Goal: Find contact information: Find contact information

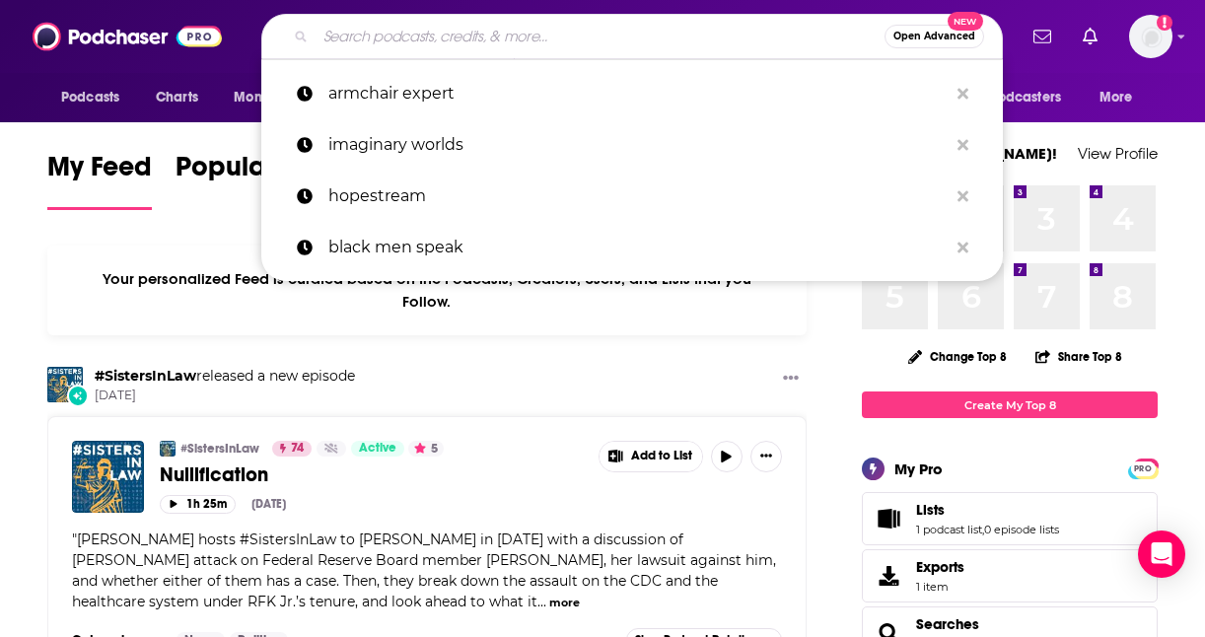
click at [431, 40] on input "Search podcasts, credits, & more..." at bounding box center [600, 37] width 569 height 32
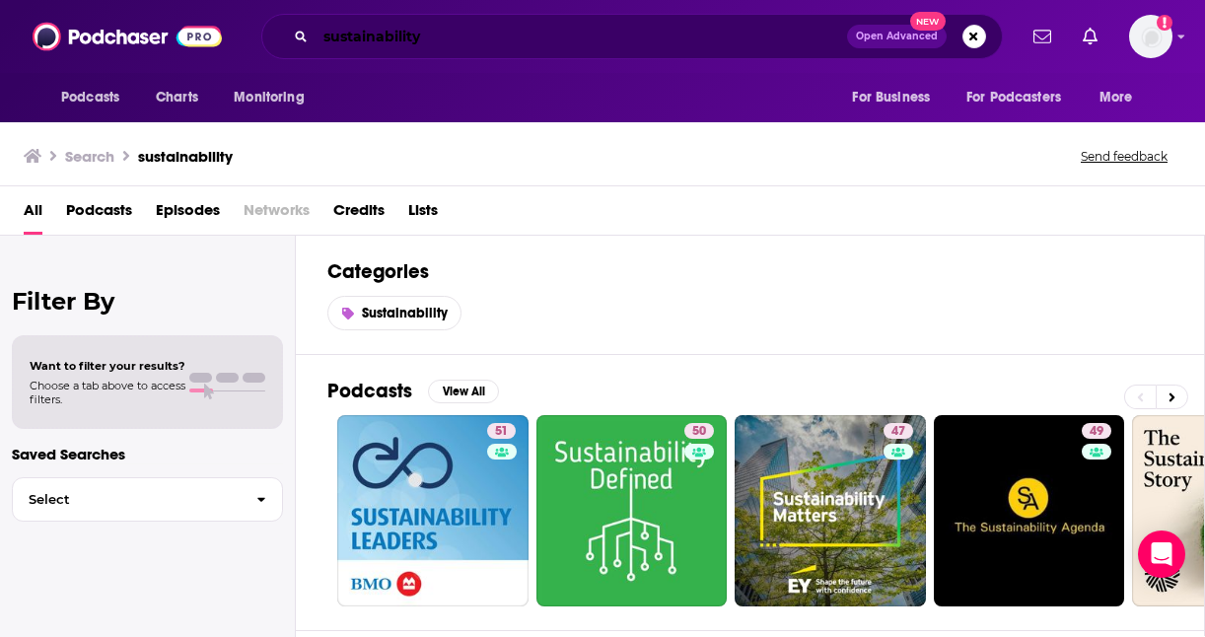
click at [444, 31] on input "sustainability" at bounding box center [582, 37] width 532 height 32
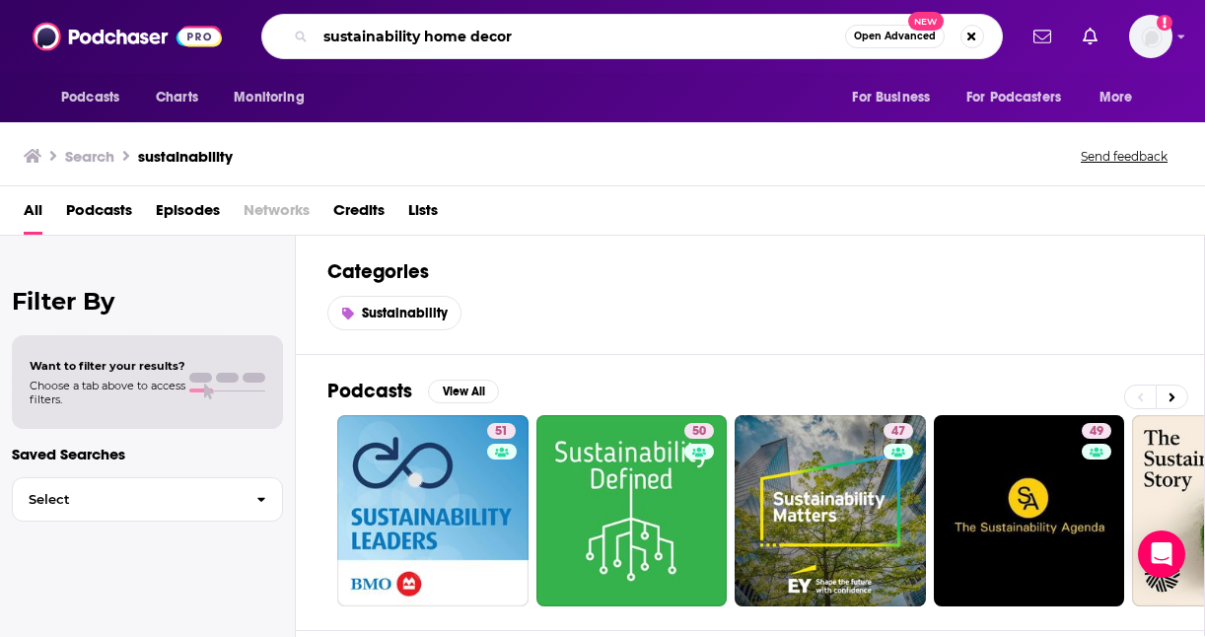
type input "sustainability home decor"
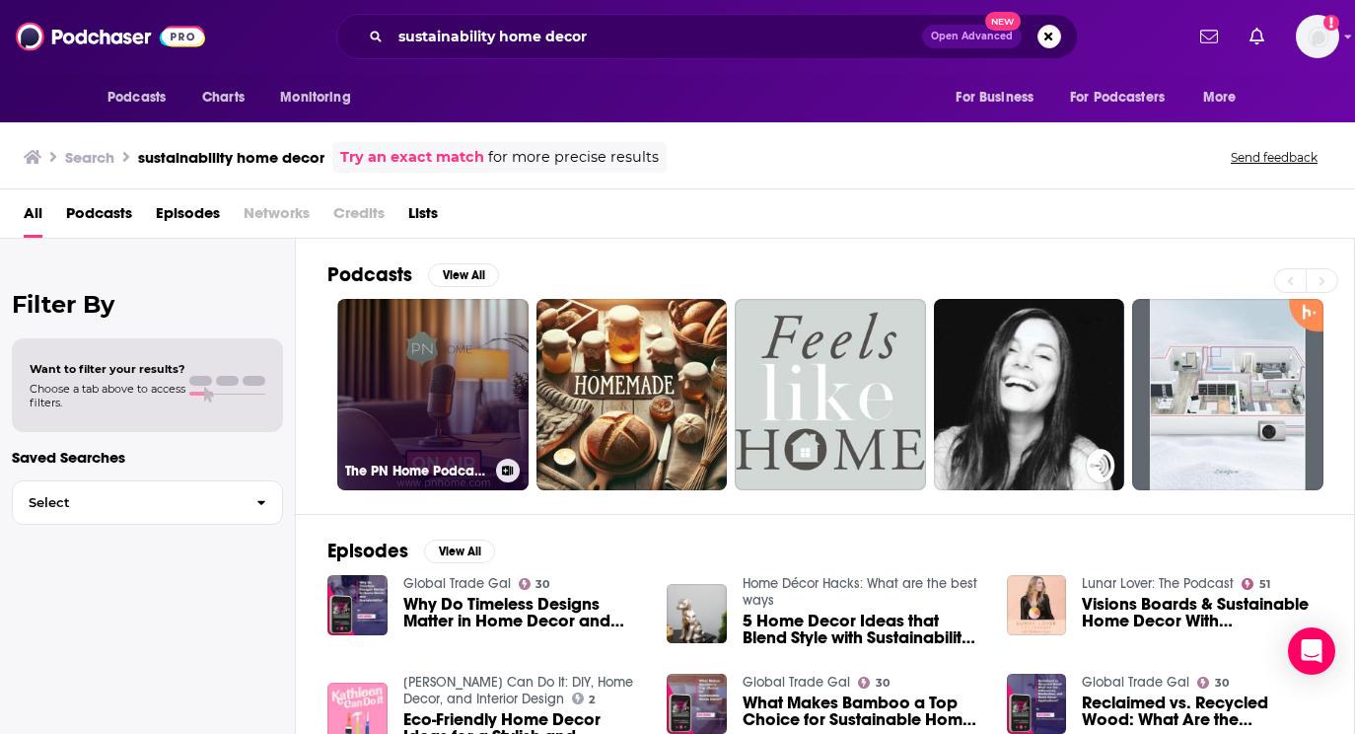
click at [514, 406] on link "The PN Home Podcast: Where Style Meets Home" at bounding box center [432, 394] width 191 height 191
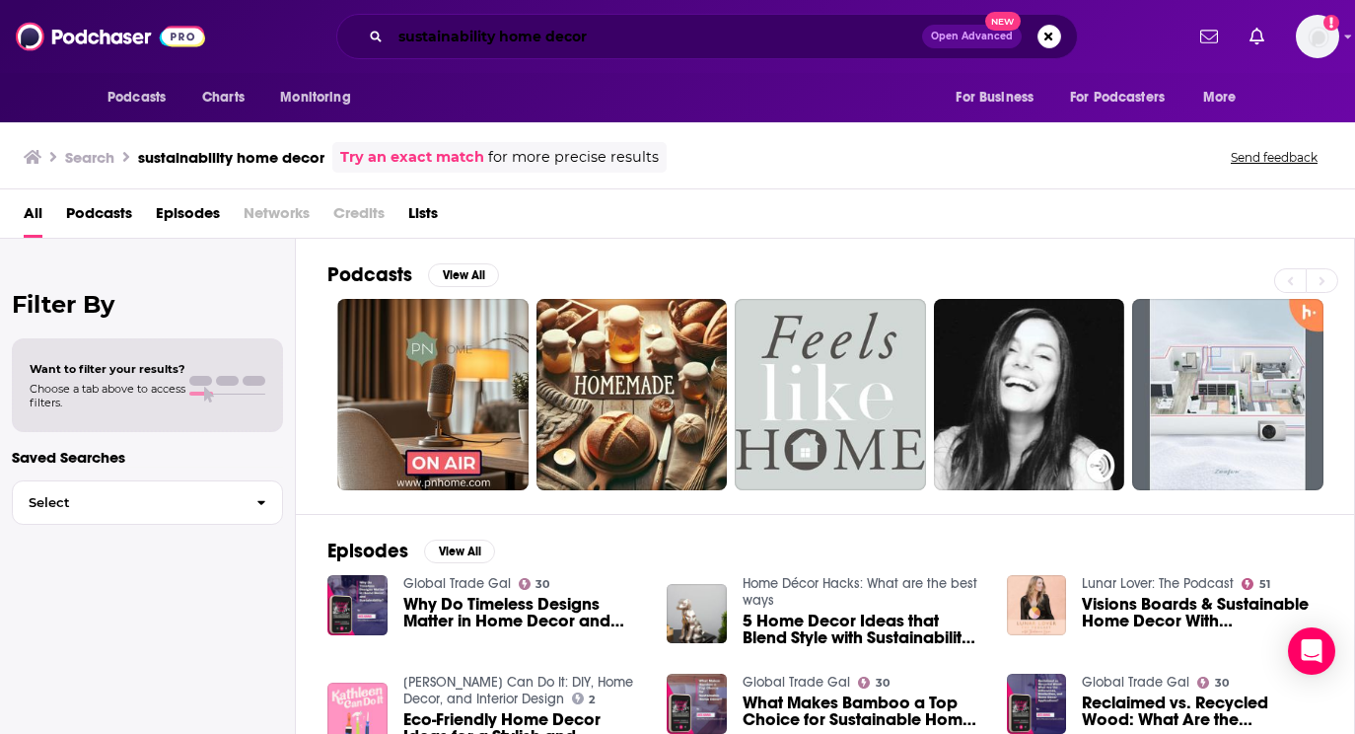
click at [531, 36] on input "sustainability home decor" at bounding box center [657, 37] width 532 height 32
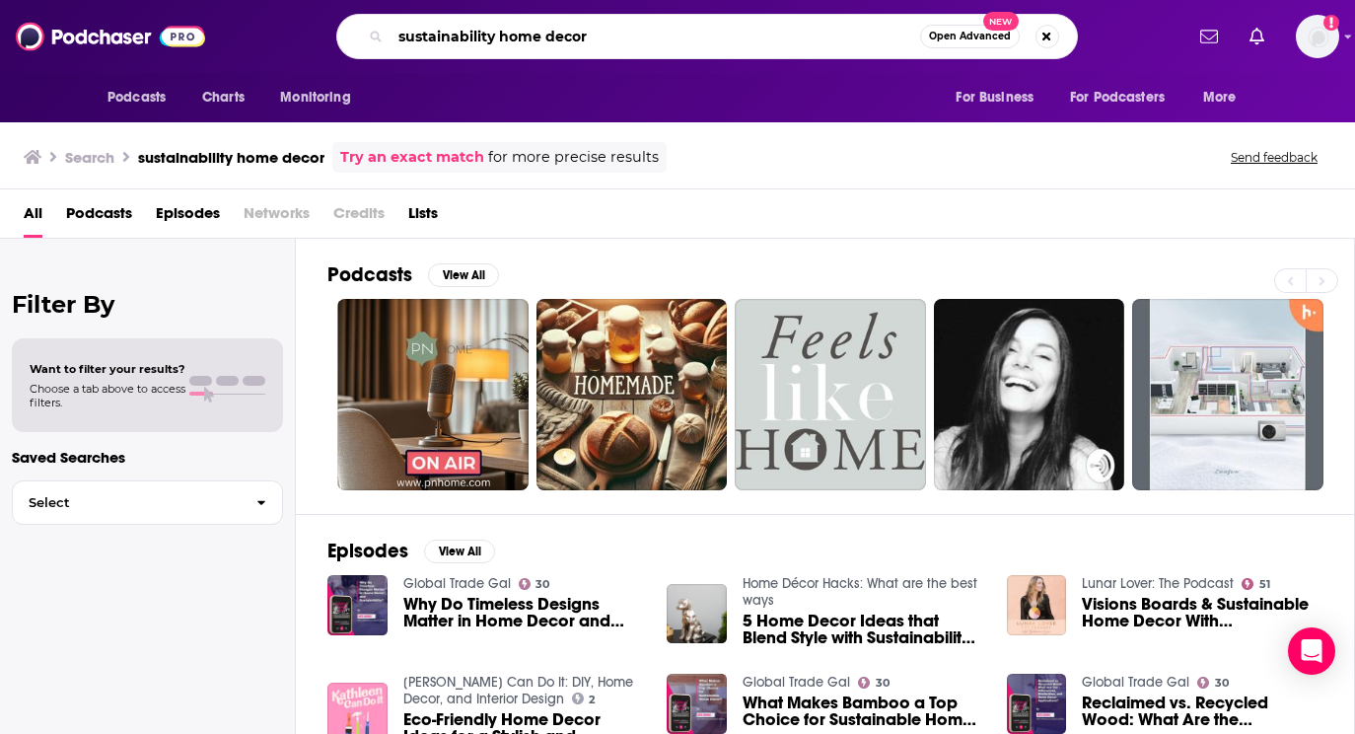
click at [531, 36] on input "sustainability home decor" at bounding box center [656, 37] width 530 height 32
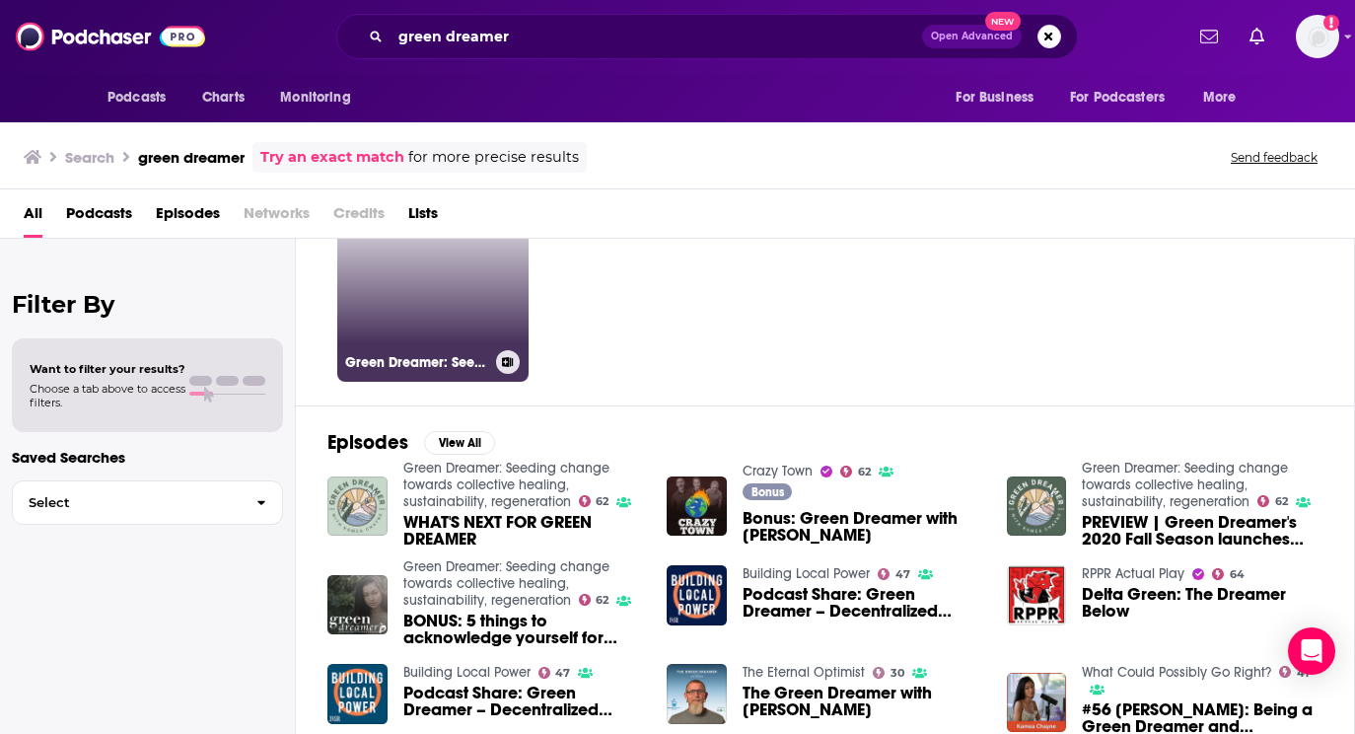
scroll to position [109, 0]
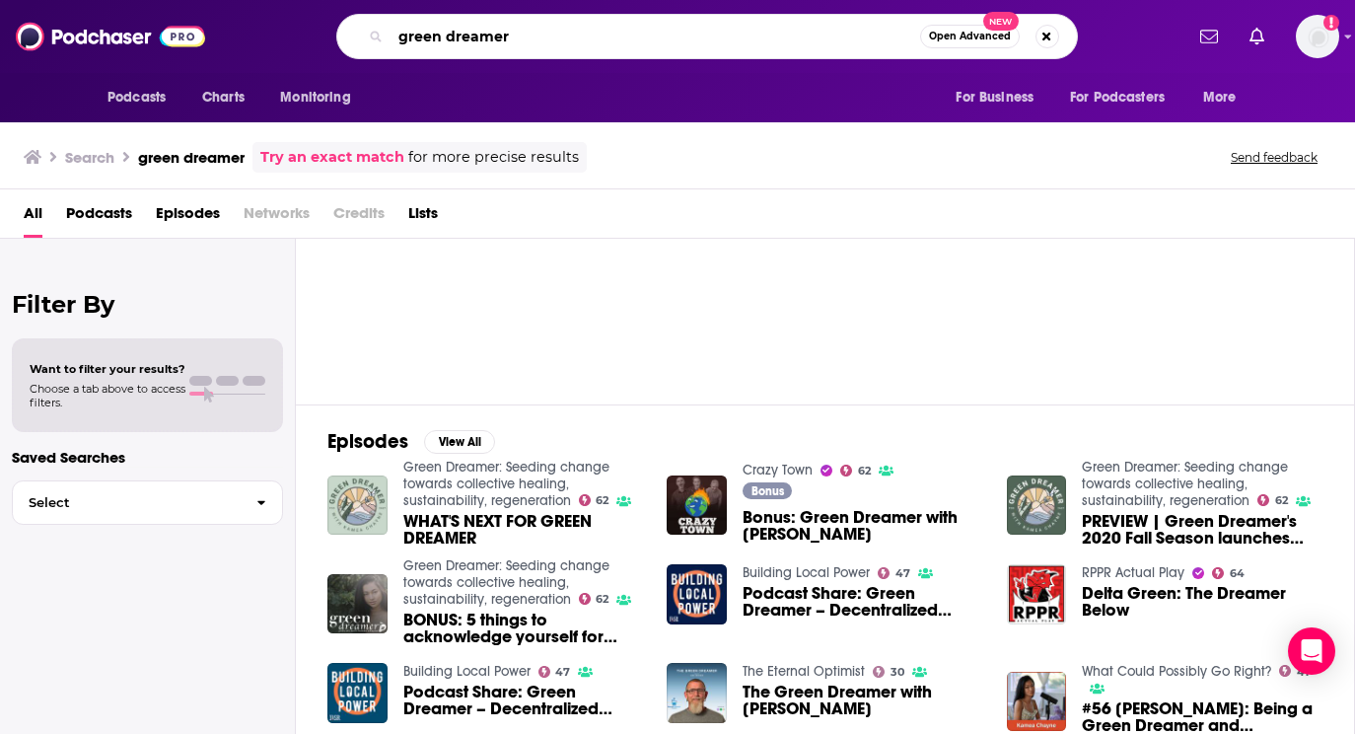
click at [471, 36] on input "green dreamer" at bounding box center [656, 37] width 530 height 32
type input "threshold"
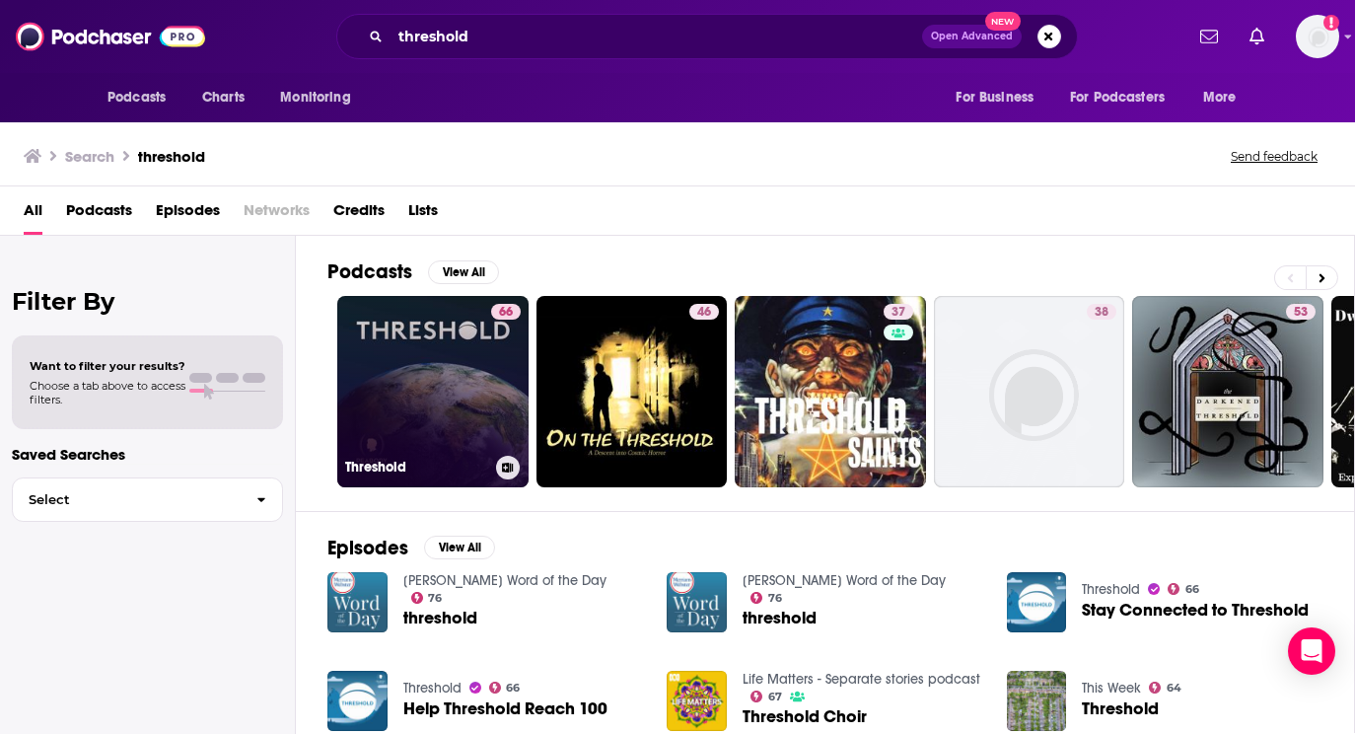
click at [424, 414] on link "66 Threshold" at bounding box center [432, 391] width 191 height 191
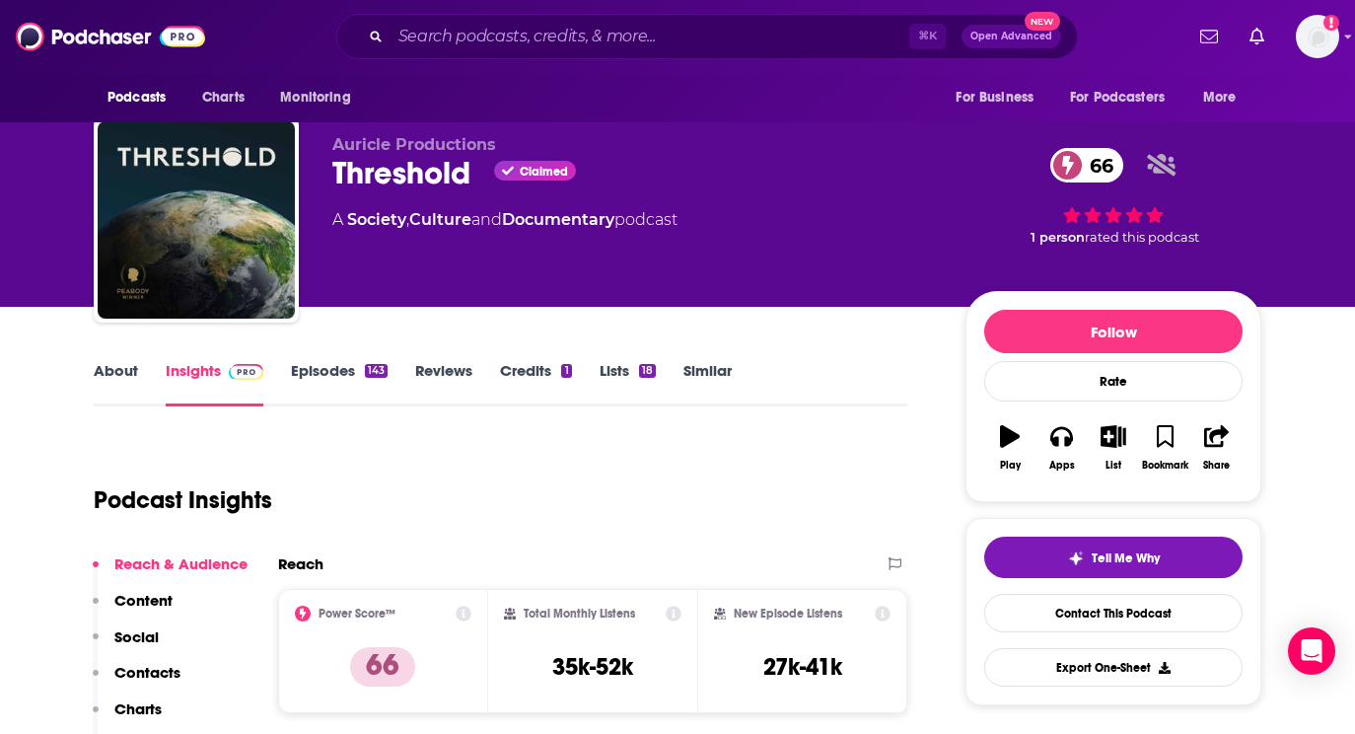
scroll to position [20, 0]
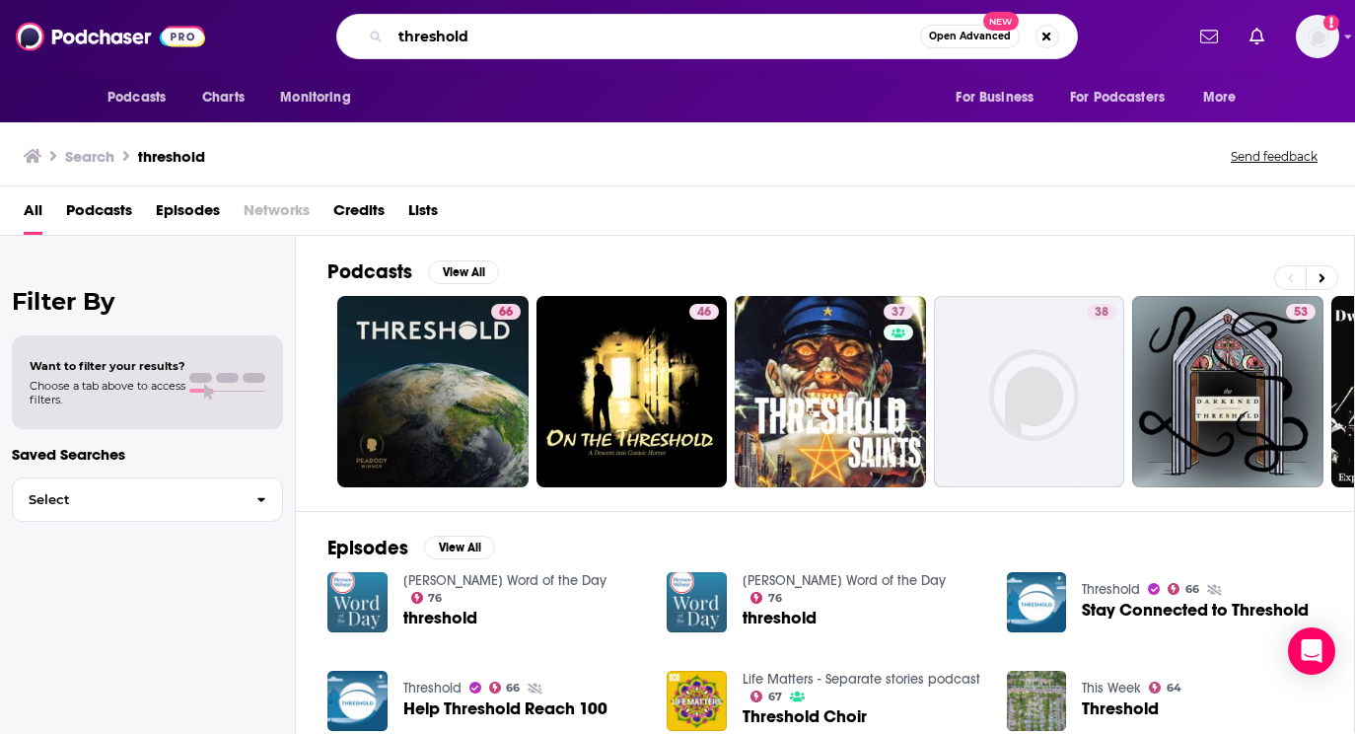
click at [481, 32] on input "threshold" at bounding box center [656, 37] width 530 height 32
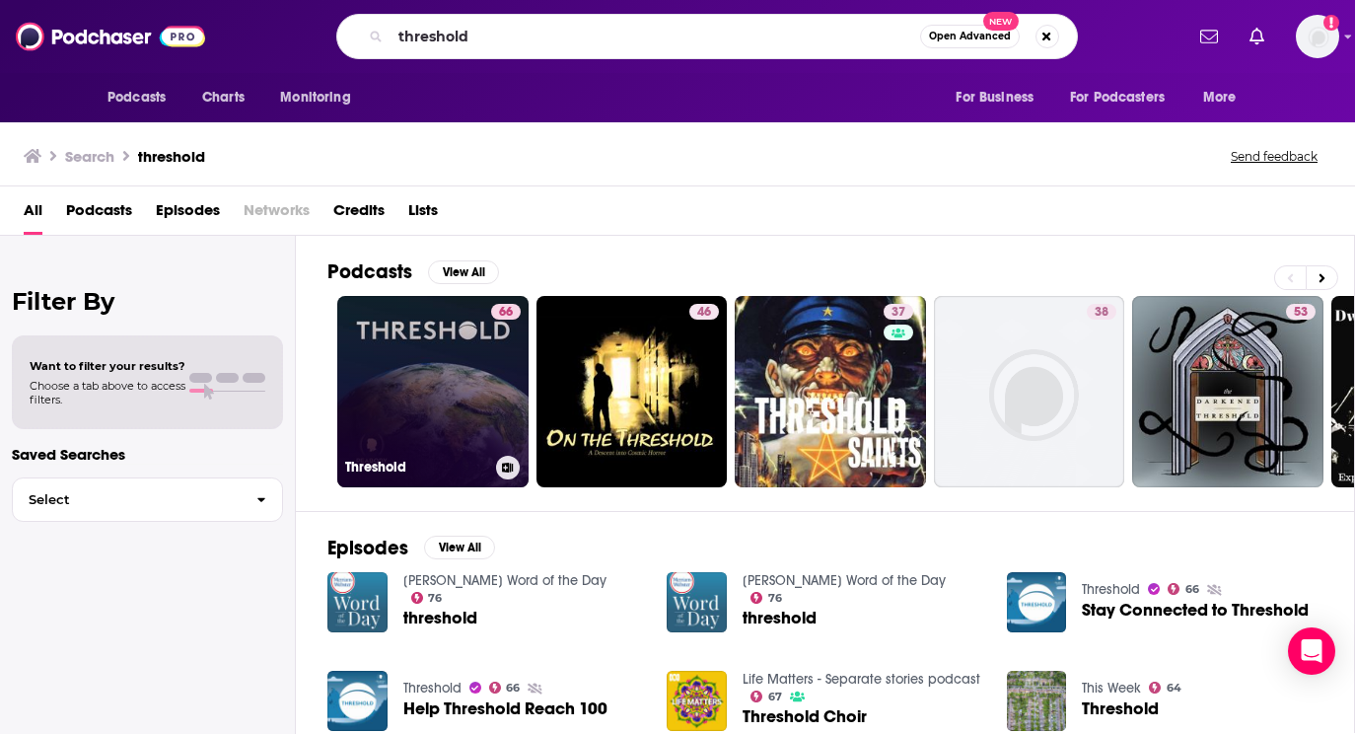
click at [408, 370] on link "66 Threshold" at bounding box center [432, 391] width 191 height 191
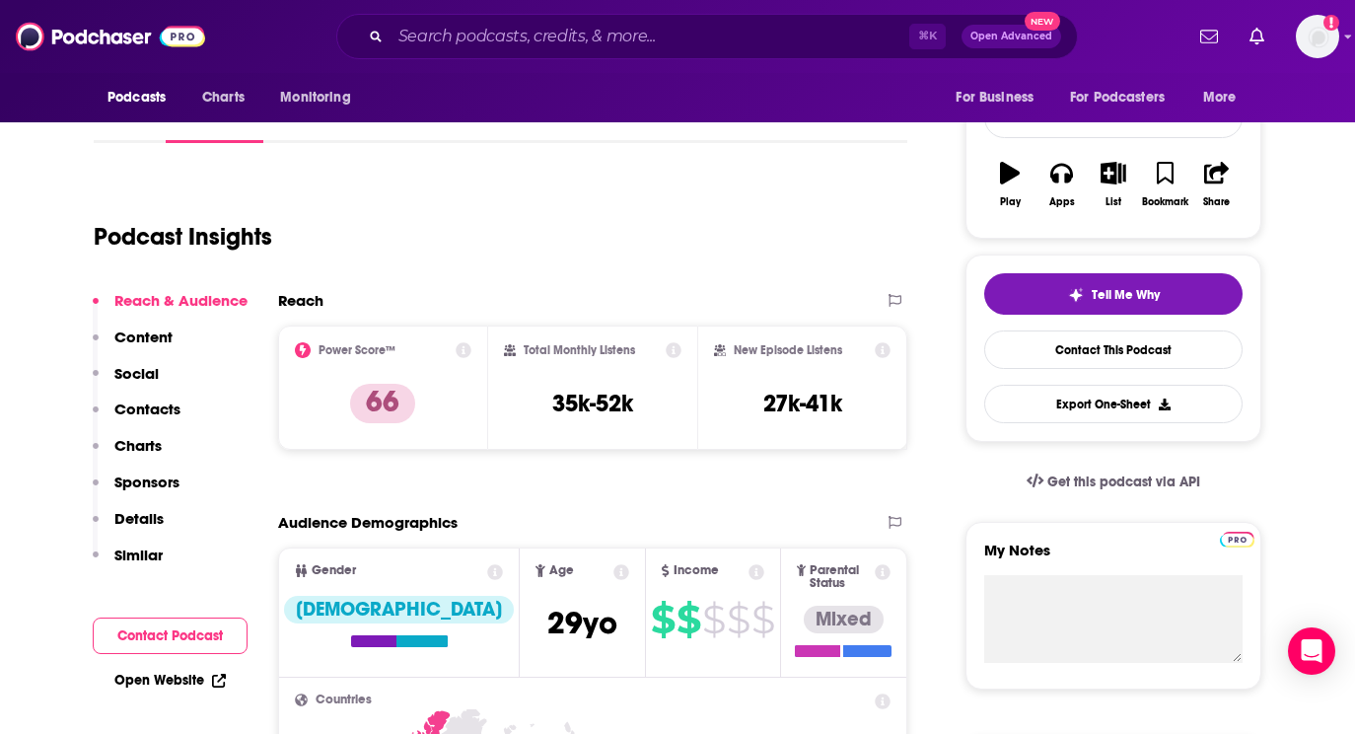
scroll to position [408, 0]
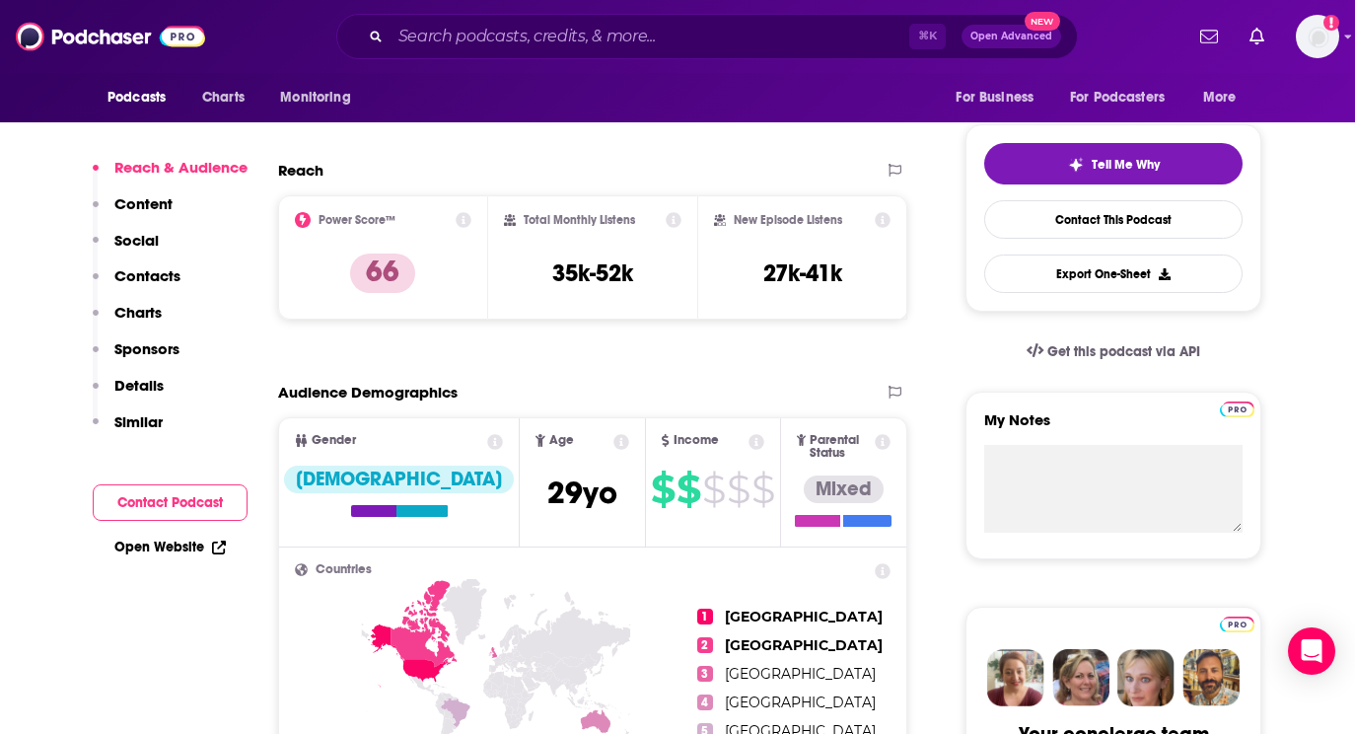
click at [154, 203] on p "Content" at bounding box center [143, 203] width 58 height 19
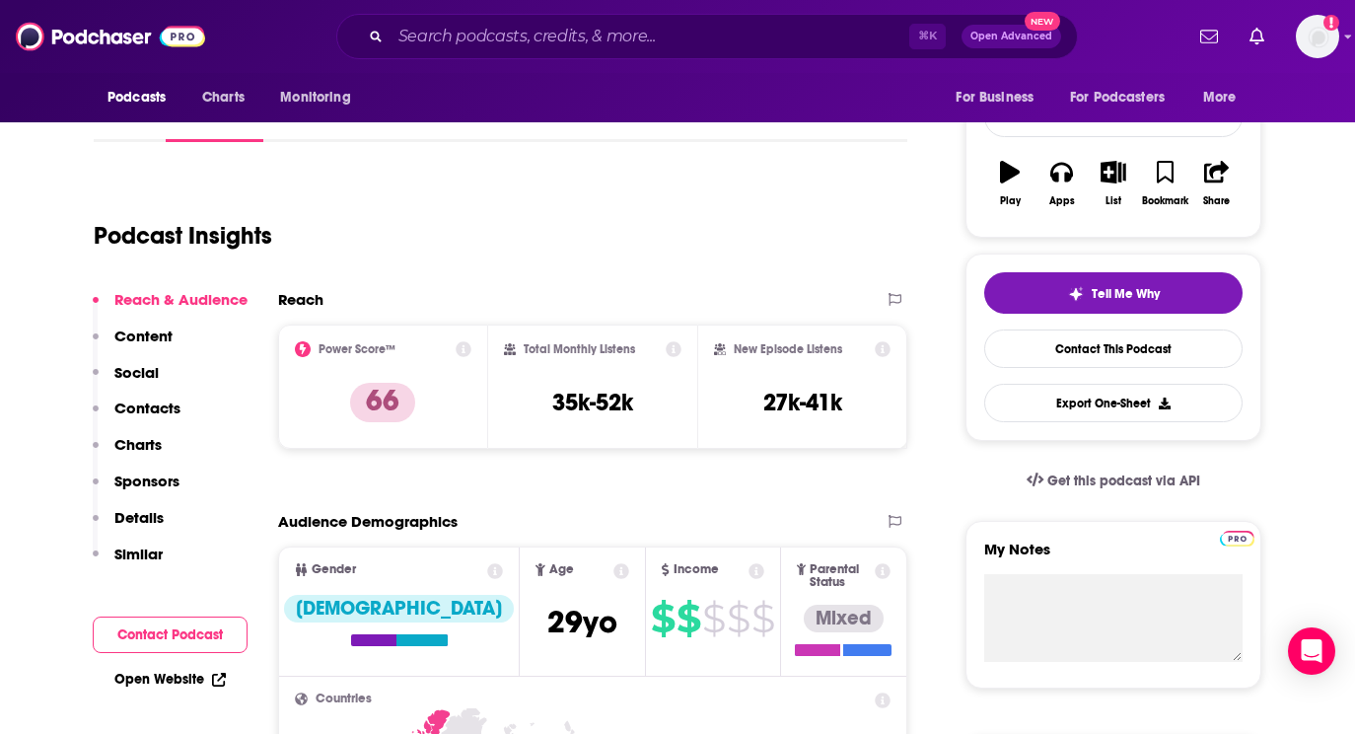
scroll to position [137, 0]
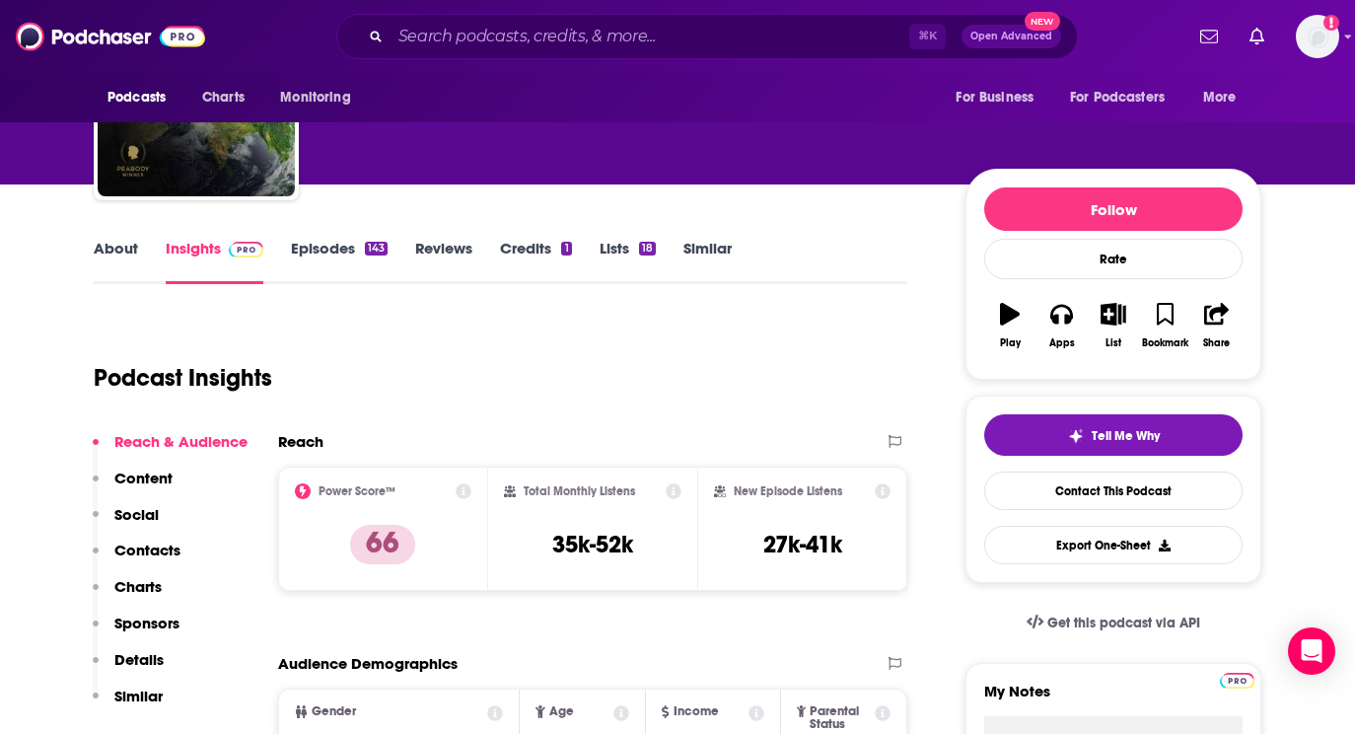
click at [346, 250] on link "Episodes 143" at bounding box center [339, 261] width 97 height 45
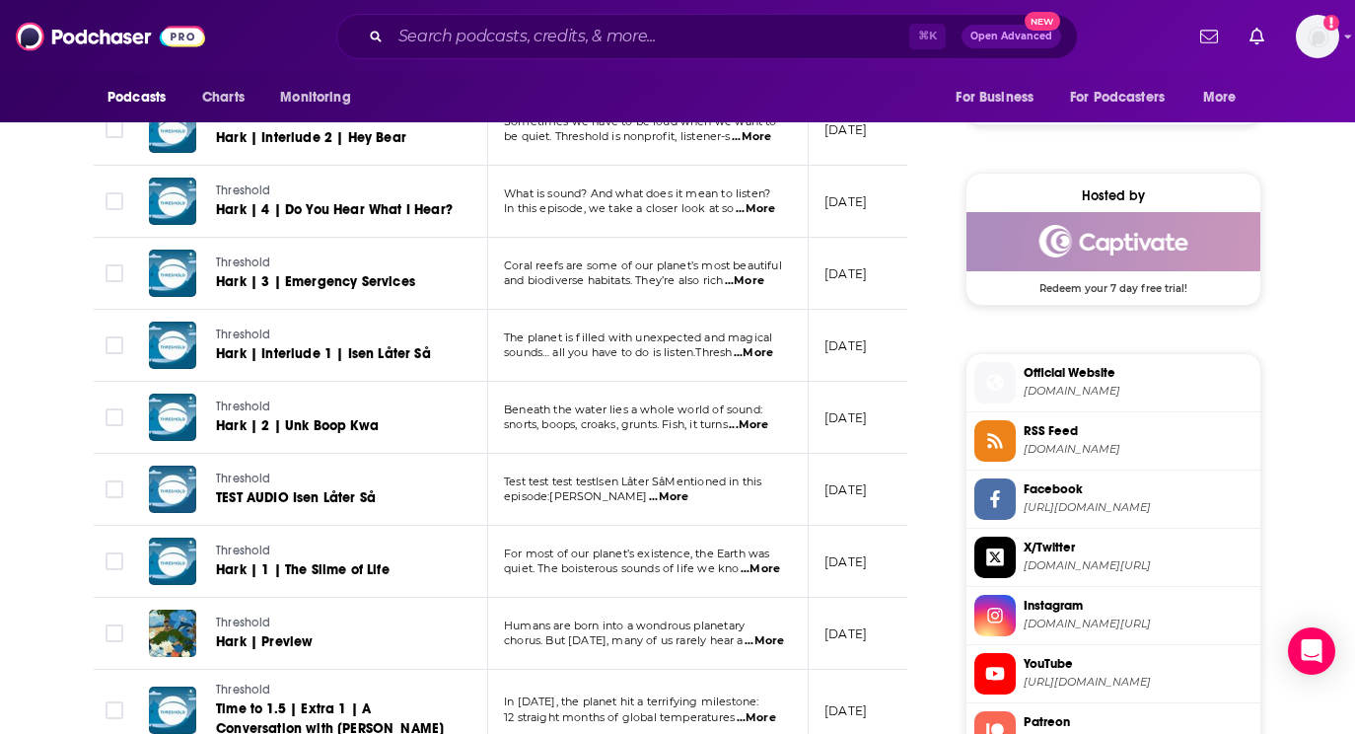
scroll to position [1513, 0]
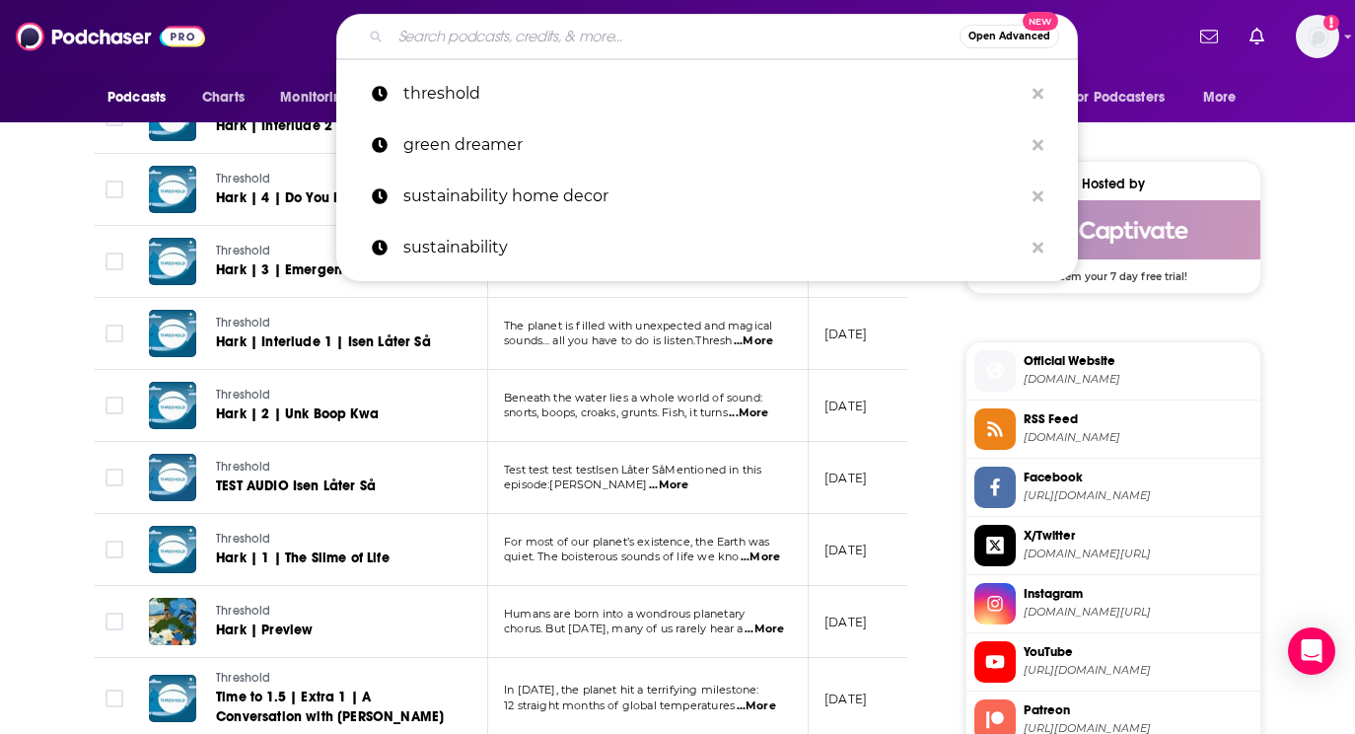
click at [500, 38] on input "Search podcasts, credits, & more..." at bounding box center [675, 37] width 569 height 32
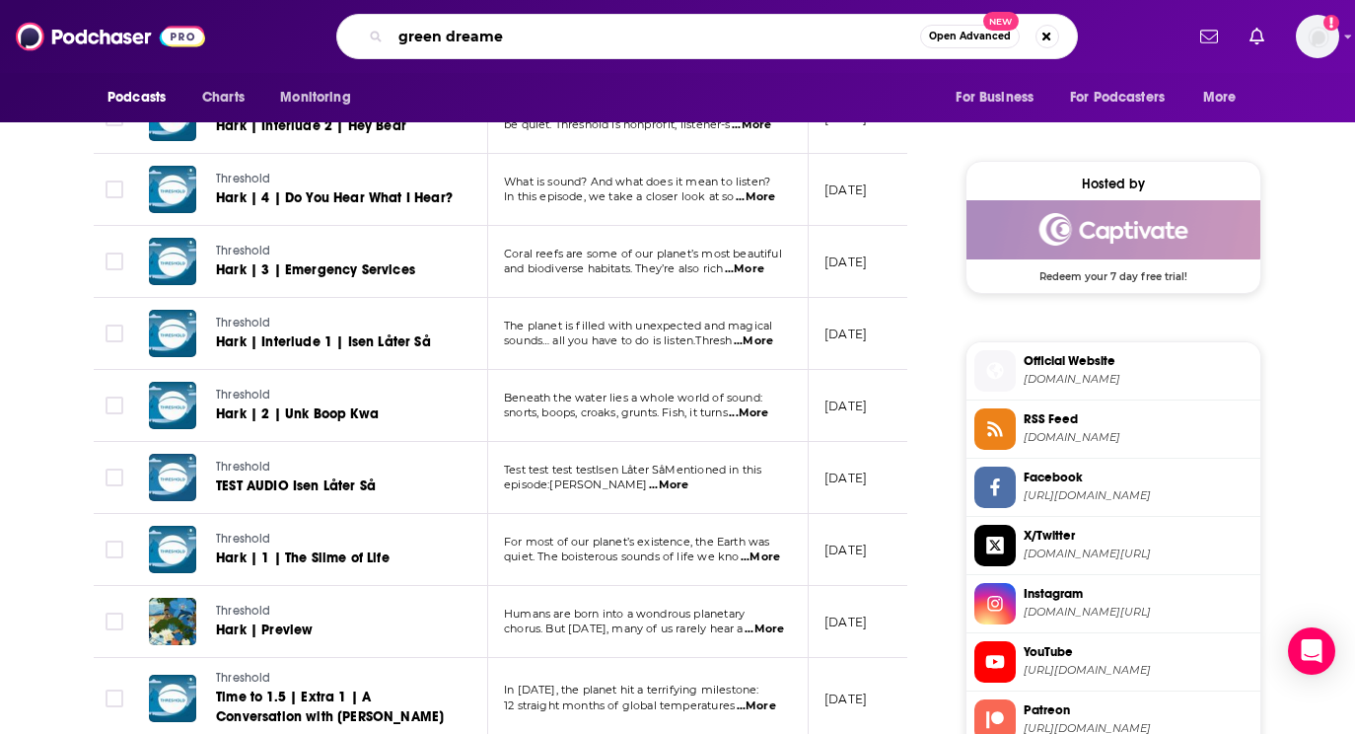
type input "green dreamer"
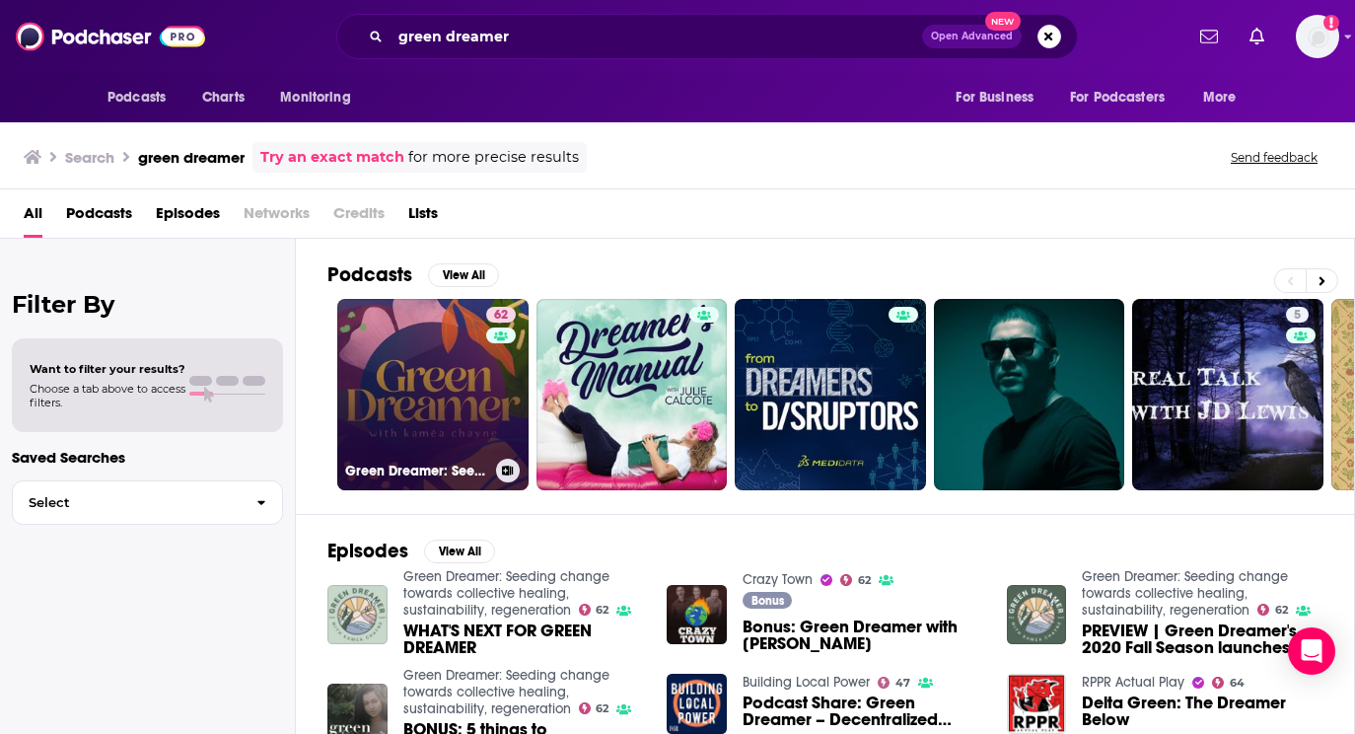
click at [473, 381] on link "62 Green Dreamer: Seeding change towards collective healing, sustainability, re…" at bounding box center [432, 394] width 191 height 191
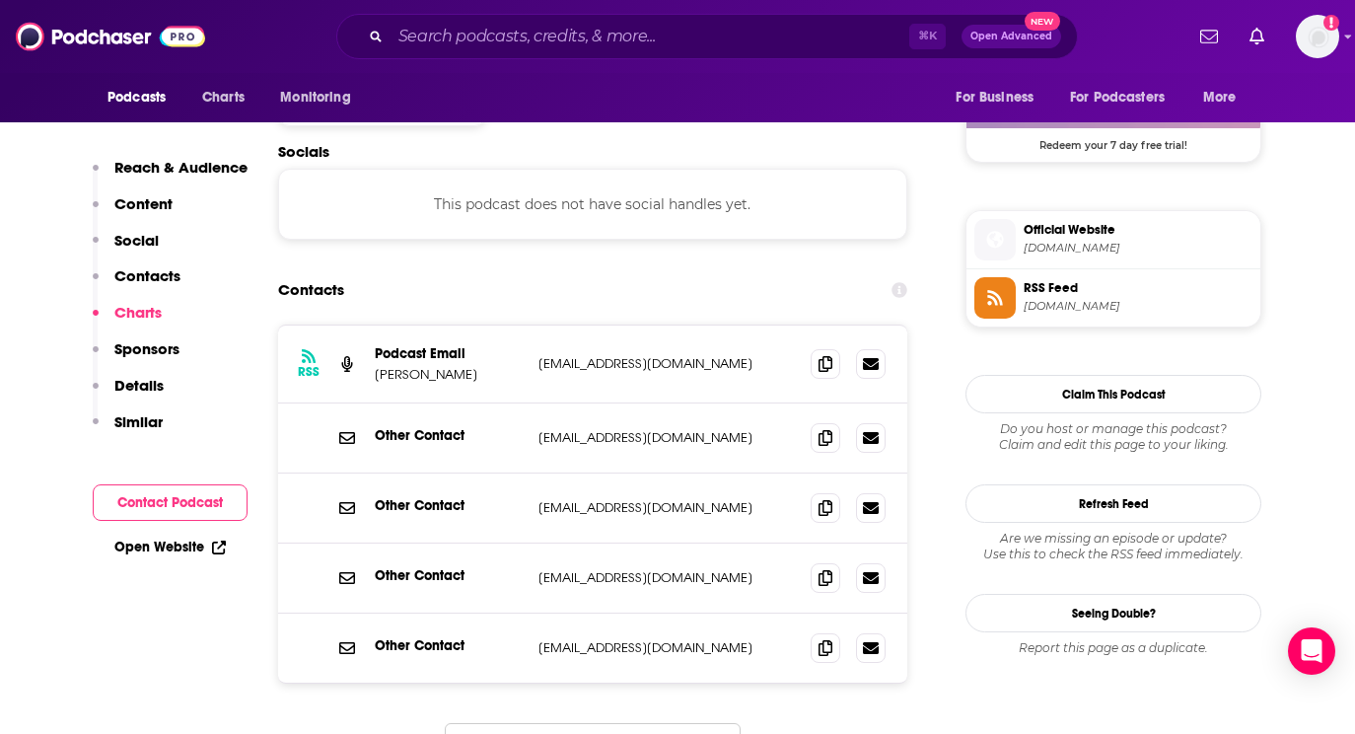
scroll to position [1643, 0]
drag, startPoint x: 536, startPoint y: 291, endPoint x: 710, endPoint y: 296, distance: 174.6
click at [710, 326] on div "RSS Podcast Email [PERSON_NAME] [EMAIL_ADDRESS][DOMAIN_NAME] [EMAIL_ADDRESS][DO…" at bounding box center [592, 365] width 629 height 78
copy p "[EMAIL_ADDRESS][DOMAIN_NAME]"
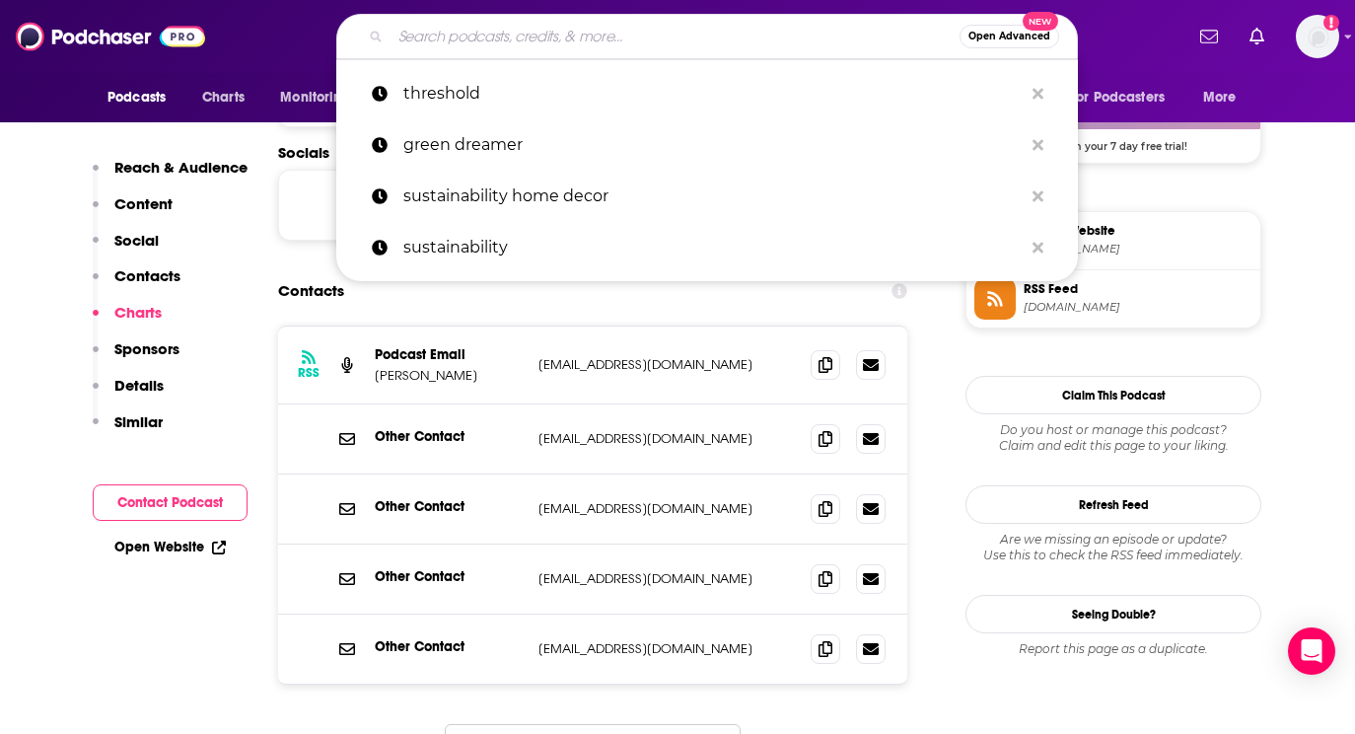
click at [643, 42] on input "Search podcasts, credits, & more..." at bounding box center [675, 37] width 569 height 32
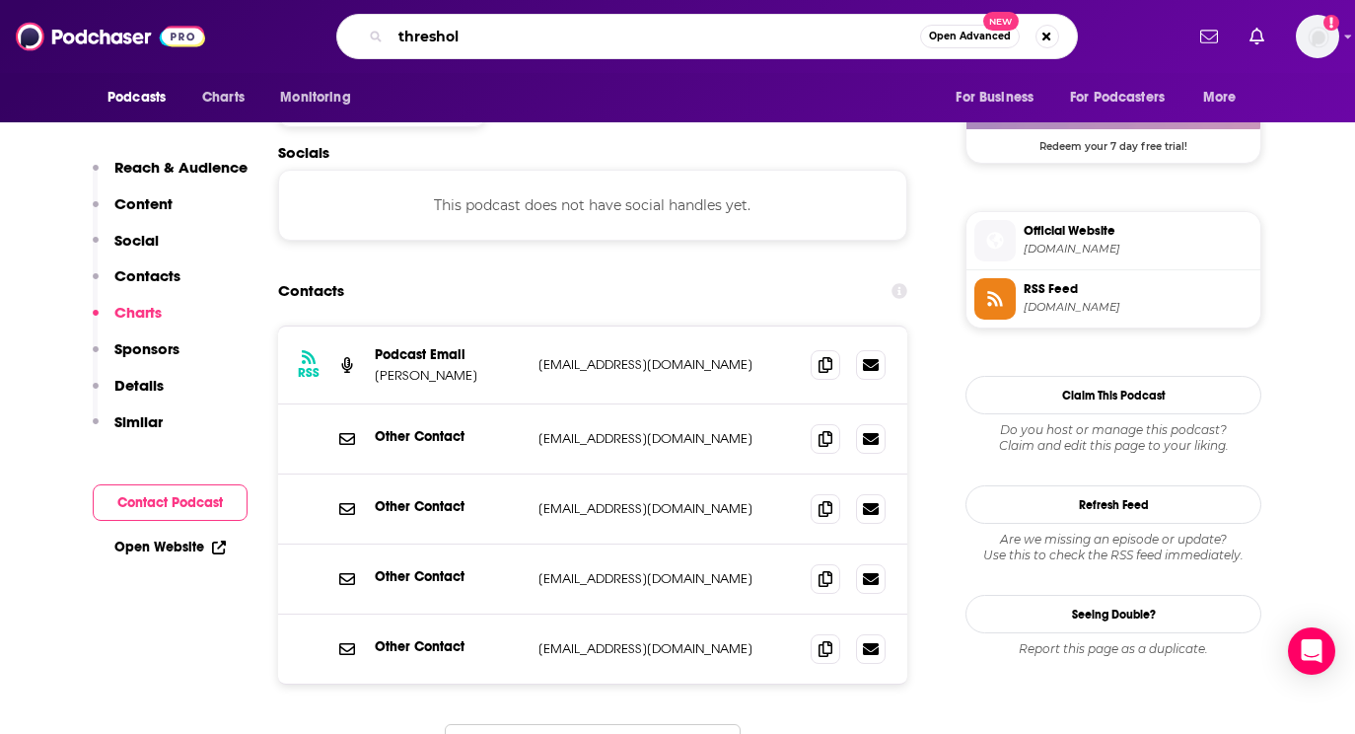
type input "threshold"
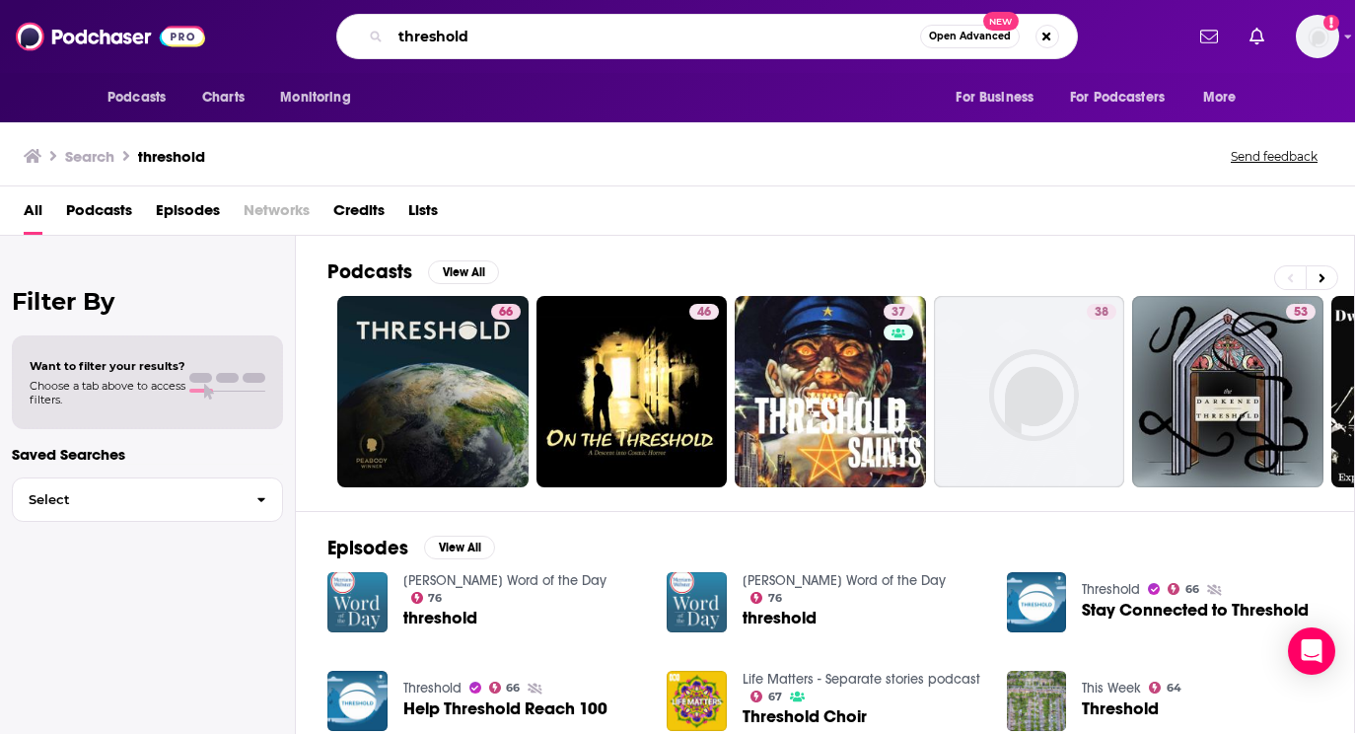
click at [446, 43] on input "threshold" at bounding box center [656, 37] width 530 height 32
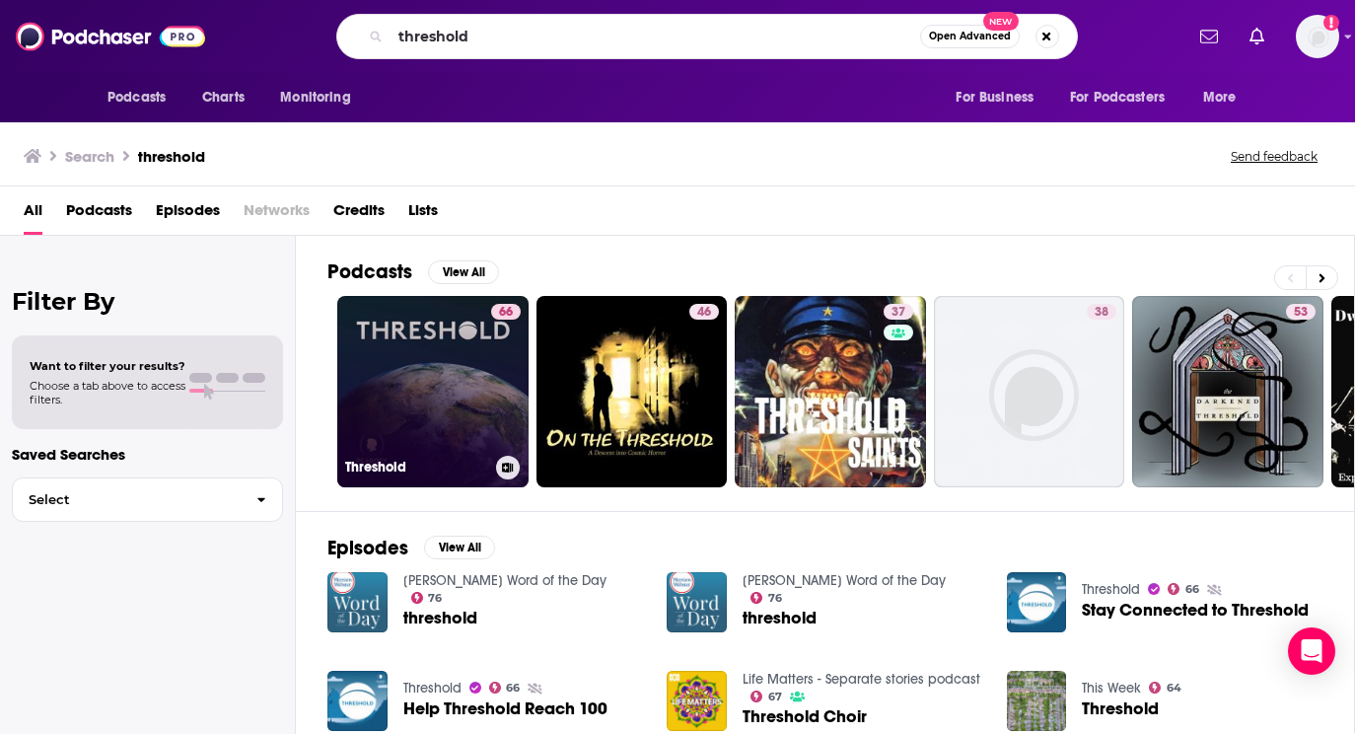
click at [438, 349] on link "66 Threshold" at bounding box center [432, 391] width 191 height 191
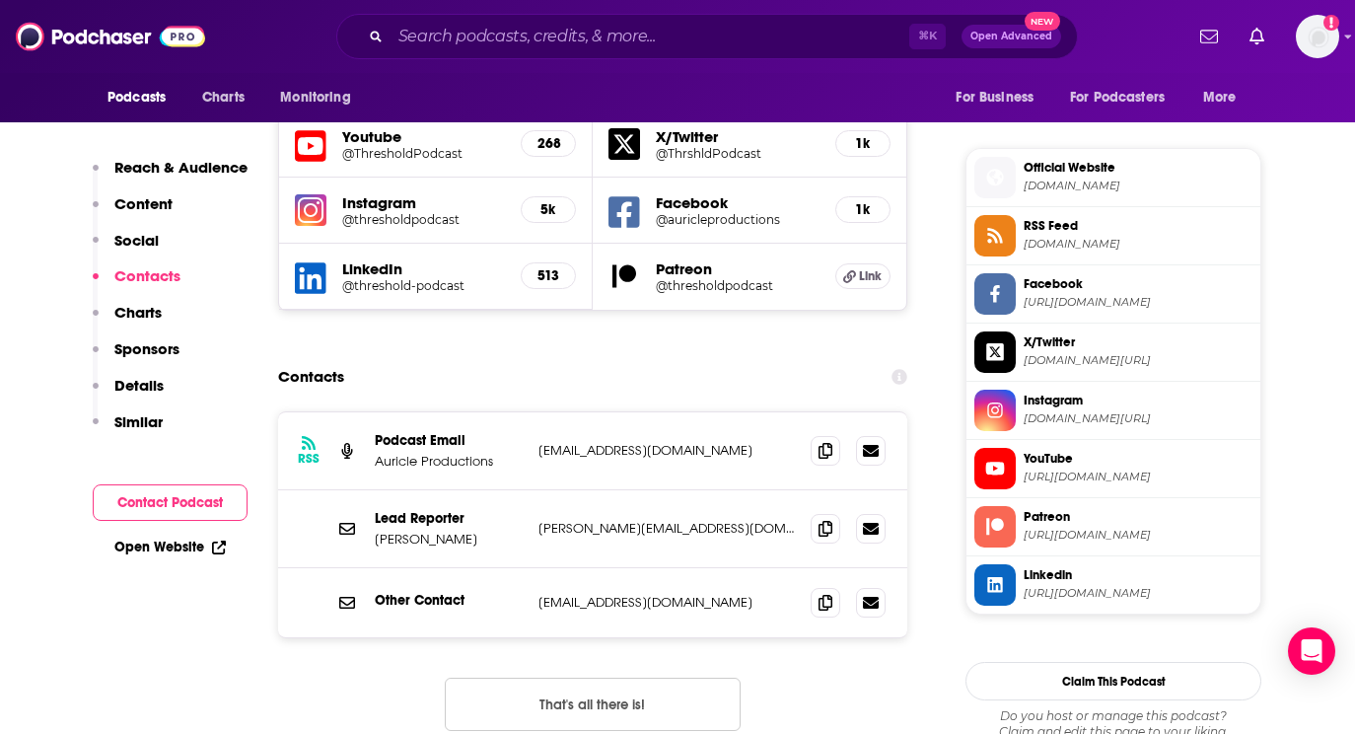
scroll to position [1766, 0]
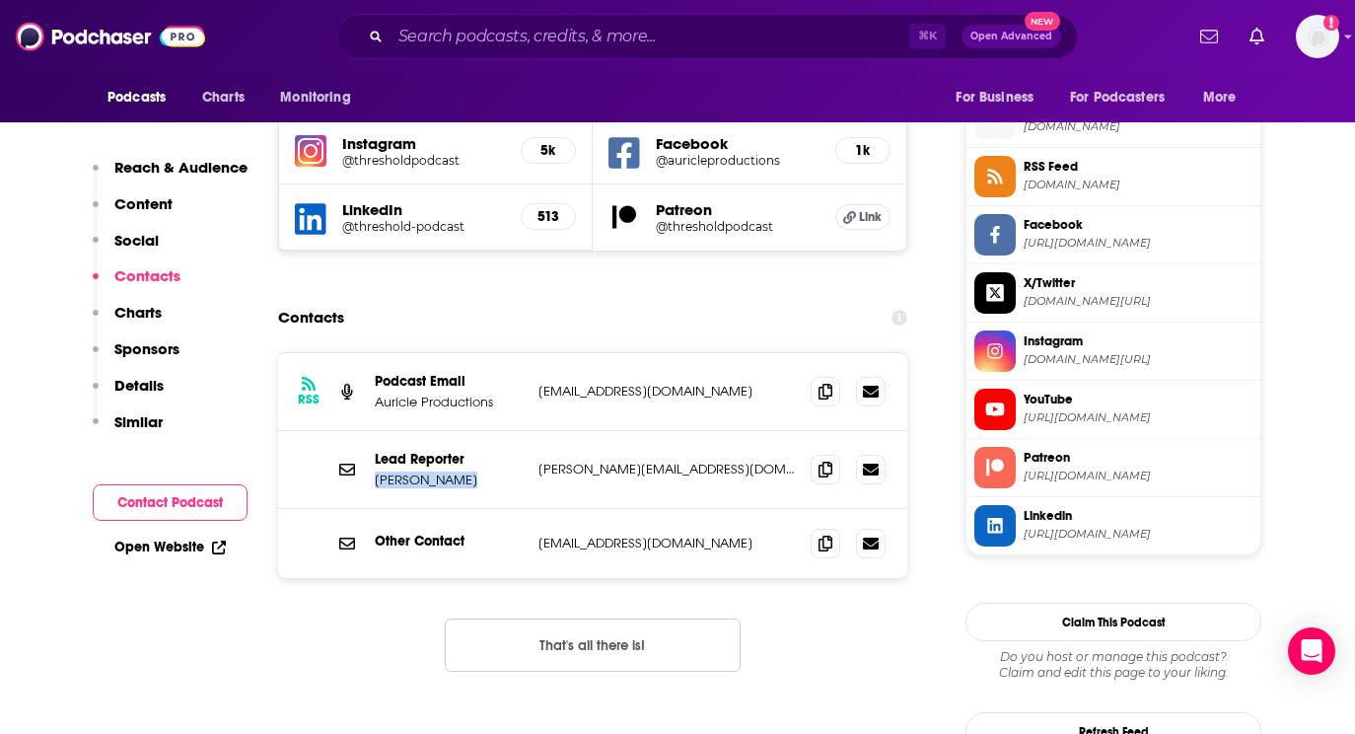
drag, startPoint x: 524, startPoint y: 394, endPoint x: 737, endPoint y: 379, distance: 213.6
click at [737, 431] on div "Lead Reporter [PERSON_NAME] [PERSON_NAME][EMAIL_ADDRESS][DOMAIN_NAME] [PERSON_N…" at bounding box center [592, 470] width 629 height 78
drag, startPoint x: 726, startPoint y: 399, endPoint x: 541, endPoint y: 398, distance: 185.4
click at [541, 461] on p "[PERSON_NAME][EMAIL_ADDRESS][DOMAIN_NAME]" at bounding box center [667, 469] width 256 height 17
copy p "[PERSON_NAME][EMAIL_ADDRESS][DOMAIN_NAME]"
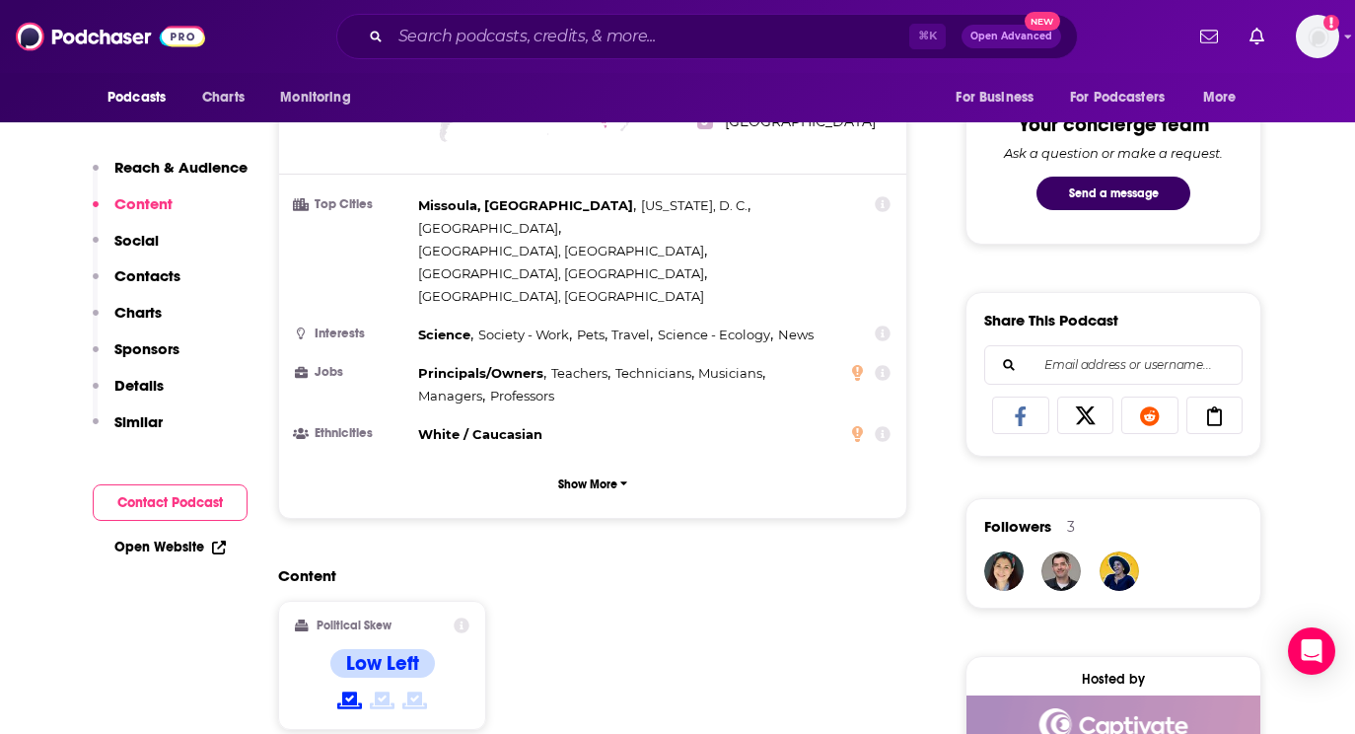
scroll to position [786, 0]
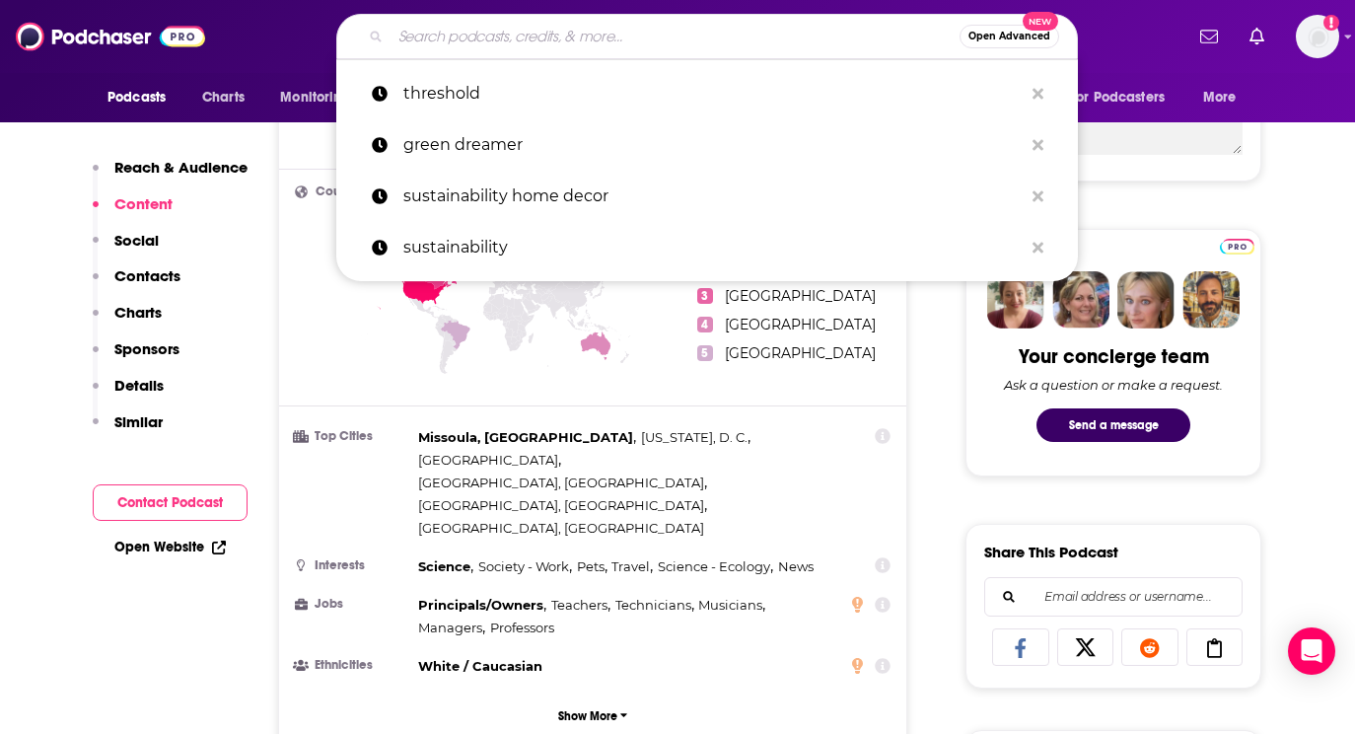
click at [481, 41] on input "Search podcasts, credits, & more..." at bounding box center [675, 37] width 569 height 32
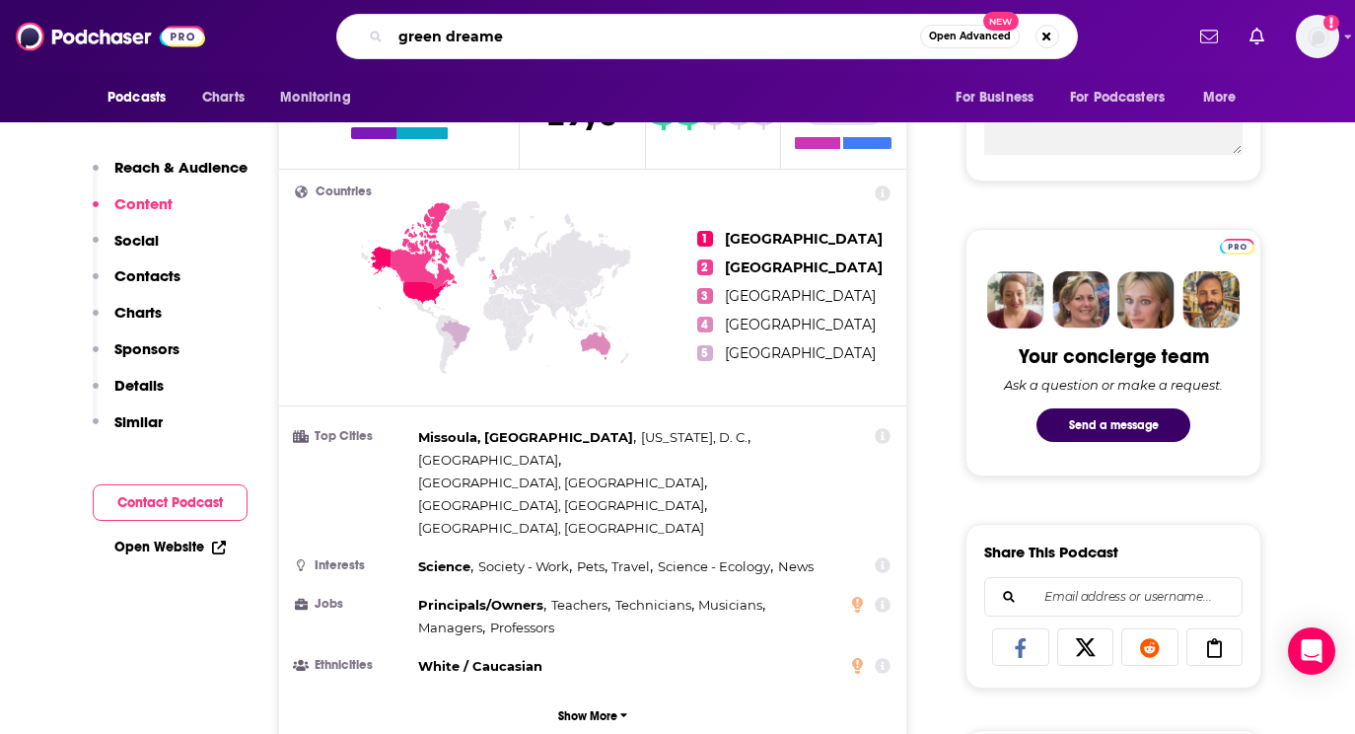
type input "green dreamer"
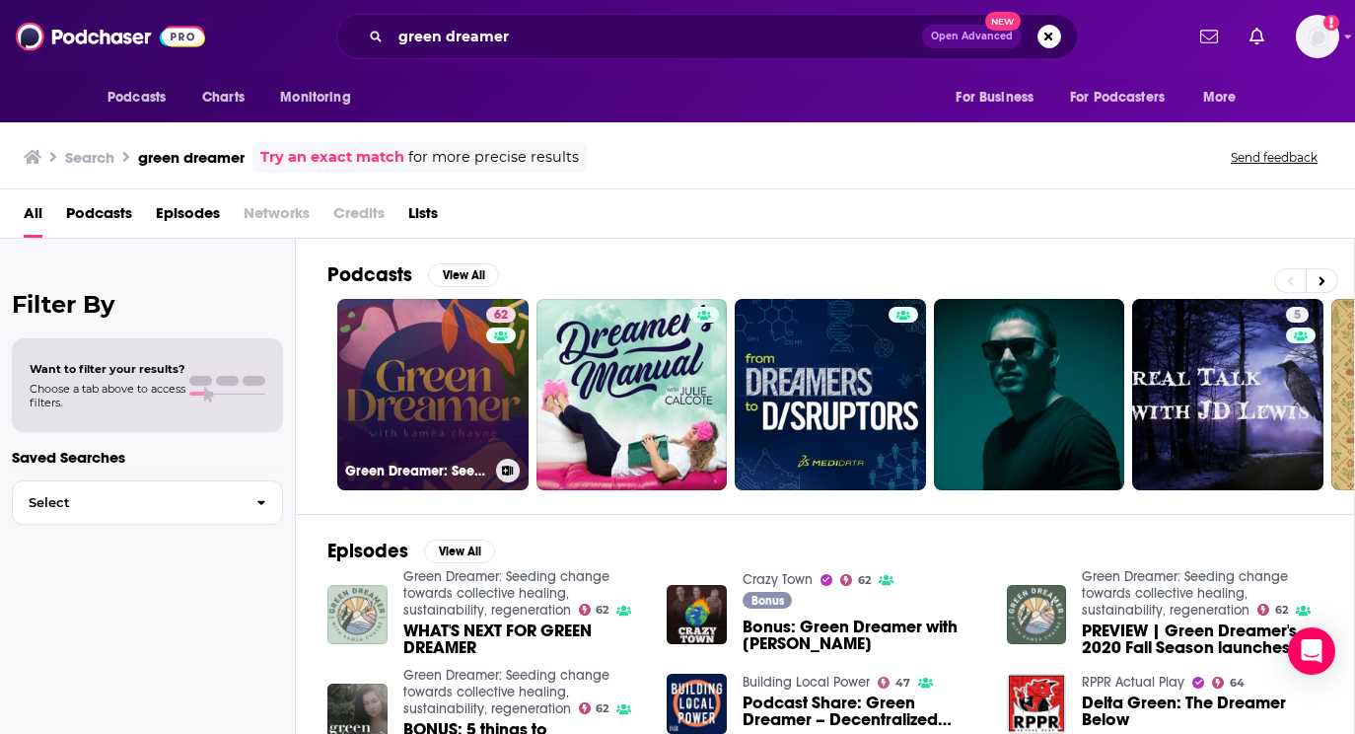
click at [432, 385] on link "62 Green Dreamer: Seeding change towards collective healing, sustainability, re…" at bounding box center [432, 394] width 191 height 191
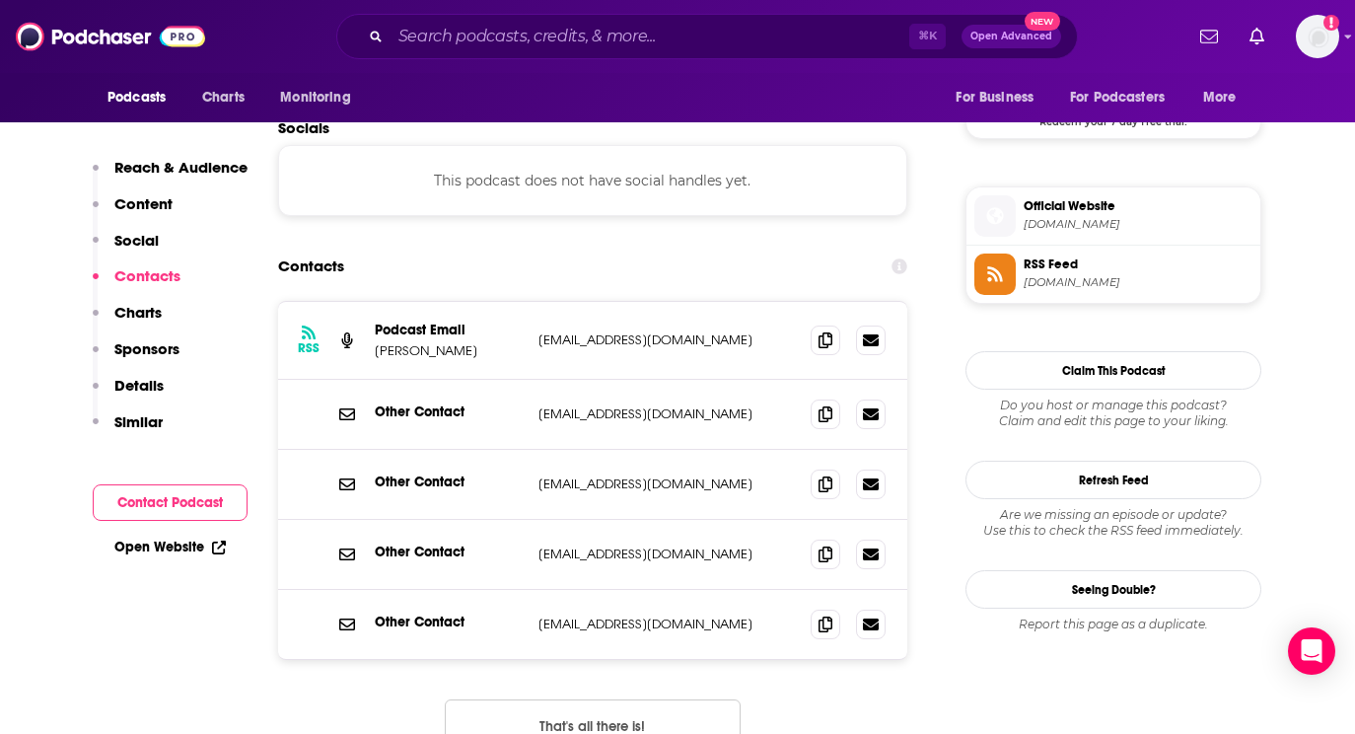
scroll to position [1663, 0]
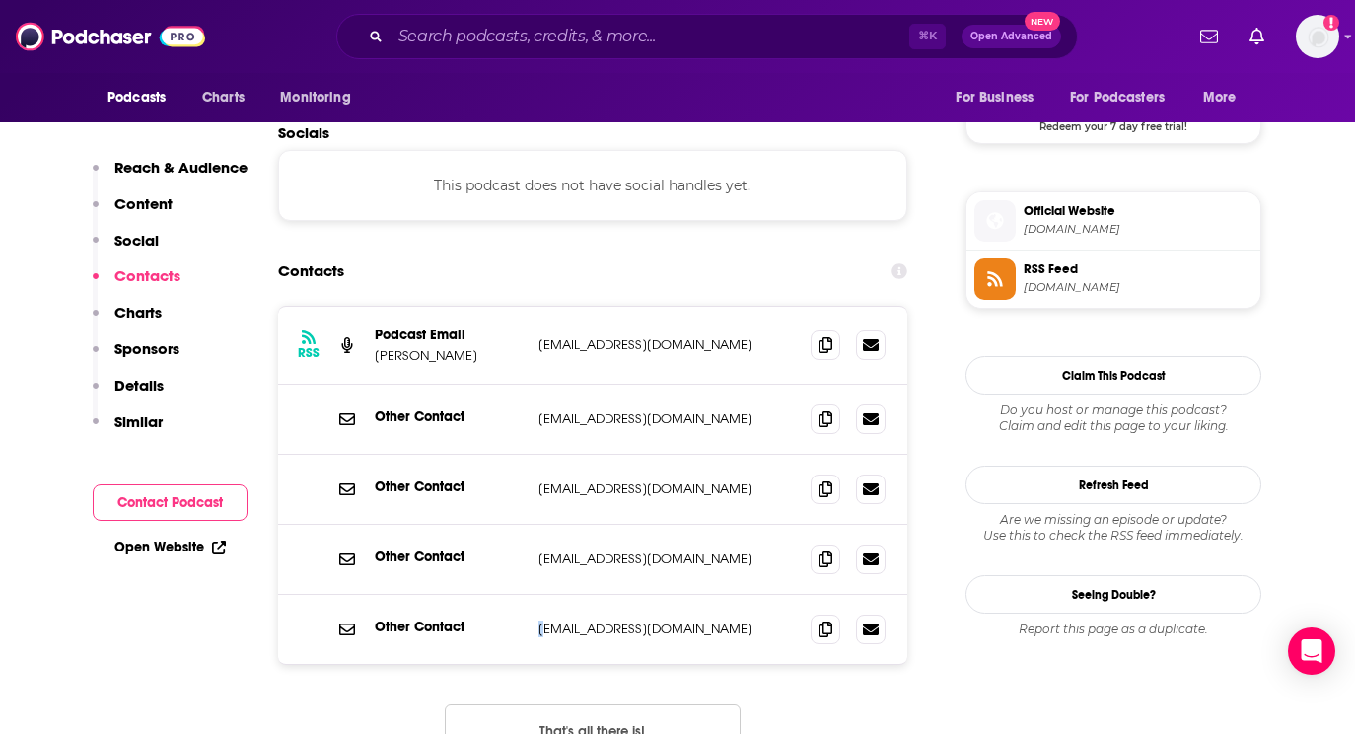
drag, startPoint x: 533, startPoint y: 549, endPoint x: 552, endPoint y: 550, distance: 19.8
click at [552, 595] on div "Other Contact [EMAIL_ADDRESS][DOMAIN_NAME] [EMAIL_ADDRESS][DOMAIN_NAME]" at bounding box center [592, 629] width 629 height 69
click at [544, 620] on p "[EMAIL_ADDRESS][DOMAIN_NAME]" at bounding box center [667, 628] width 256 height 17
drag, startPoint x: 542, startPoint y: 549, endPoint x: 696, endPoint y: 552, distance: 153.9
click at [696, 620] on p "[EMAIL_ADDRESS][DOMAIN_NAME]" at bounding box center [667, 628] width 256 height 17
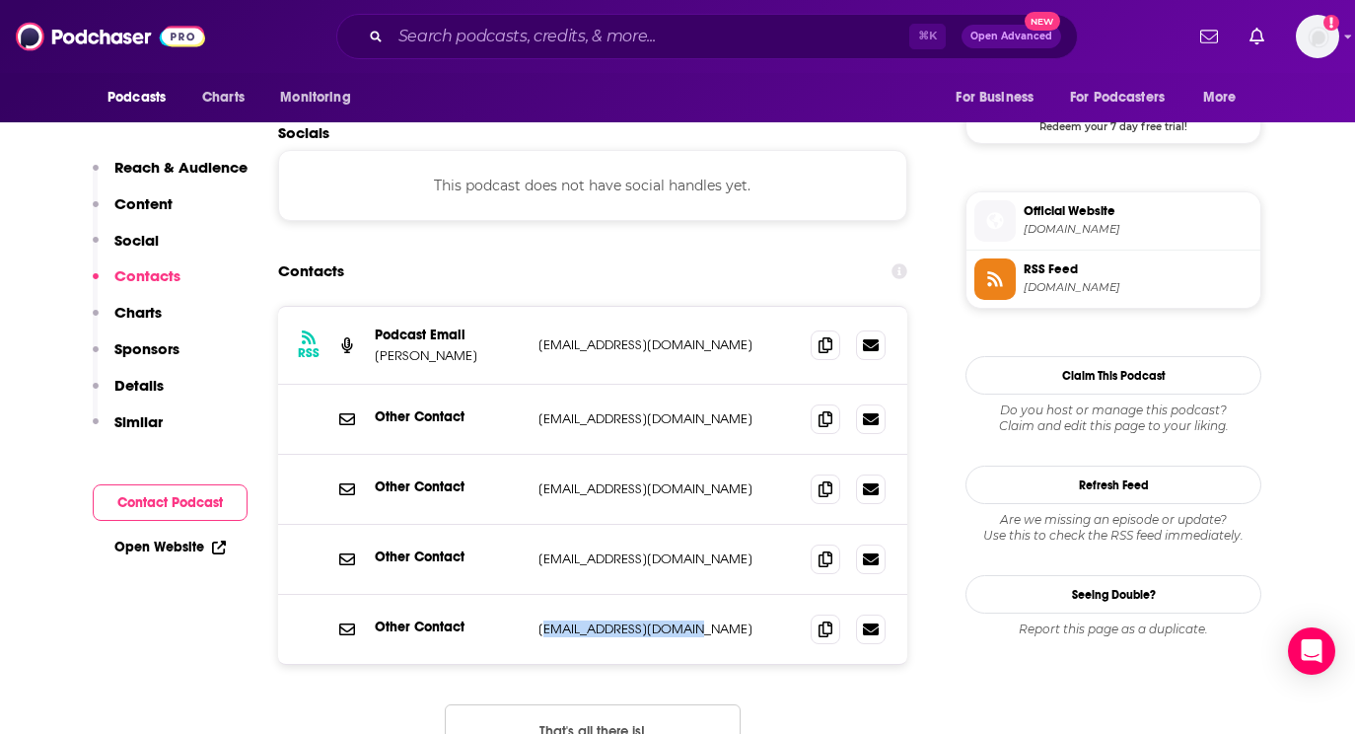
click at [542, 620] on p "[EMAIL_ADDRESS][DOMAIN_NAME]" at bounding box center [667, 628] width 256 height 17
drag, startPoint x: 540, startPoint y: 555, endPoint x: 756, endPoint y: 553, distance: 216.0
click at [756, 620] on p "[EMAIL_ADDRESS][DOMAIN_NAME]" at bounding box center [667, 628] width 256 height 17
copy p "[EMAIL_ADDRESS][DOMAIN_NAME]"
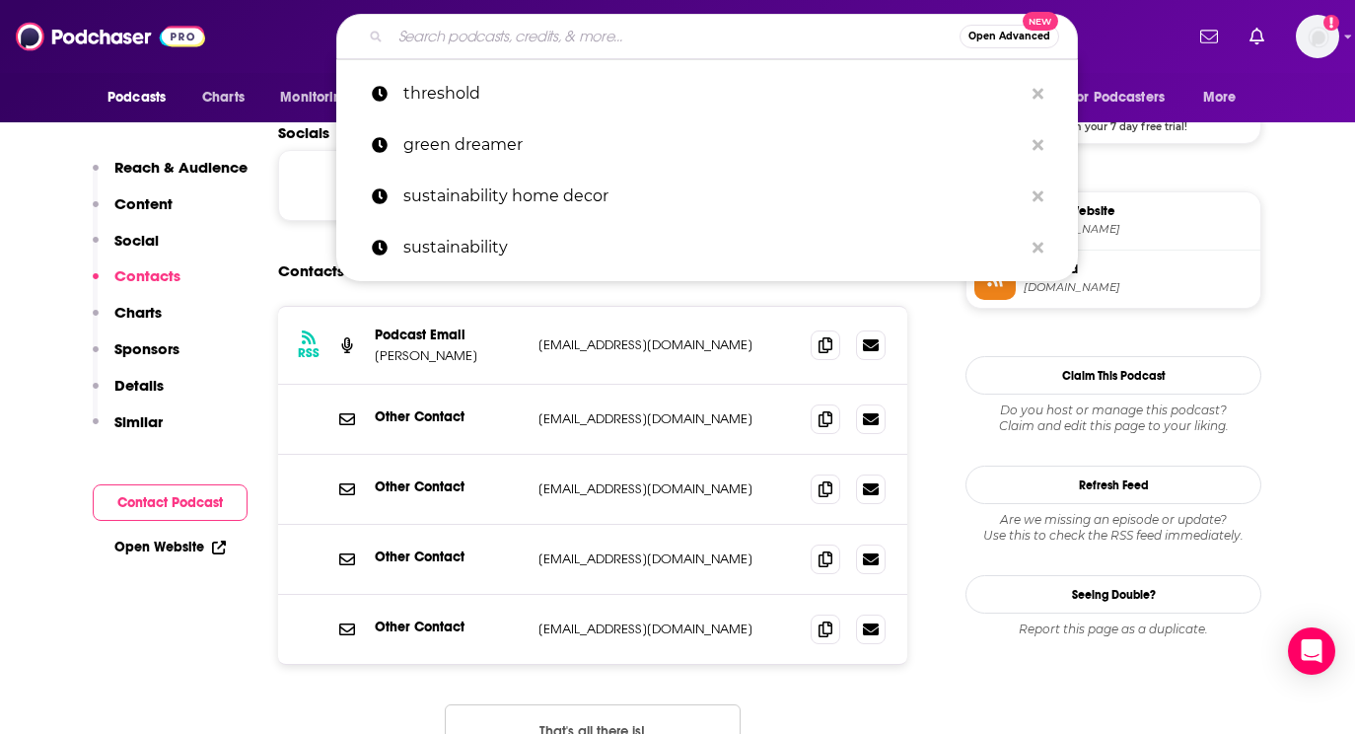
click at [469, 36] on input "Search podcasts, credits, & more..." at bounding box center [675, 37] width 569 height 32
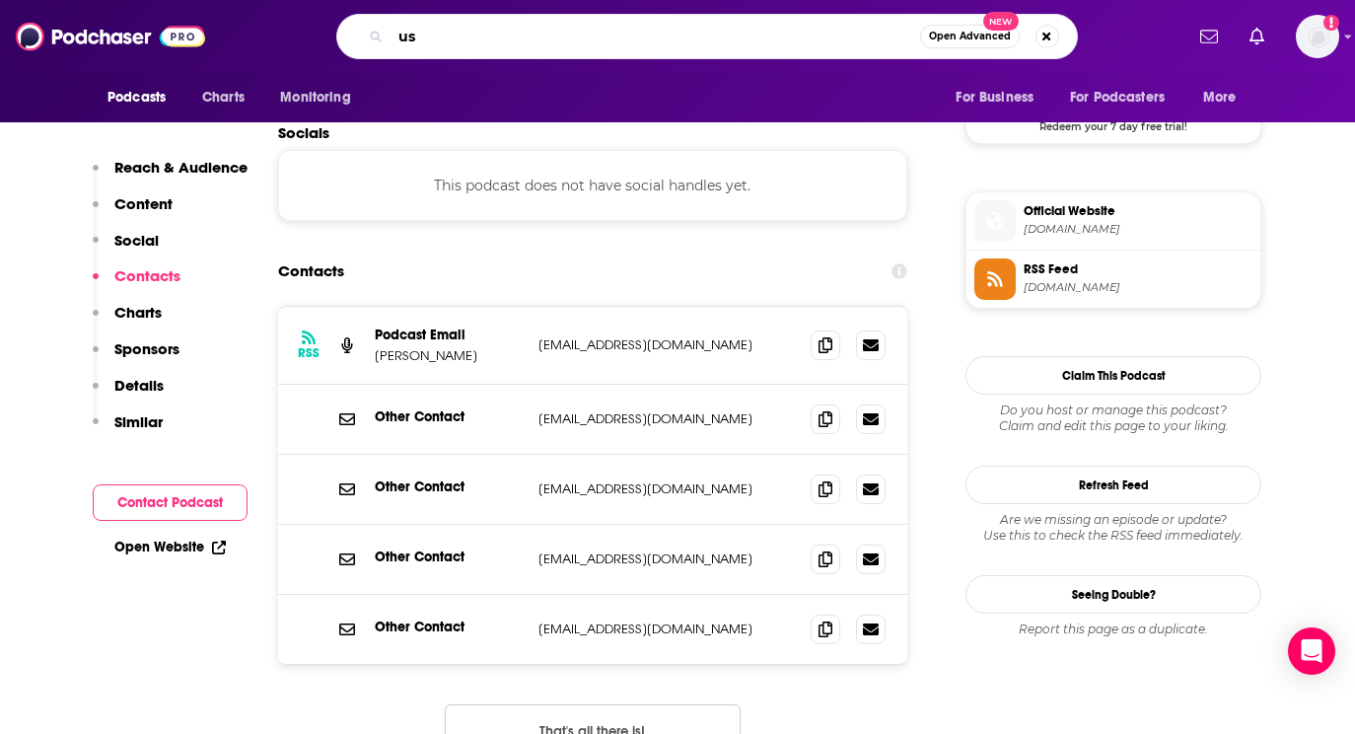
type input "u"
type input "sustainable jungle"
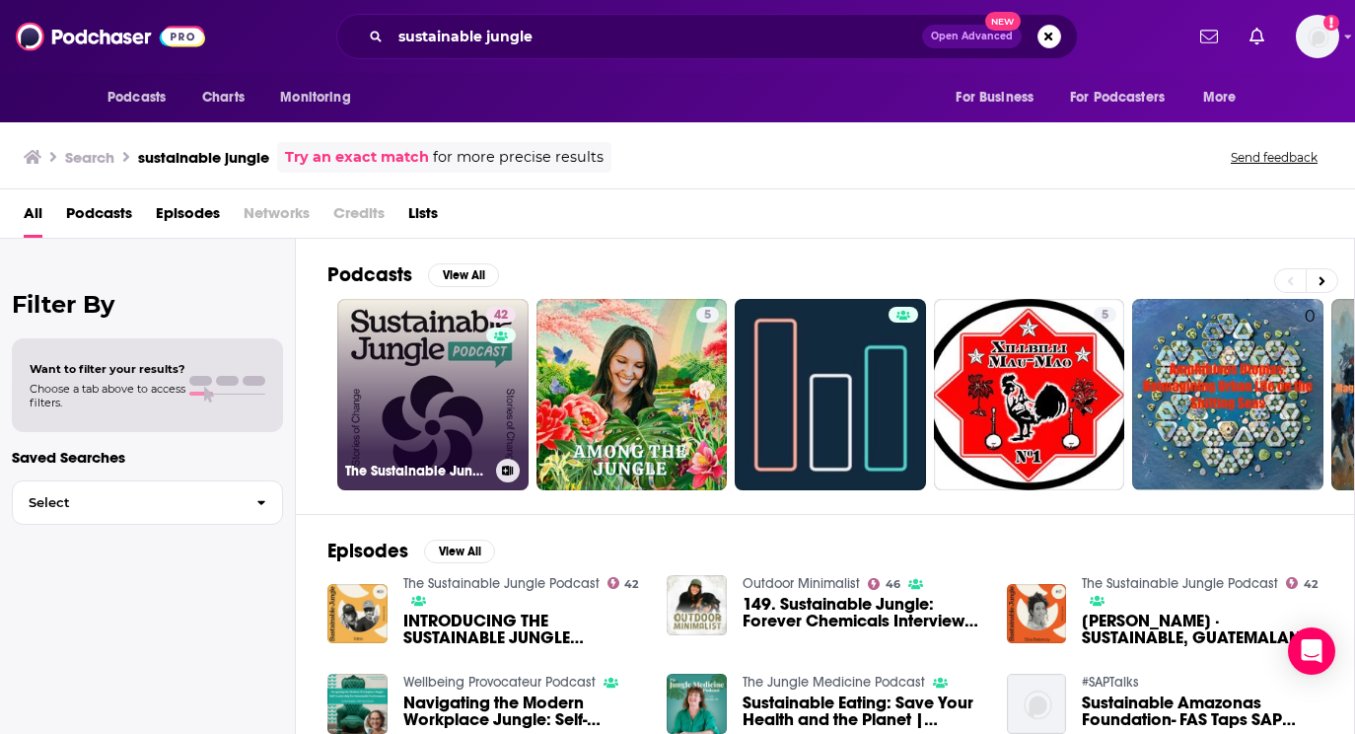
click at [463, 429] on link "42 The Sustainable Jungle Podcast" at bounding box center [432, 394] width 191 height 191
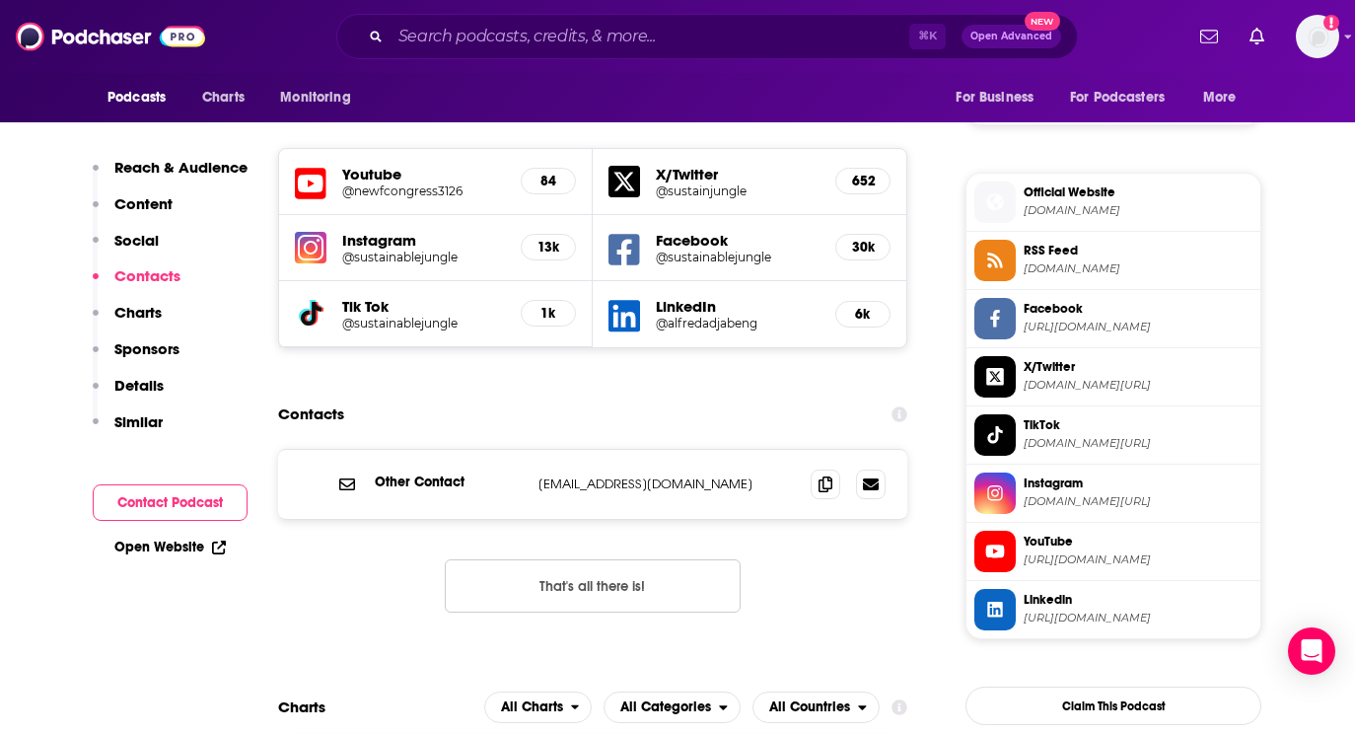
scroll to position [1699, 0]
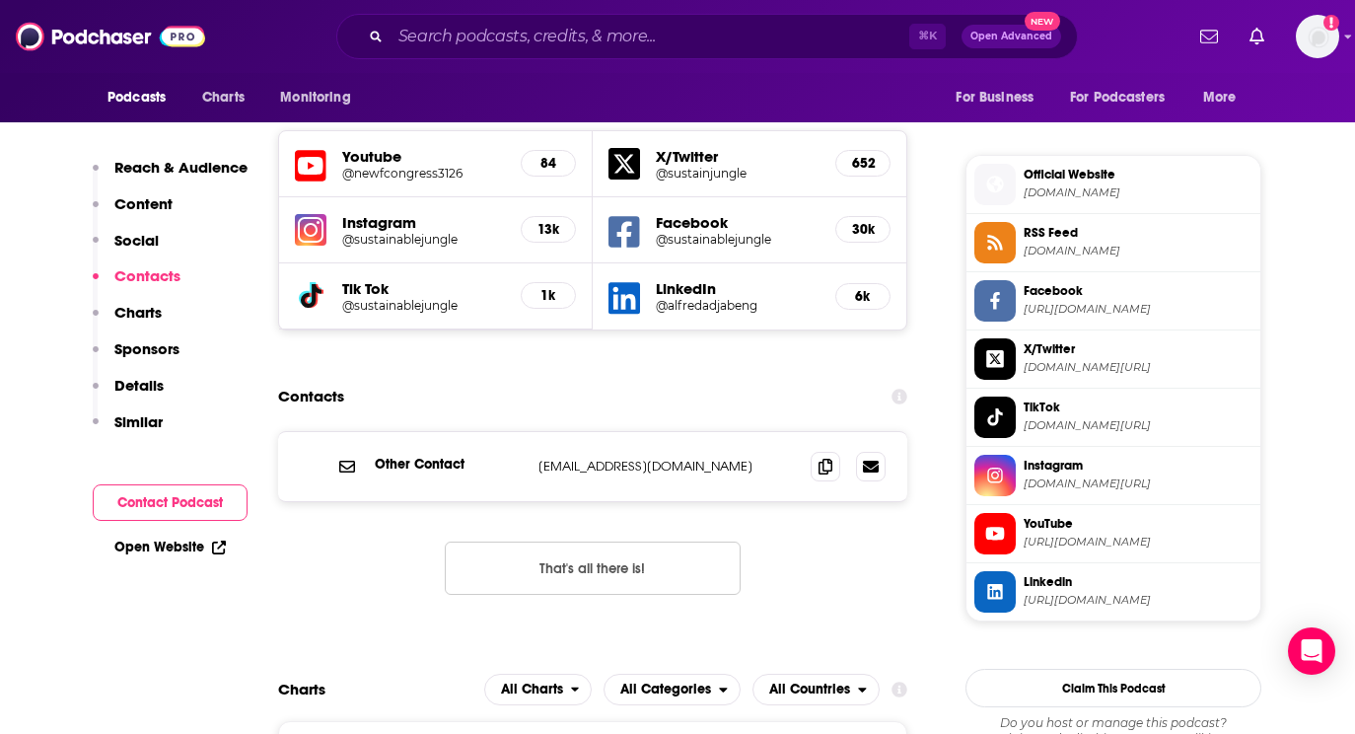
click at [719, 458] on p "[EMAIL_ADDRESS][DOMAIN_NAME]" at bounding box center [667, 466] width 256 height 17
drag, startPoint x: 719, startPoint y: 401, endPoint x: 507, endPoint y: 404, distance: 212.1
click at [0, 0] on div "Other Contact [EMAIL_ADDRESS][DOMAIN_NAME] [EMAIL_ADDRESS][DOMAIN_NAME]" at bounding box center [0, 0] width 0 height 0
copy div "[EMAIL_ADDRESS][DOMAIN_NAME] [EMAIL_ADDRESS][DOMAIN_NAME]"
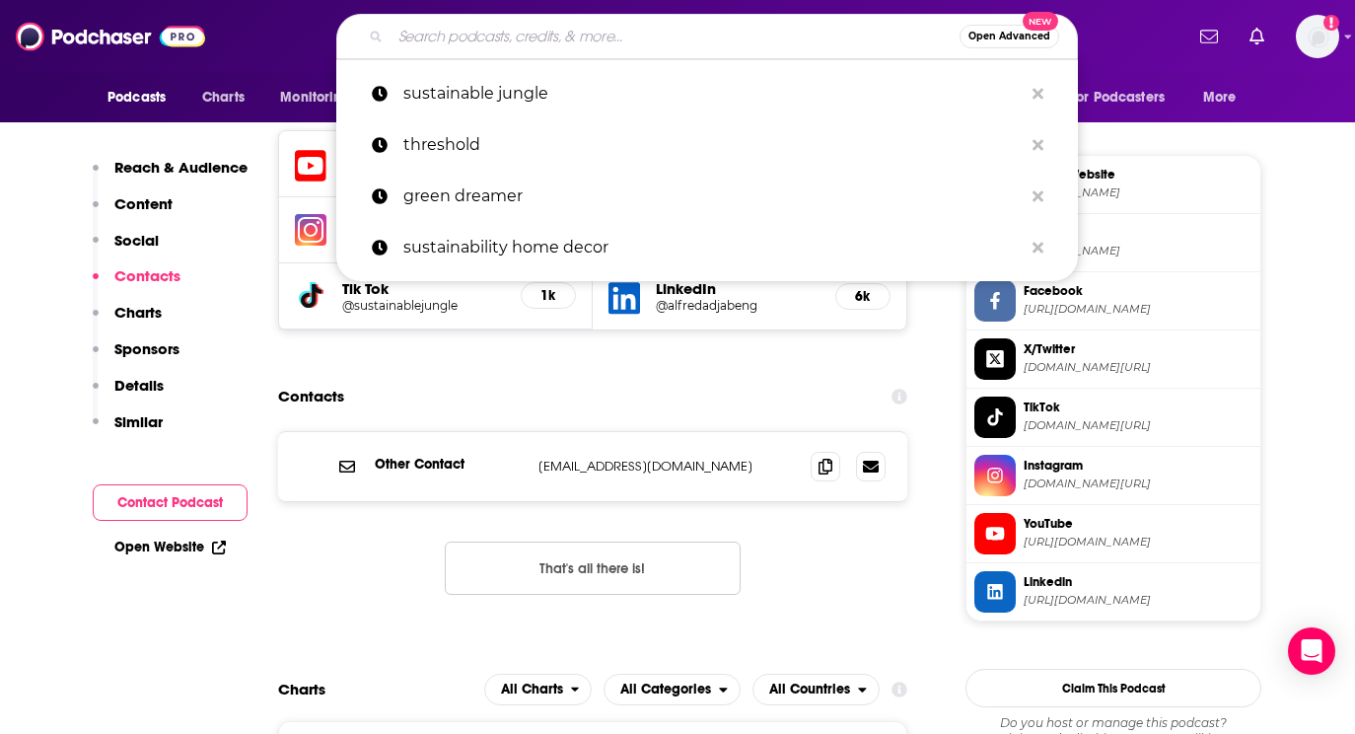
click at [652, 28] on input "Search podcasts, credits, & more..." at bounding box center [675, 37] width 569 height 32
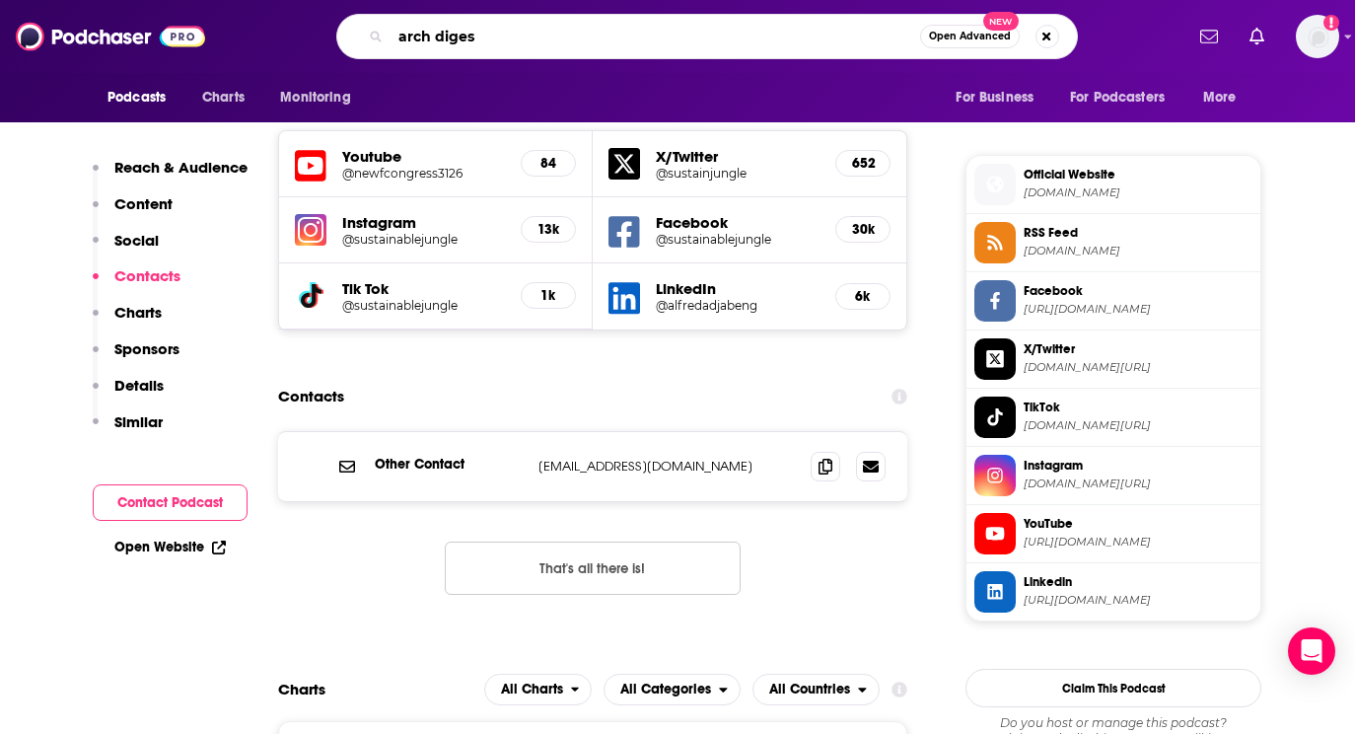
type input "arch digest"
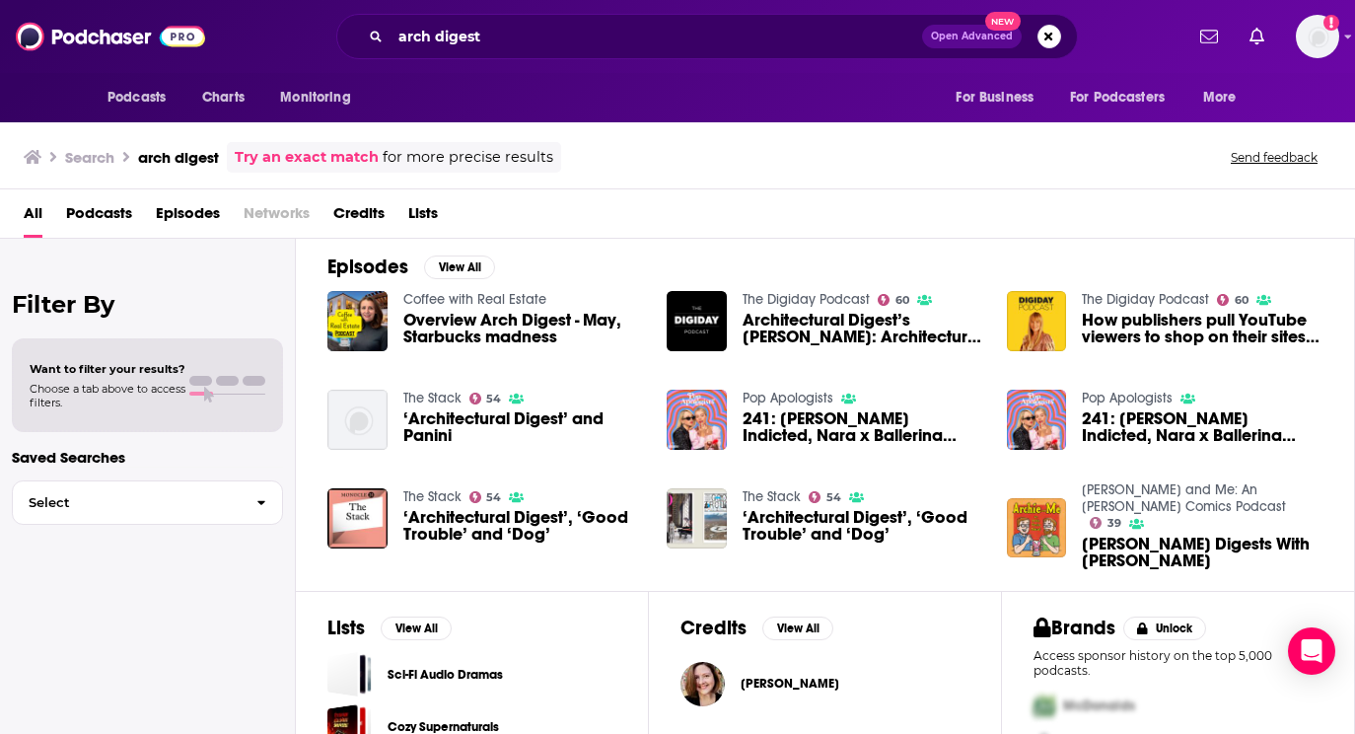
scroll to position [311, 0]
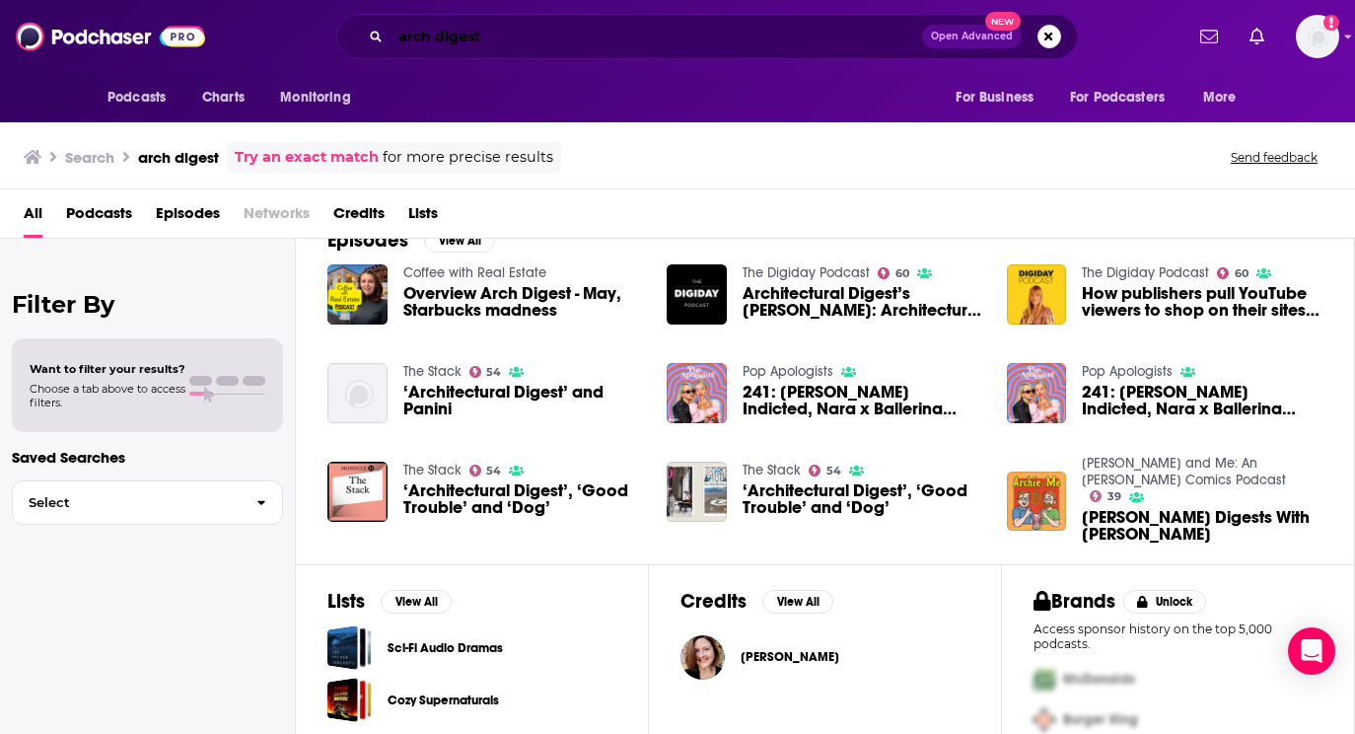
click at [488, 39] on input "arch digest" at bounding box center [657, 37] width 532 height 32
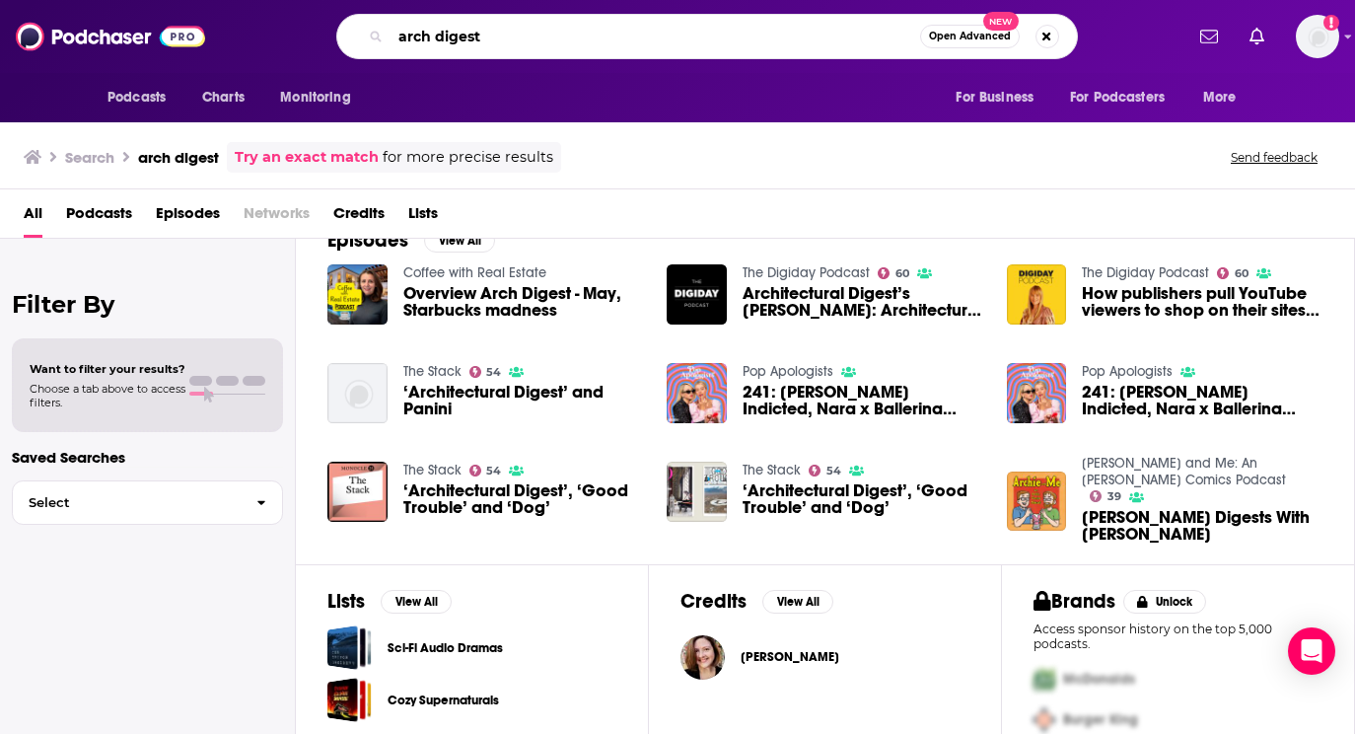
click at [488, 39] on input "arch digest" at bounding box center [656, 37] width 530 height 32
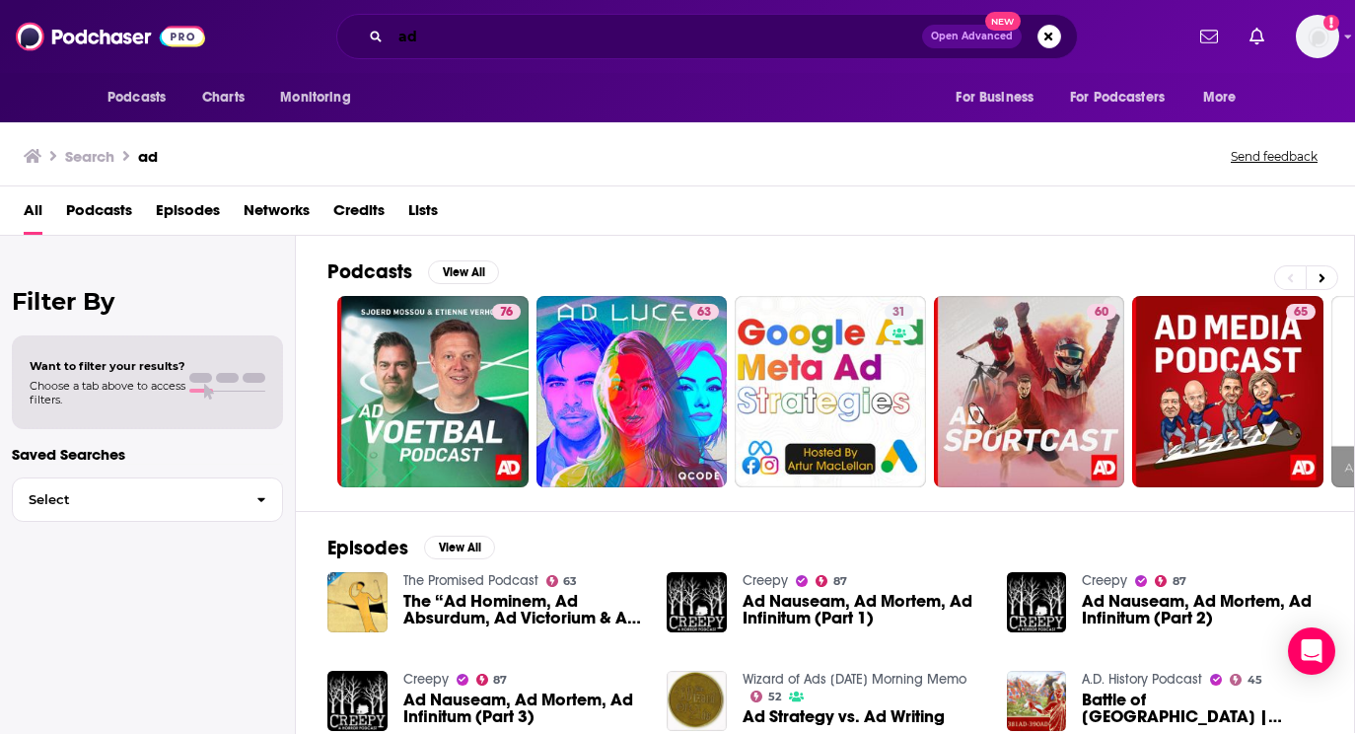
click at [567, 33] on input "ad" at bounding box center [657, 37] width 532 height 32
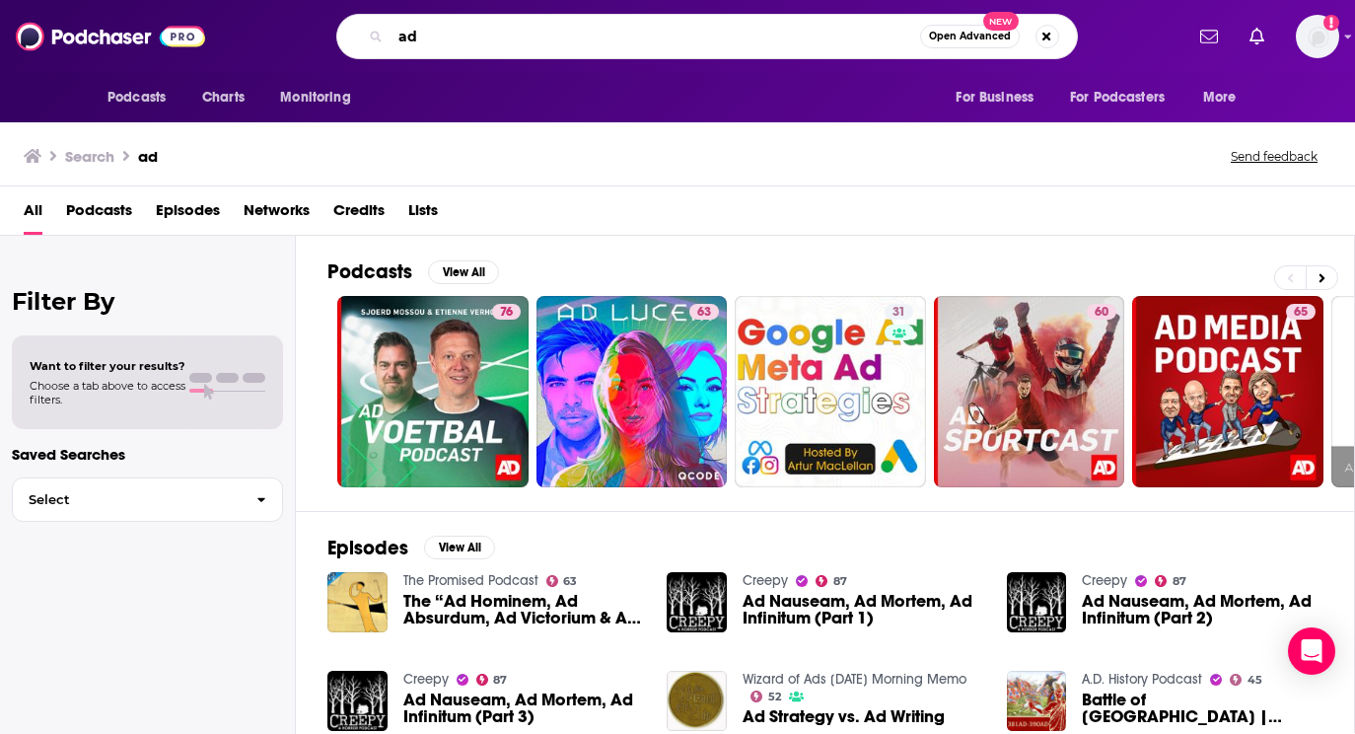
click at [567, 33] on input "ad" at bounding box center [656, 37] width 530 height 32
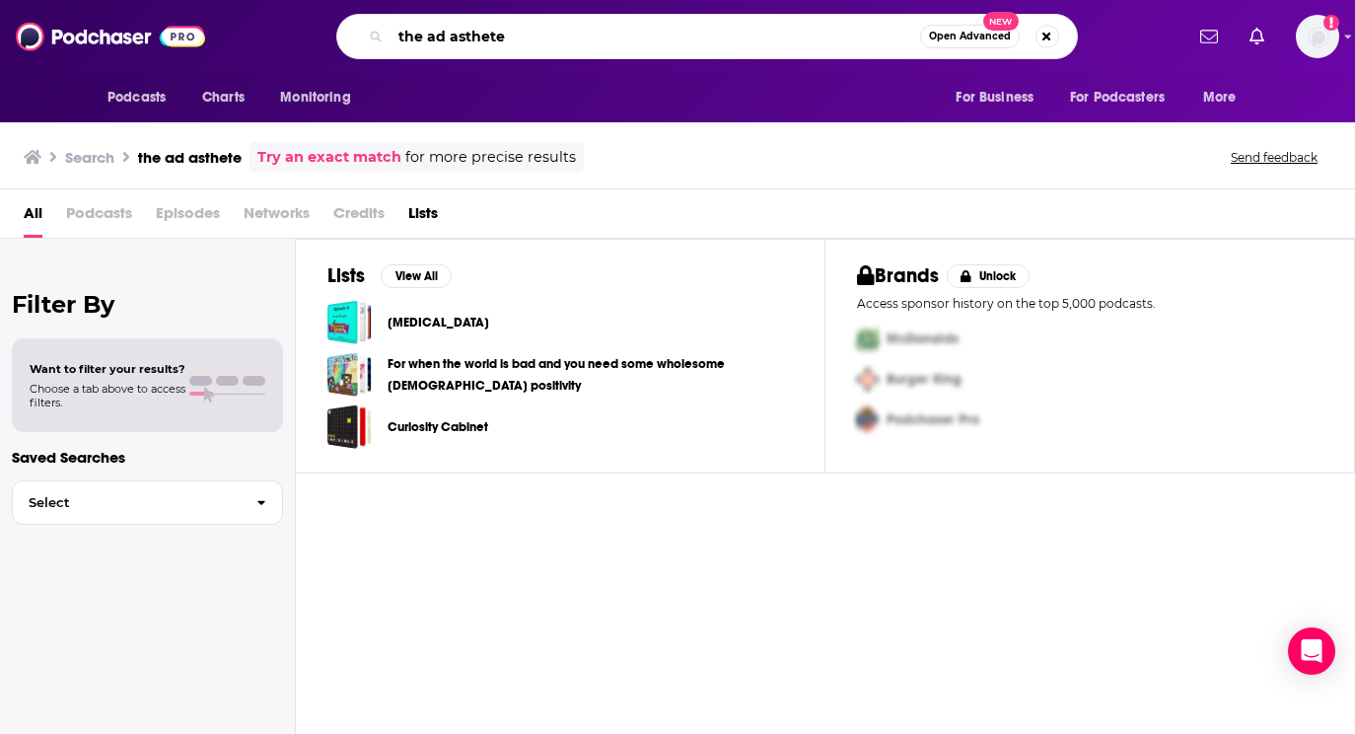
drag, startPoint x: 425, startPoint y: 41, endPoint x: 378, endPoint y: 41, distance: 47.3
click at [378, 41] on div "the ad asthete Open Advanced New" at bounding box center [707, 36] width 742 height 45
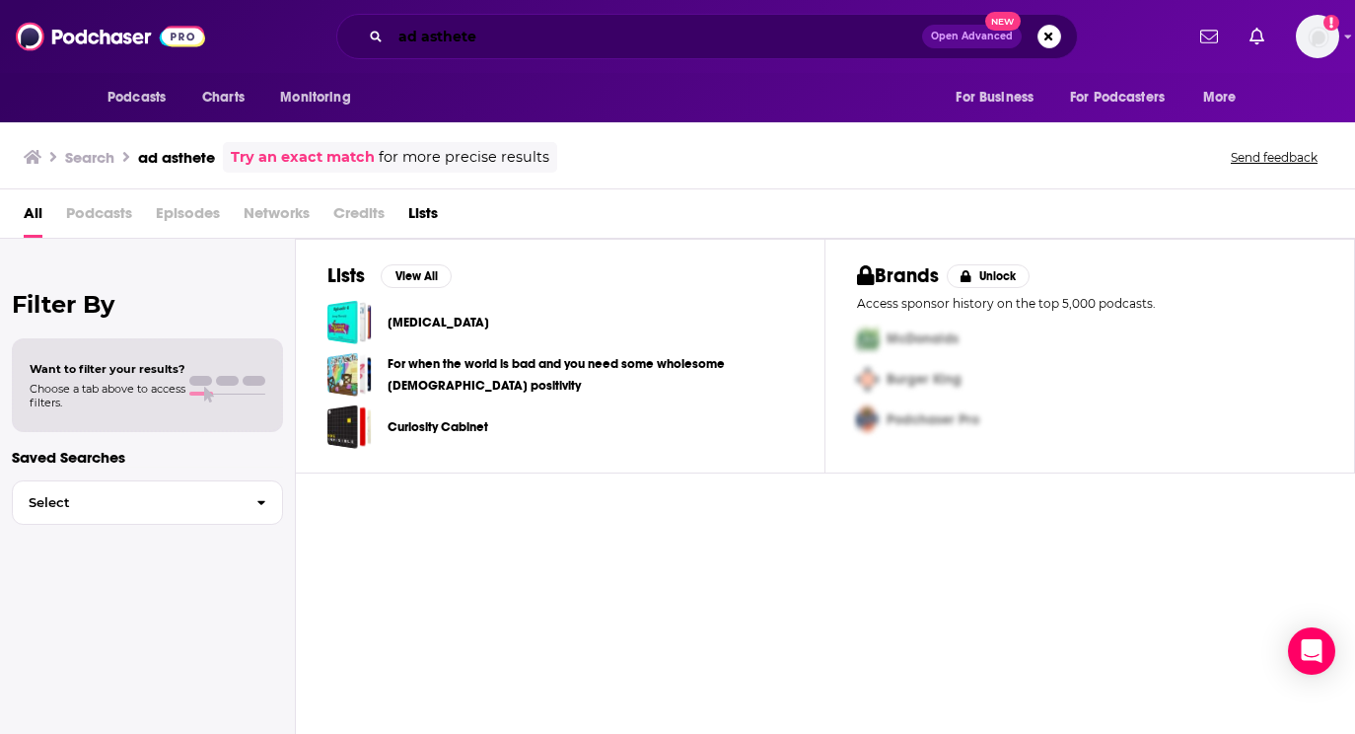
click at [715, 43] on input "ad asthete" at bounding box center [657, 37] width 532 height 32
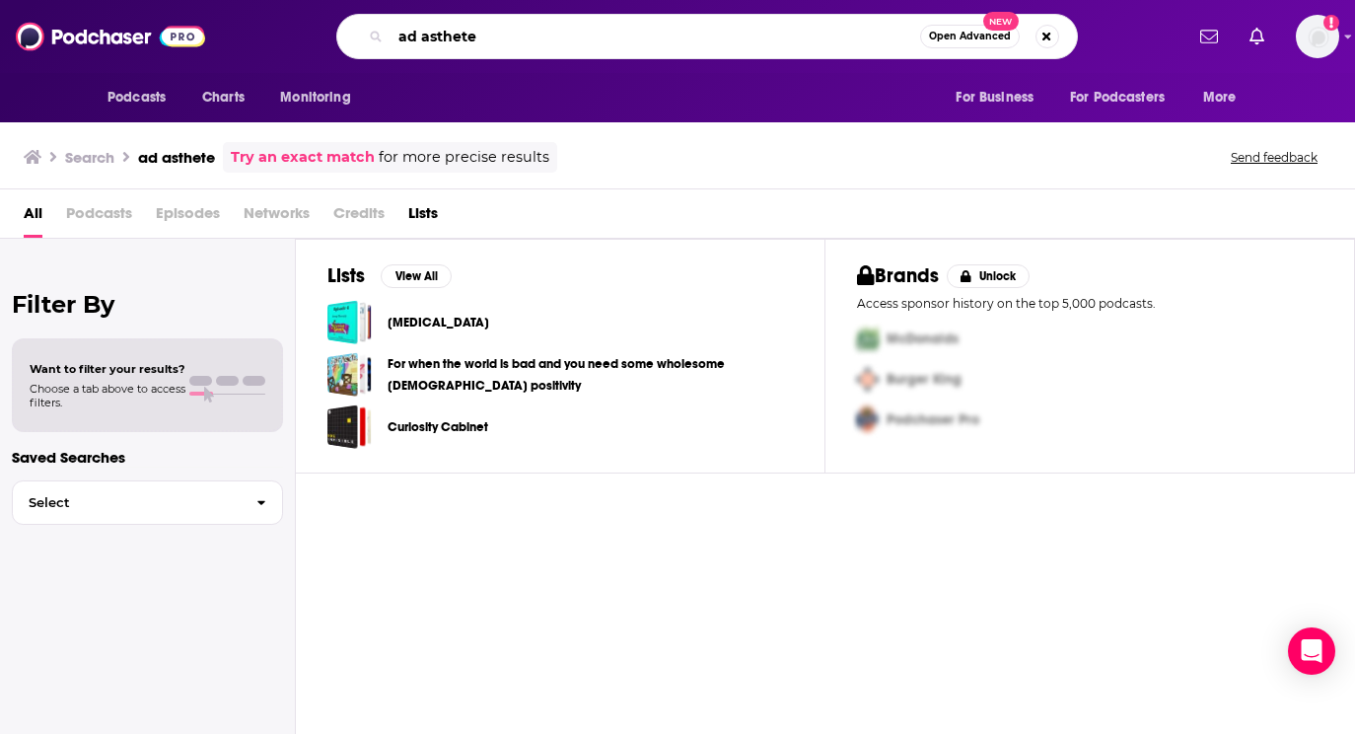
click at [715, 43] on input "ad asthete" at bounding box center [656, 37] width 530 height 32
type input "architectural digest"
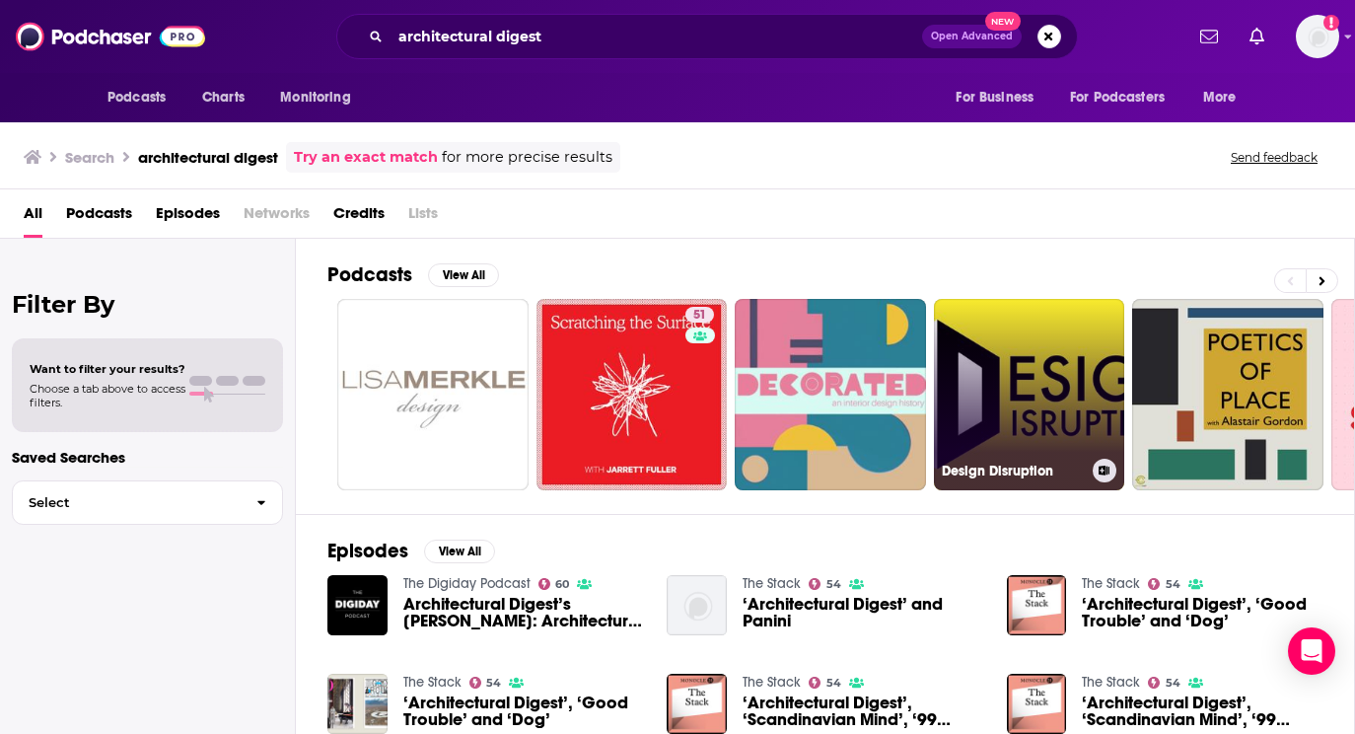
click at [1049, 356] on link "Design Disruption" at bounding box center [1029, 394] width 191 height 191
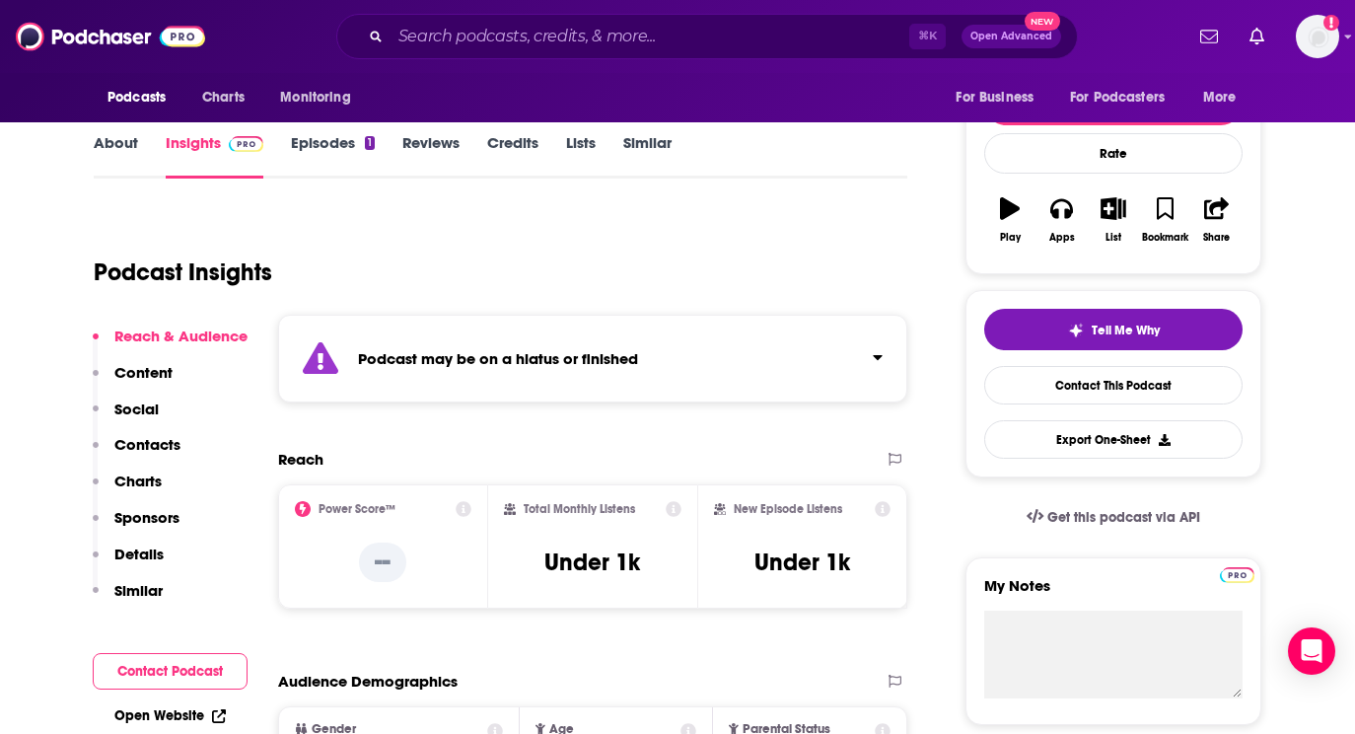
scroll to position [362, 0]
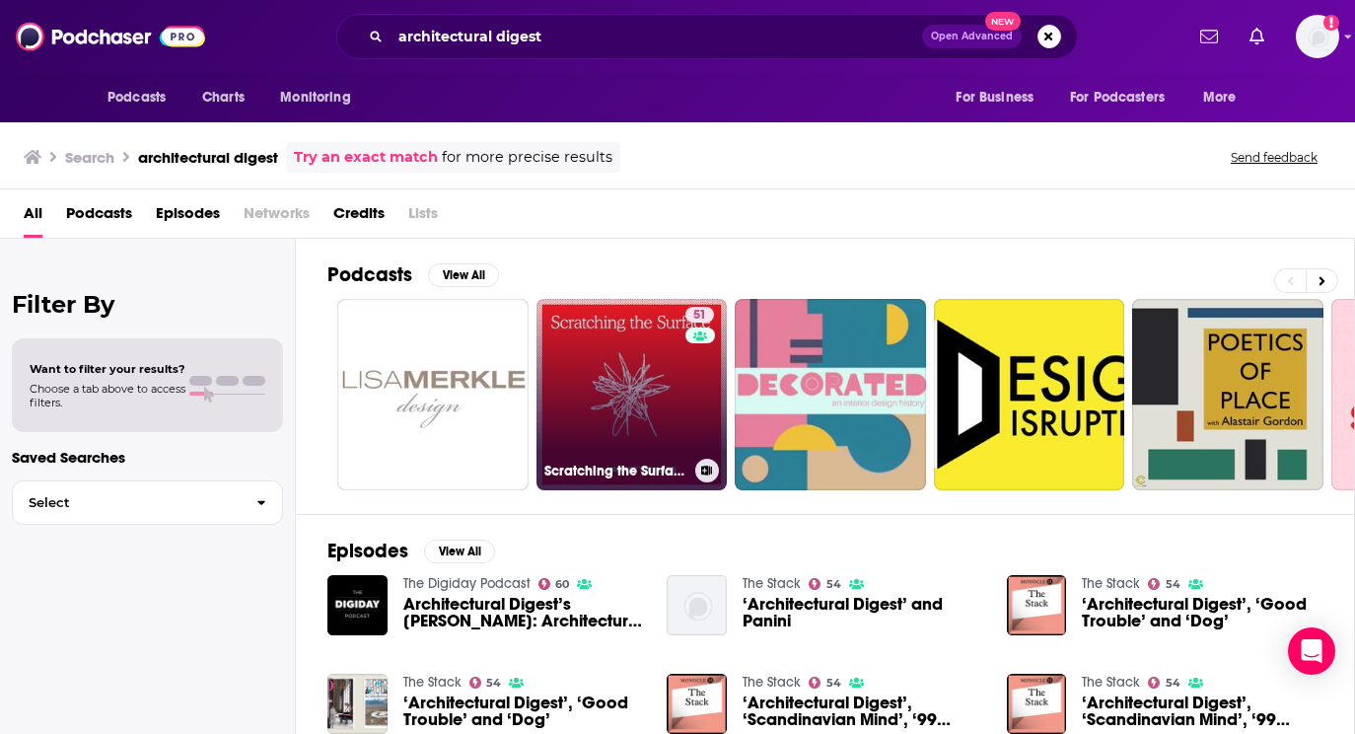
click at [616, 459] on div "Scratching the Surface" at bounding box center [632, 471] width 176 height 24
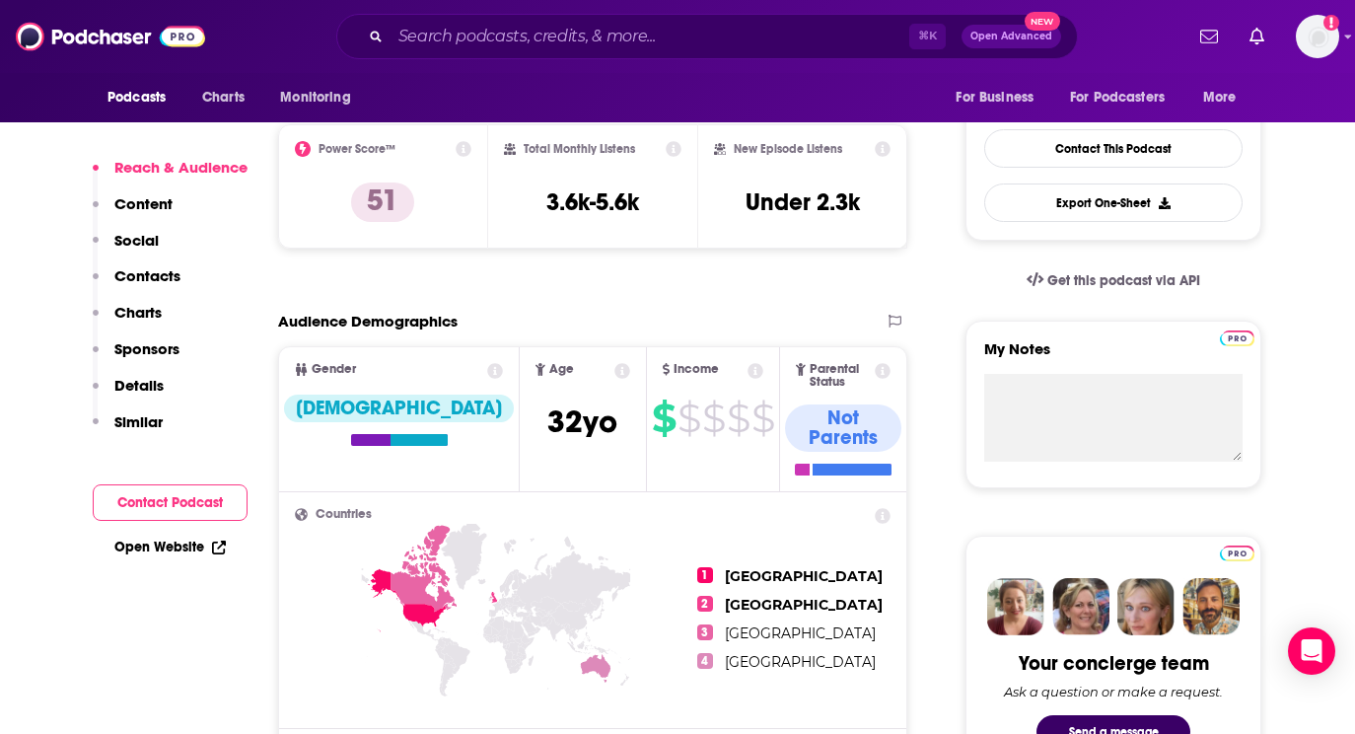
scroll to position [493, 0]
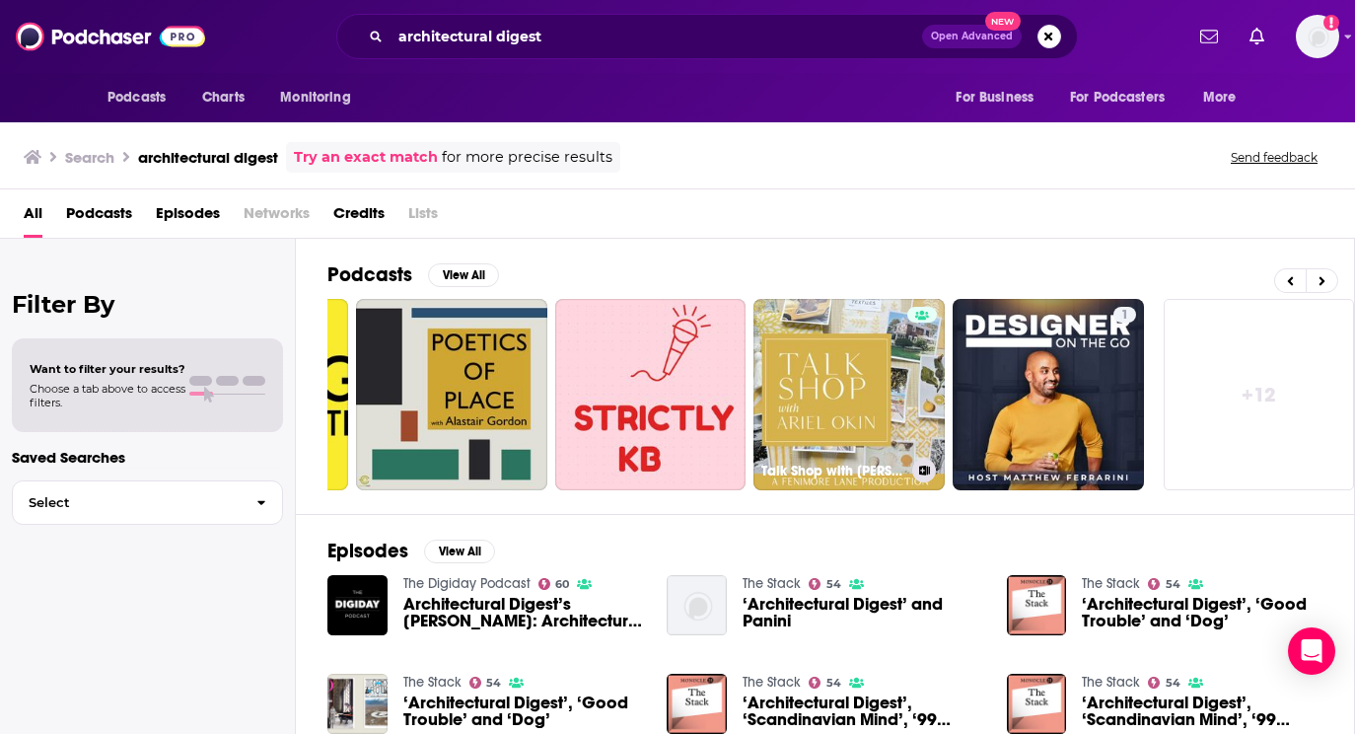
scroll to position [0, 784]
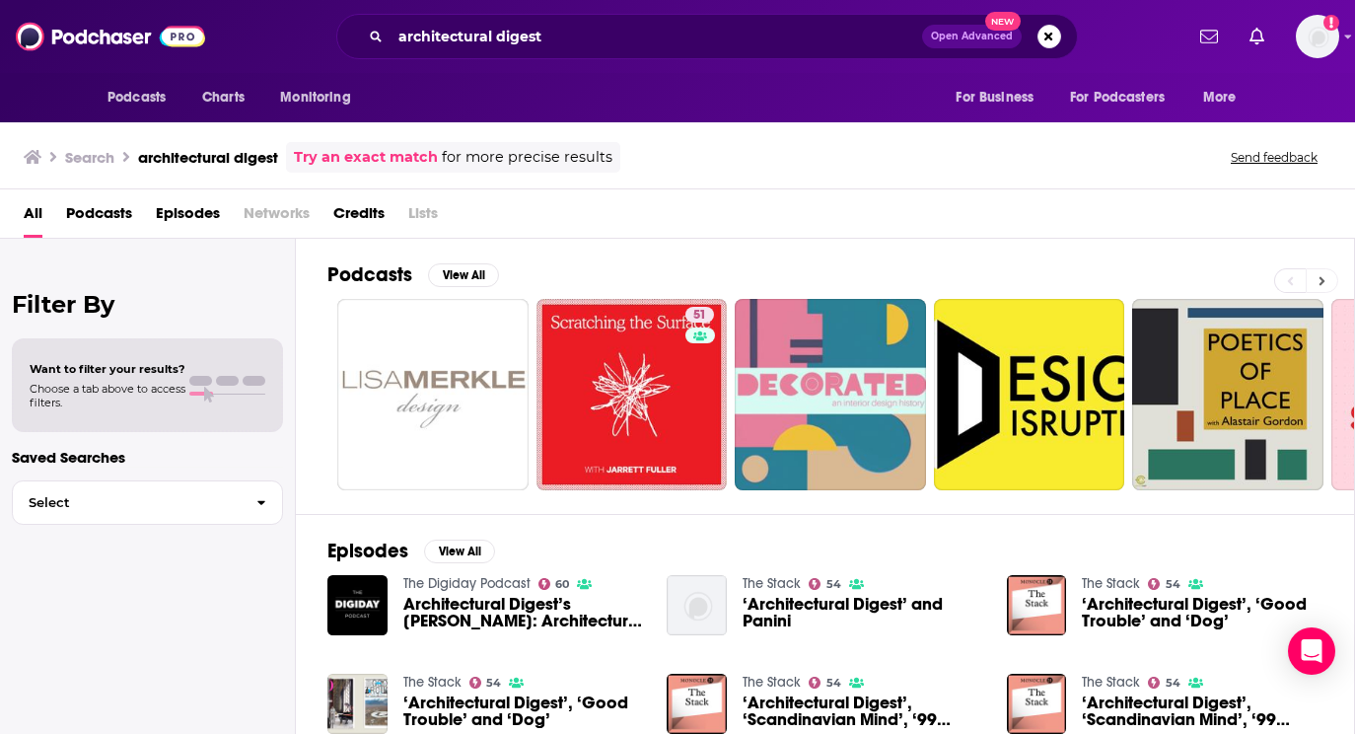
click at [1204, 283] on button at bounding box center [1322, 280] width 33 height 25
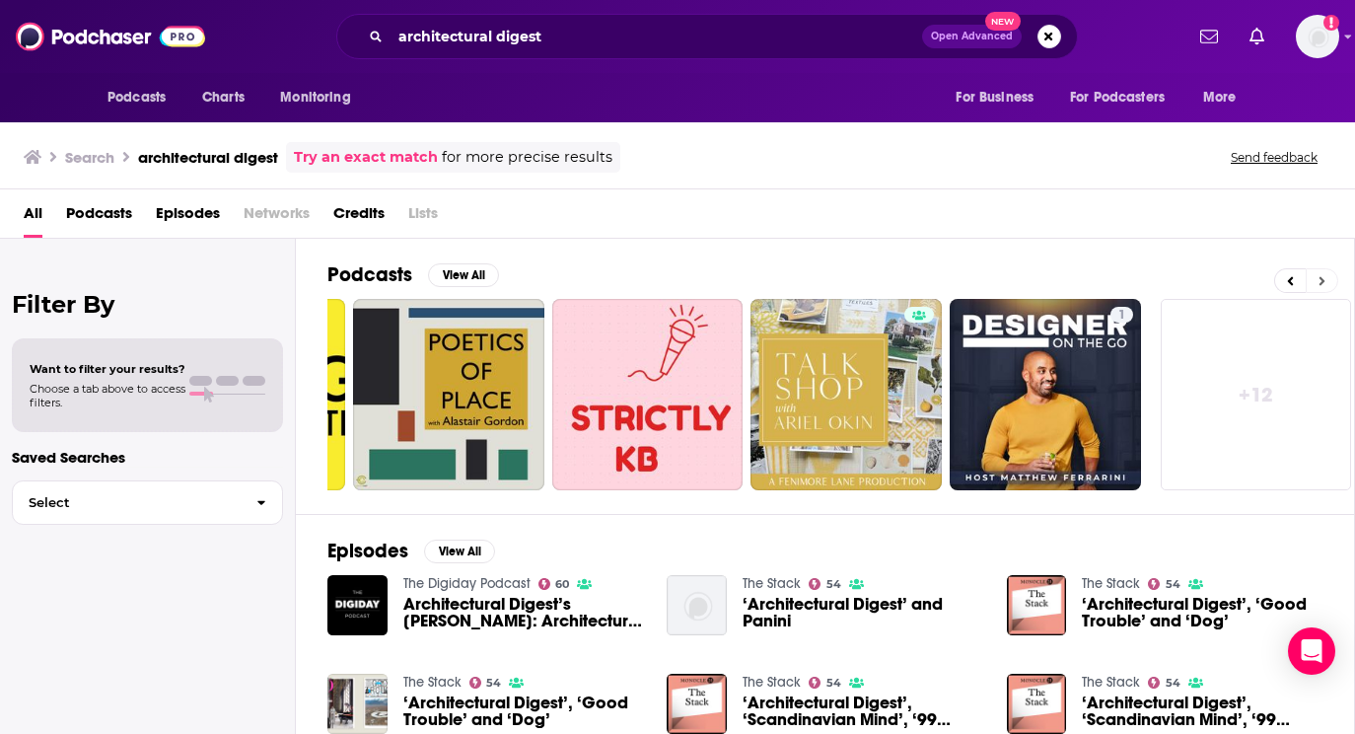
scroll to position [0, 784]
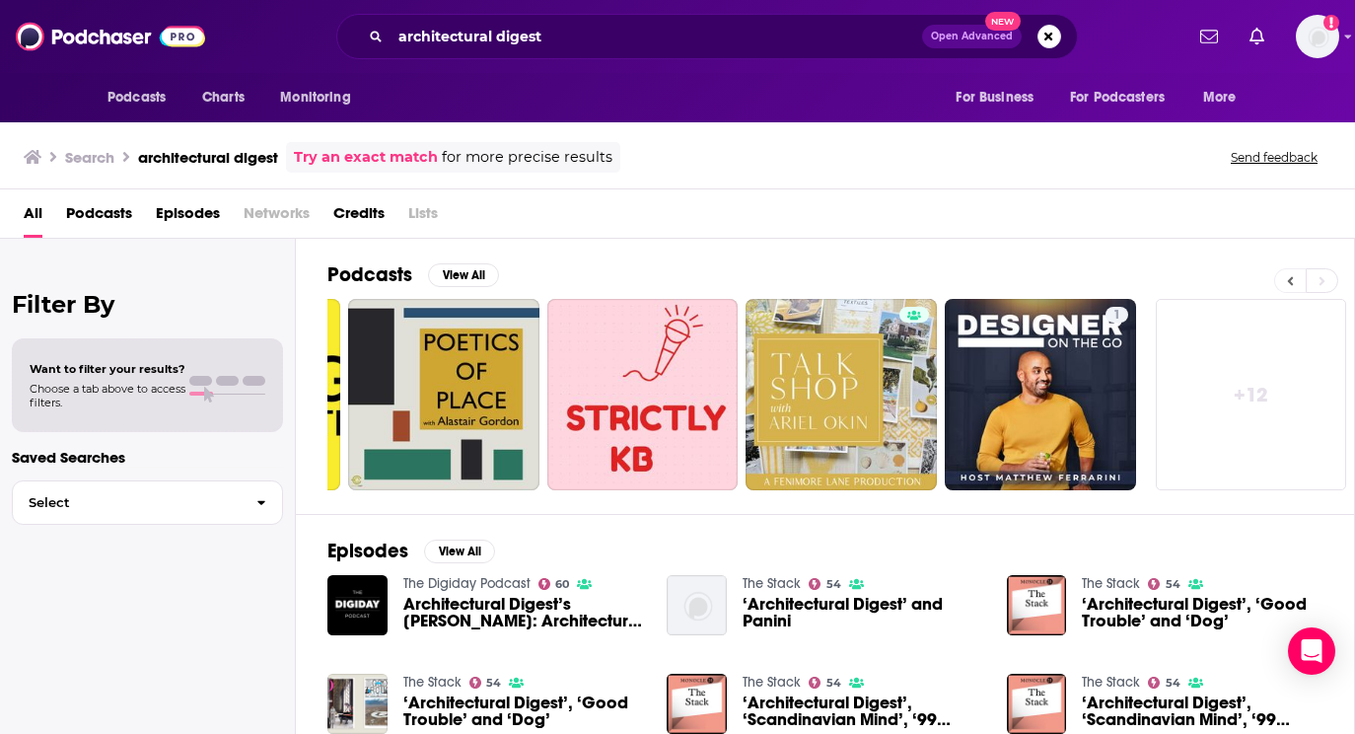
click at [1204, 283] on icon at bounding box center [1290, 281] width 7 height 14
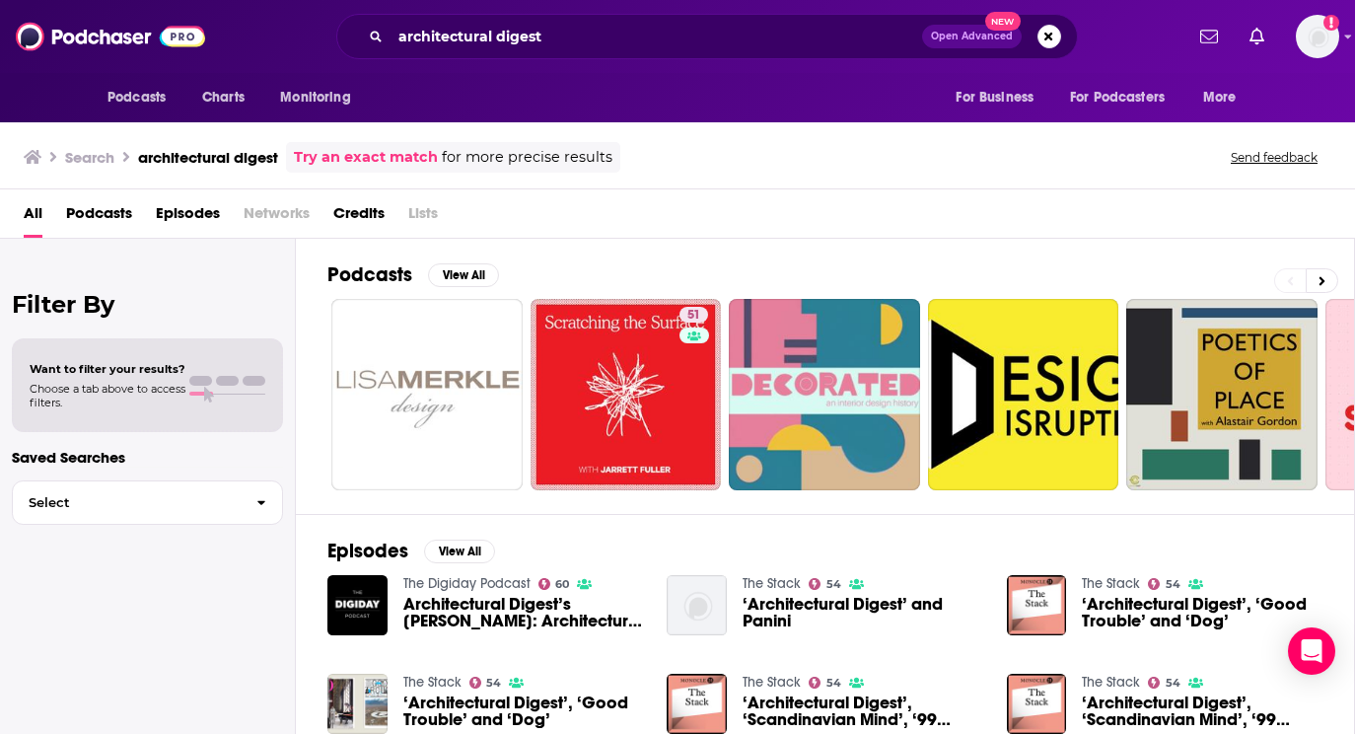
scroll to position [0, 0]
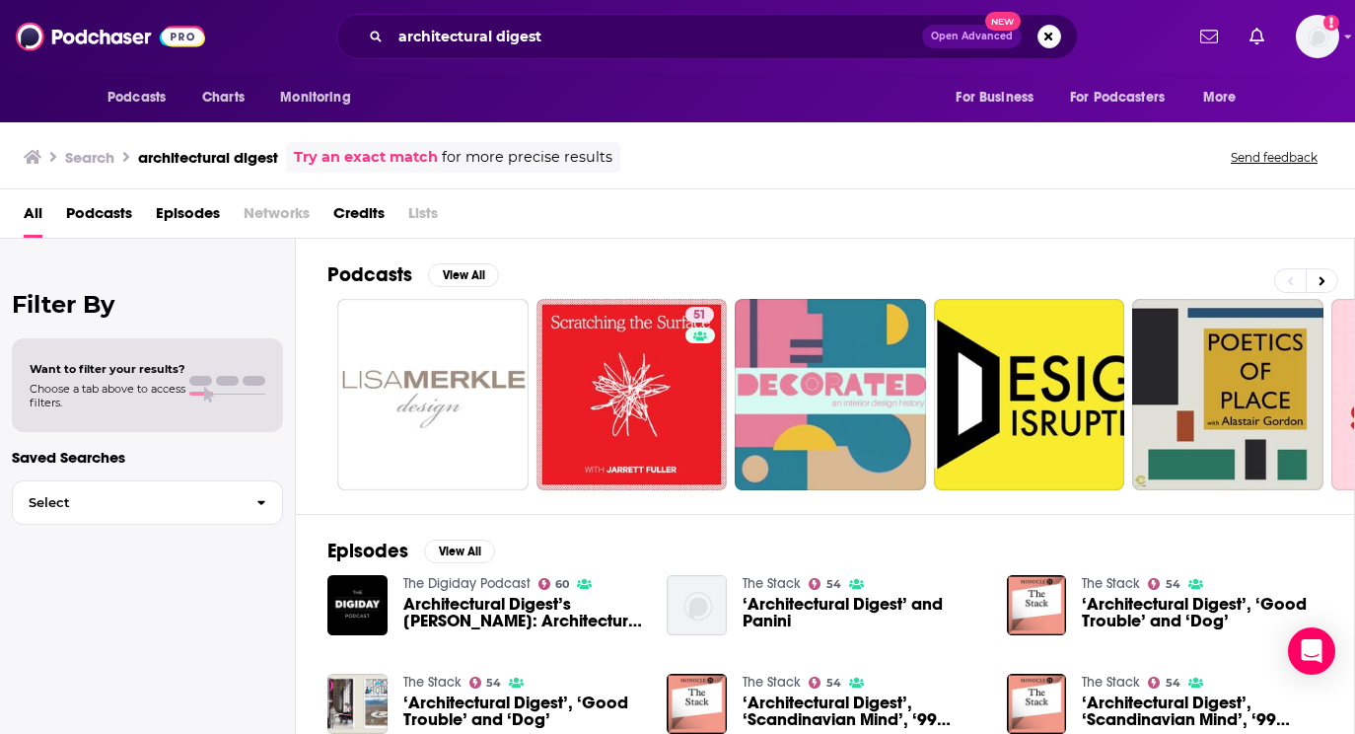
click at [1204, 280] on div "Podcasts View All" at bounding box center [840, 280] width 1027 height 36
click at [1204, 280] on button at bounding box center [1322, 280] width 33 height 25
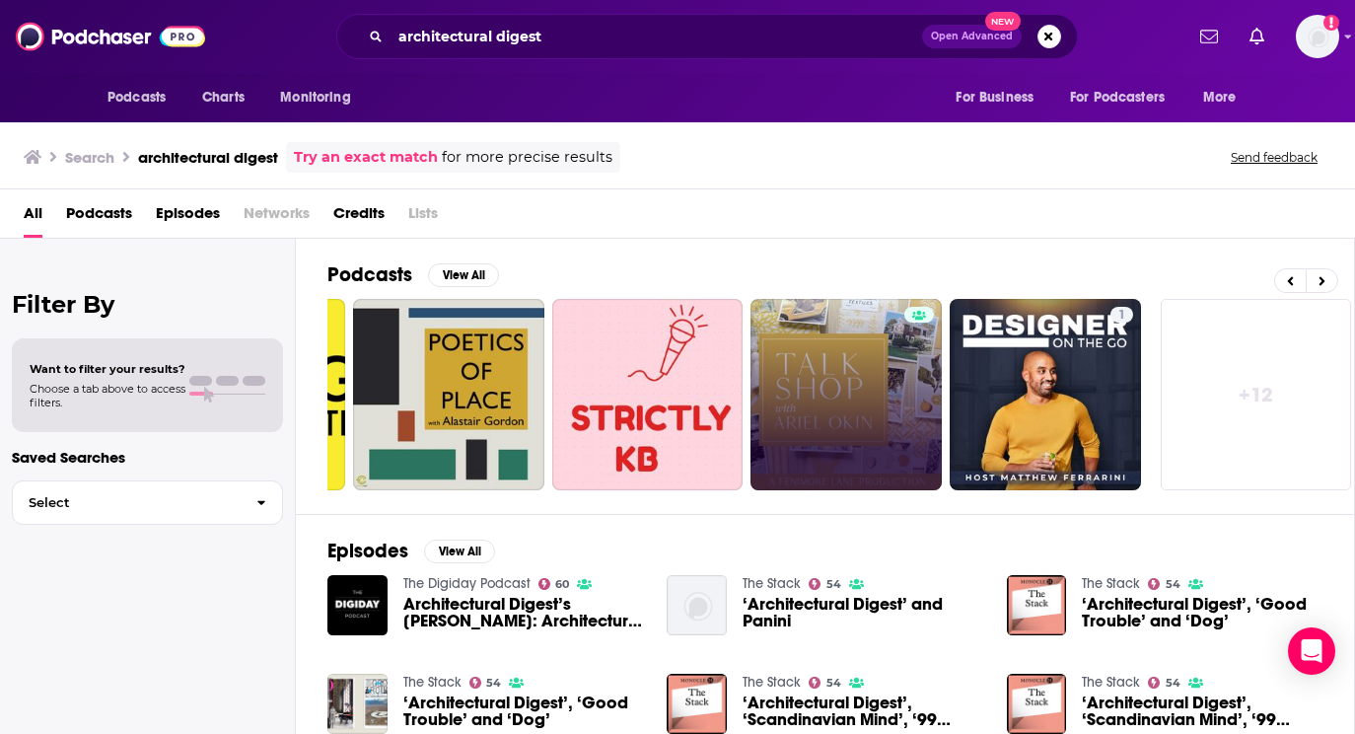
scroll to position [0, 784]
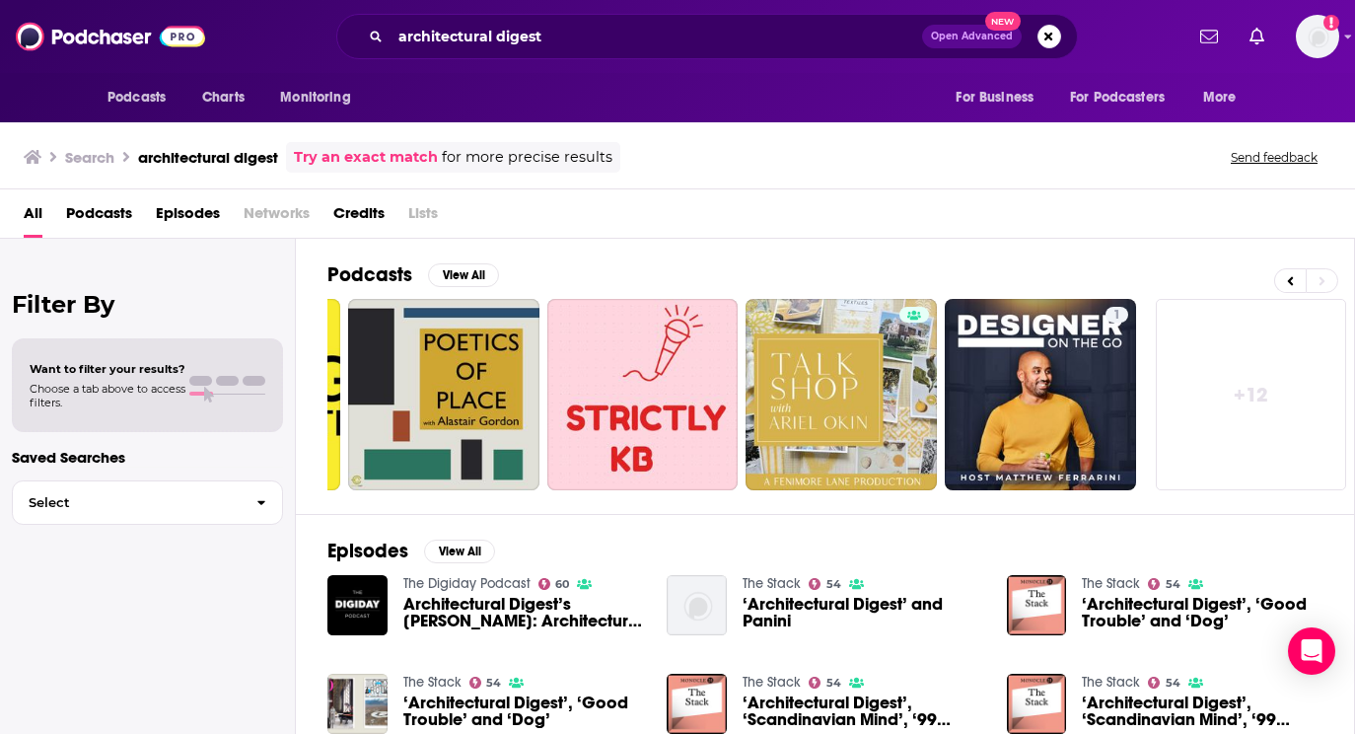
click at [1195, 412] on link "+ 12" at bounding box center [1251, 394] width 191 height 191
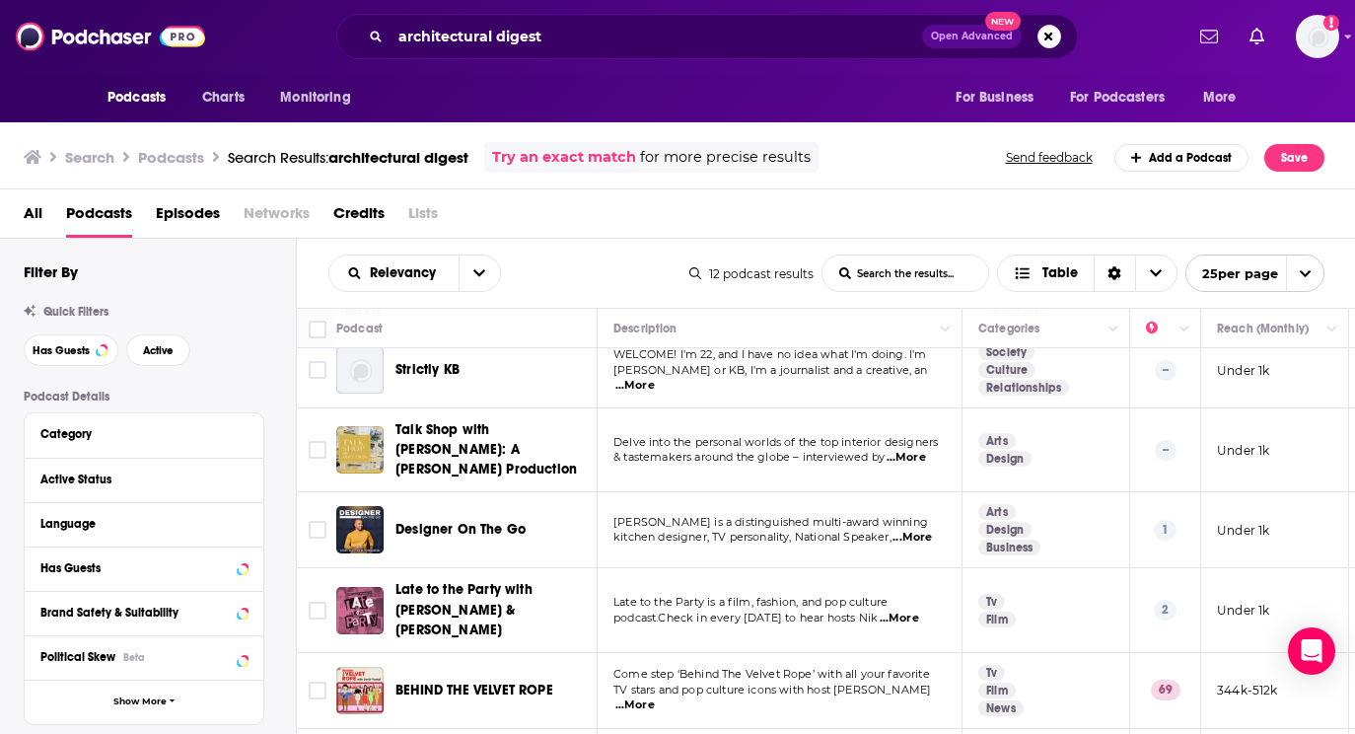
scroll to position [494, 0]
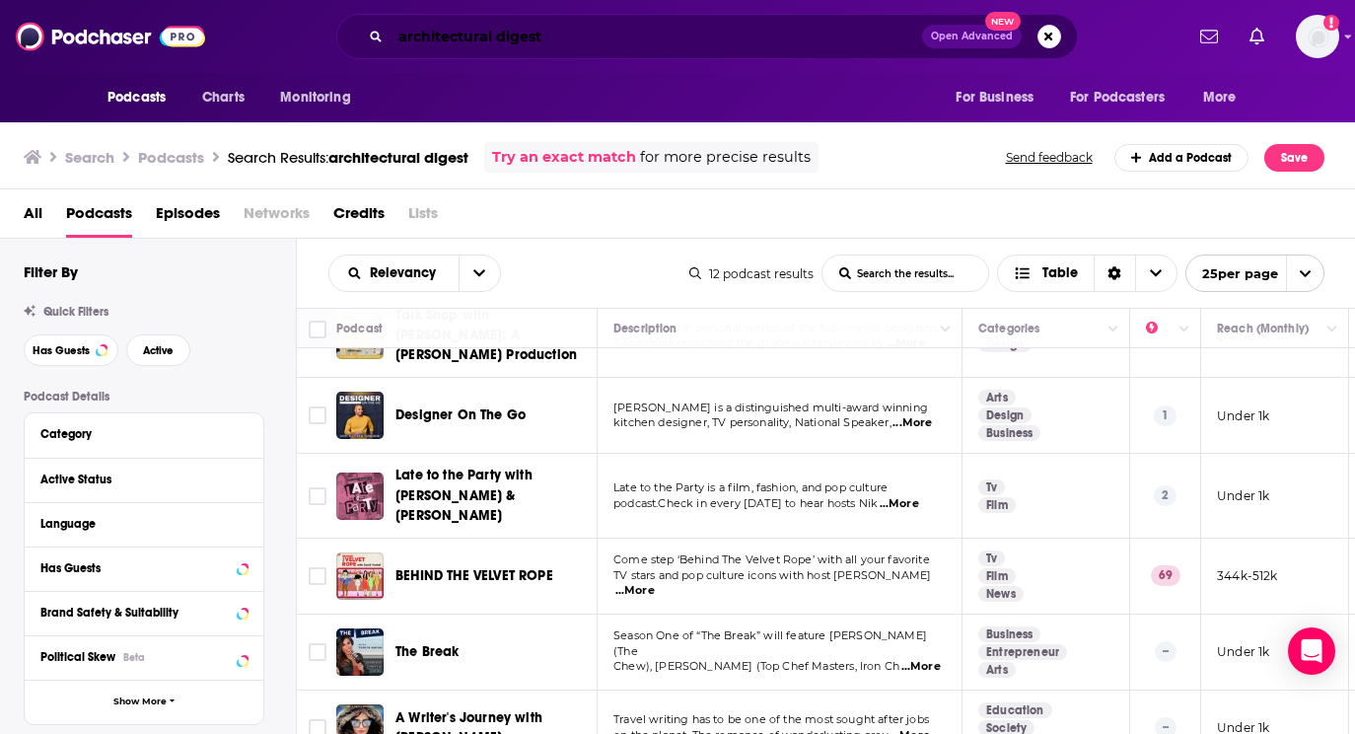
click at [545, 46] on input "architectural digest" at bounding box center [657, 37] width 532 height 32
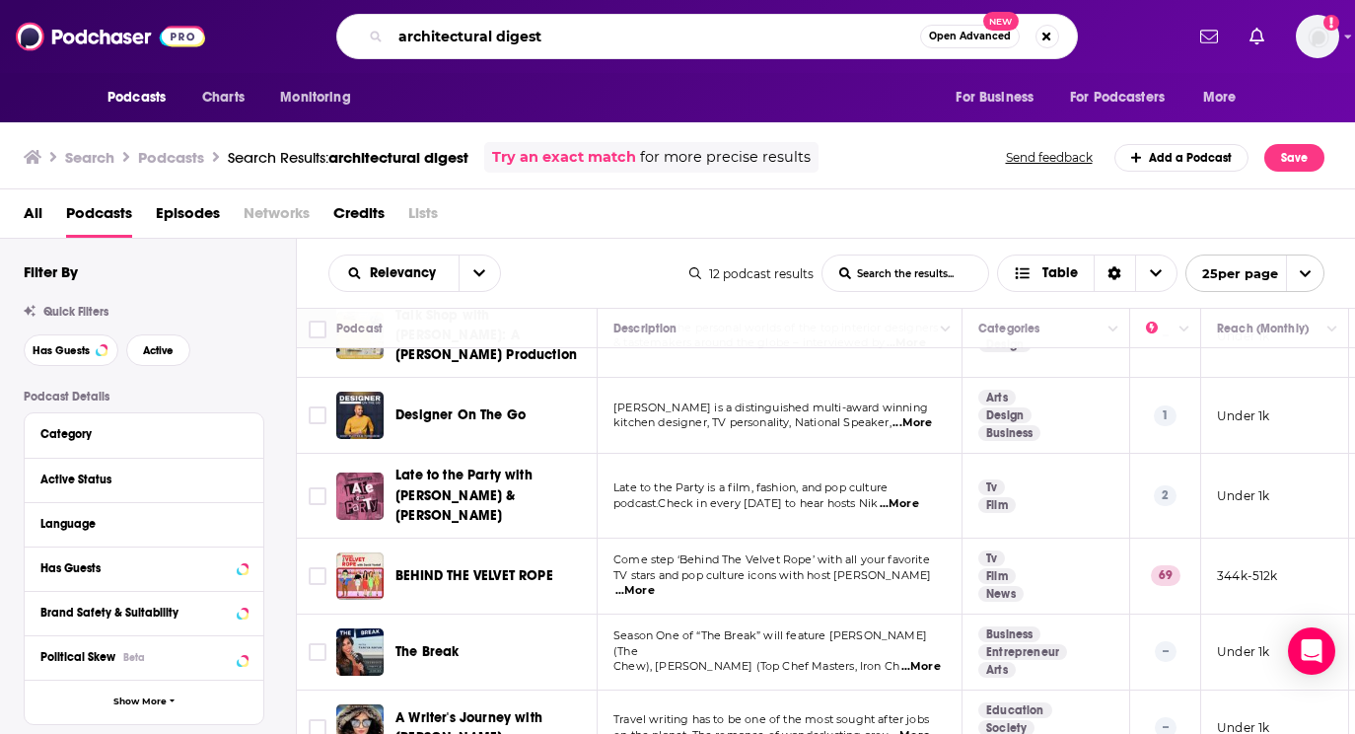
click at [545, 46] on input "architectural digest" at bounding box center [656, 37] width 530 height 32
type input "s"
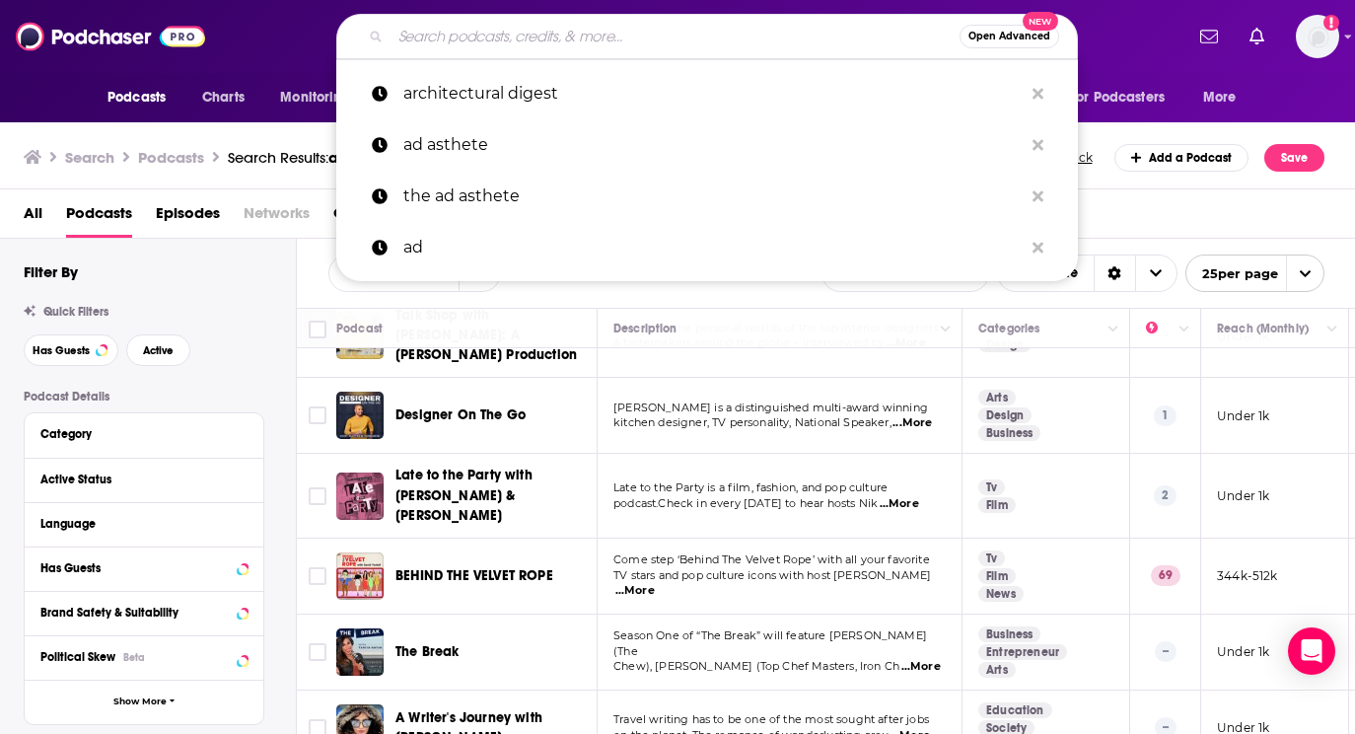
click at [538, 44] on input "Search podcasts, credits, & more..." at bounding box center [675, 37] width 569 height 32
click at [527, 311] on th "Podcast" at bounding box center [466, 328] width 261 height 39
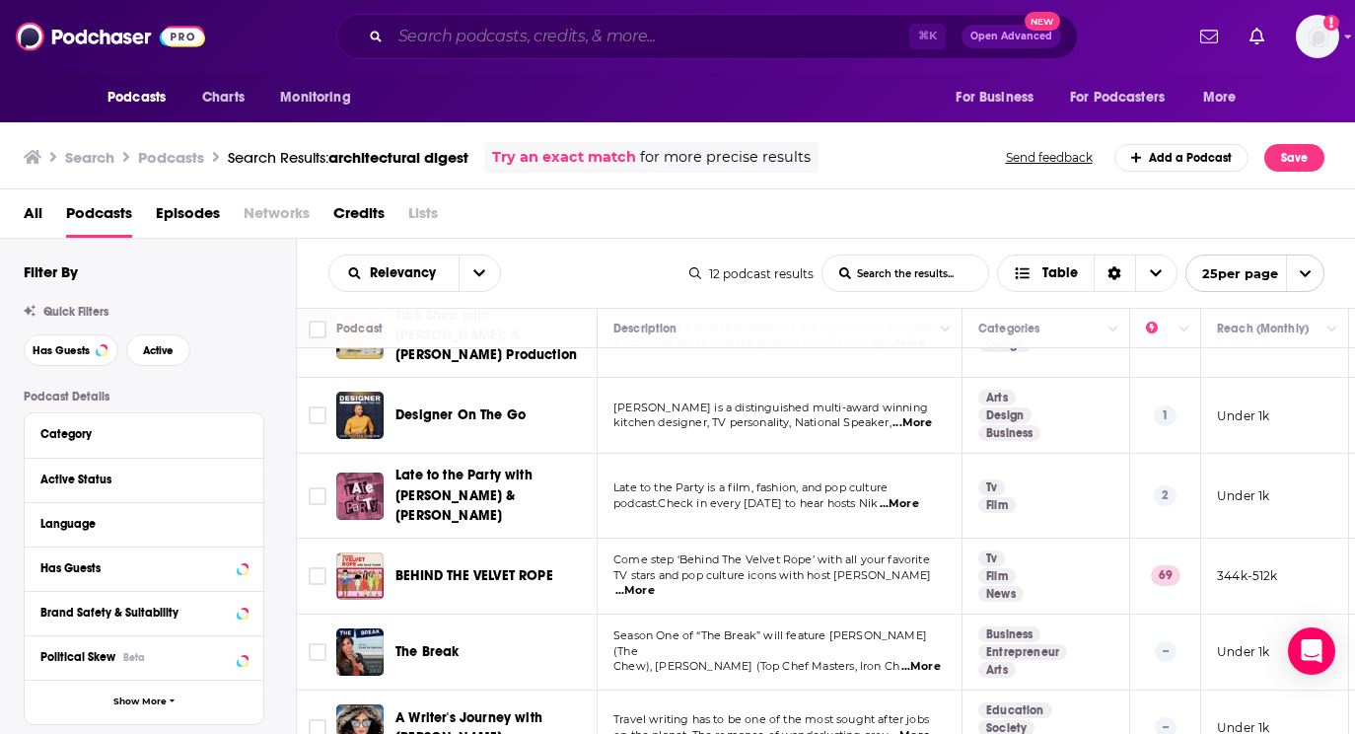
click at [506, 42] on input "Search podcasts, credits, & more..." at bounding box center [650, 37] width 519 height 32
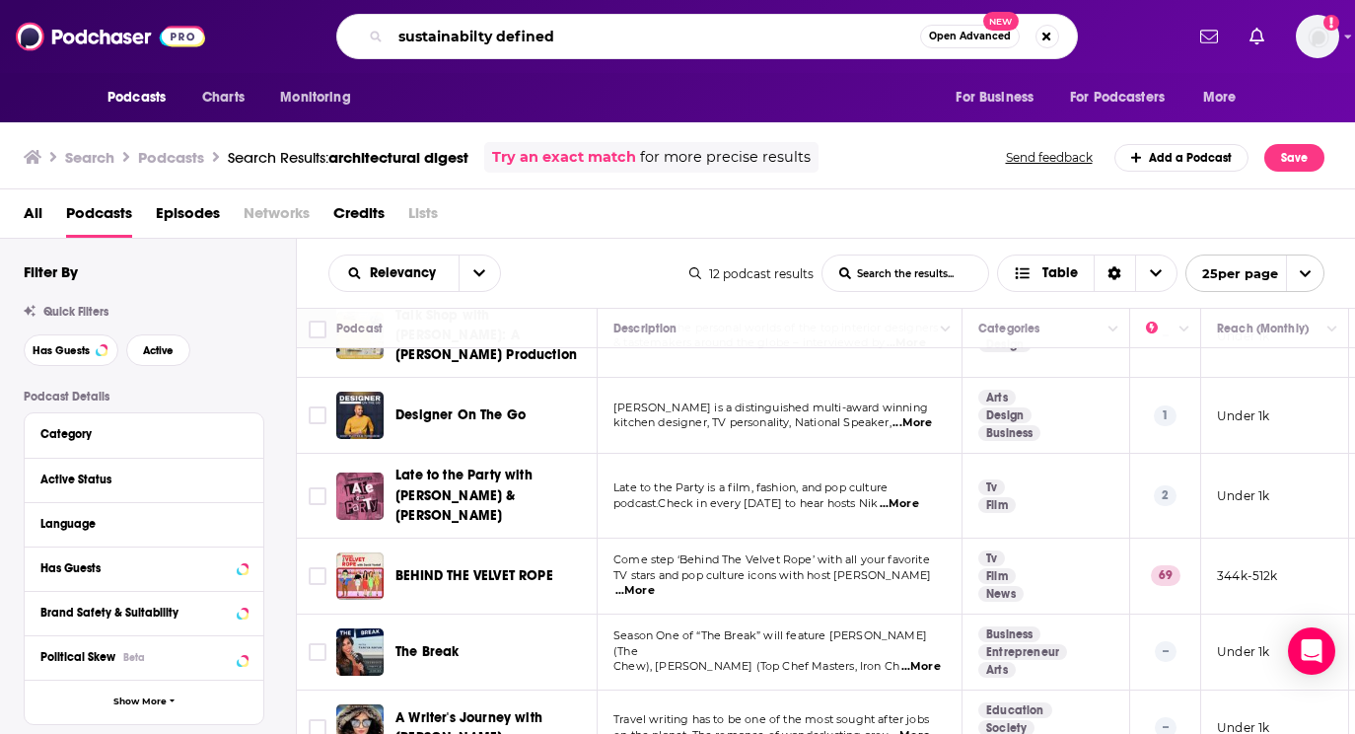
type input "sustainabilty defined"
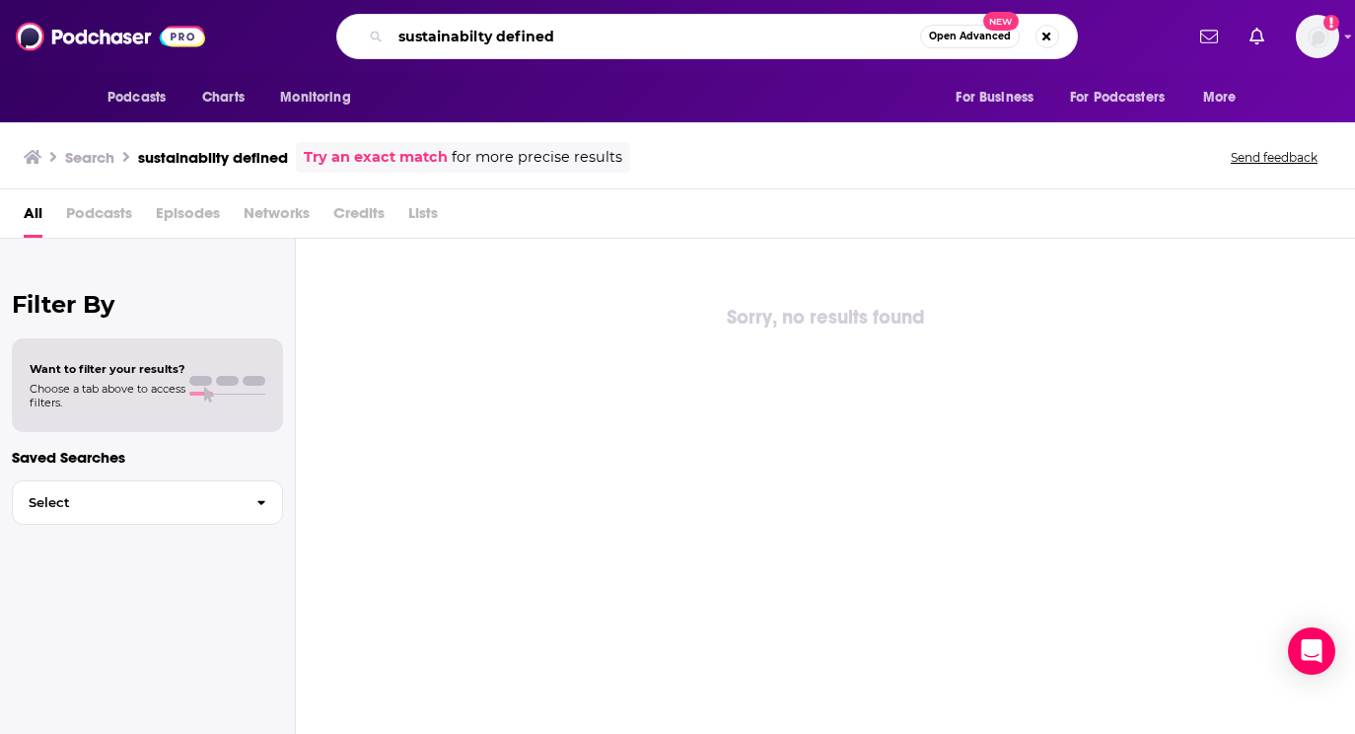
click at [515, 35] on input "sustainabilty defined" at bounding box center [656, 37] width 530 height 32
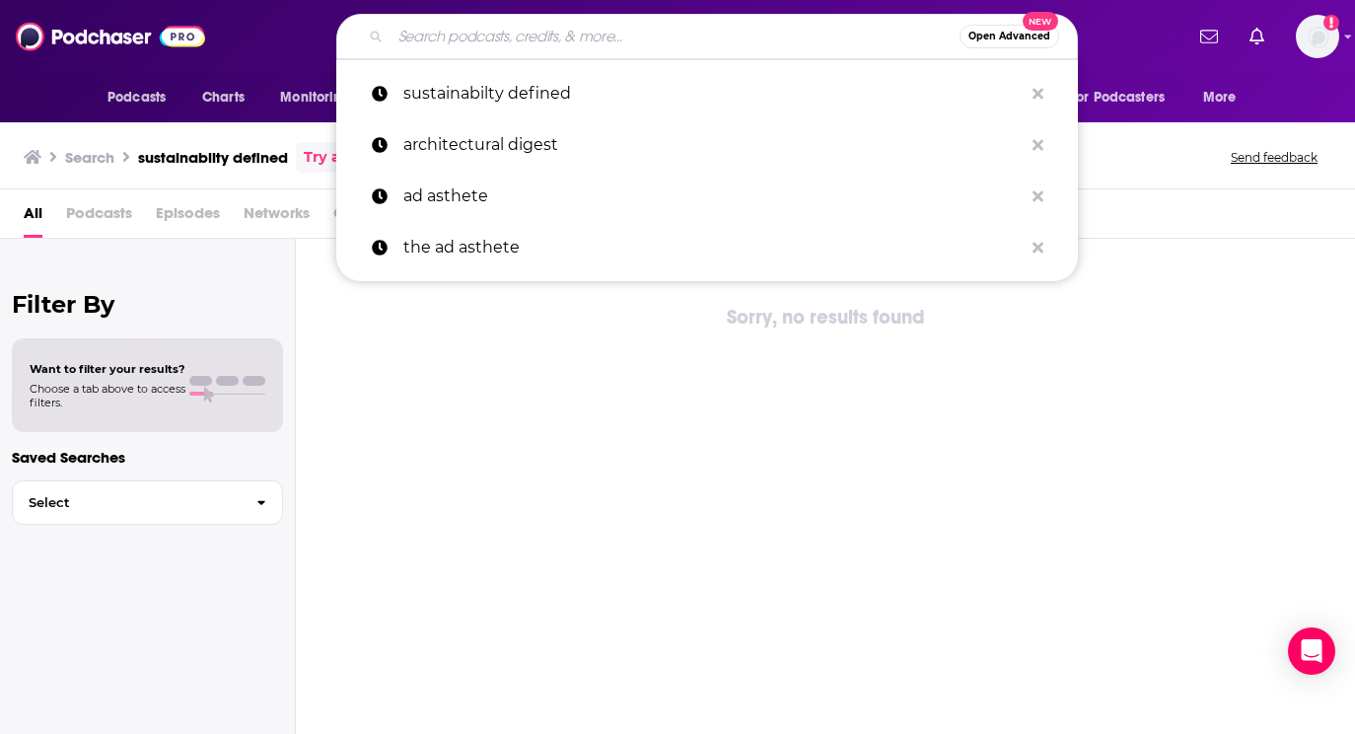
click at [623, 46] on input "Search podcasts, credits, & more..." at bounding box center [675, 37] width 569 height 32
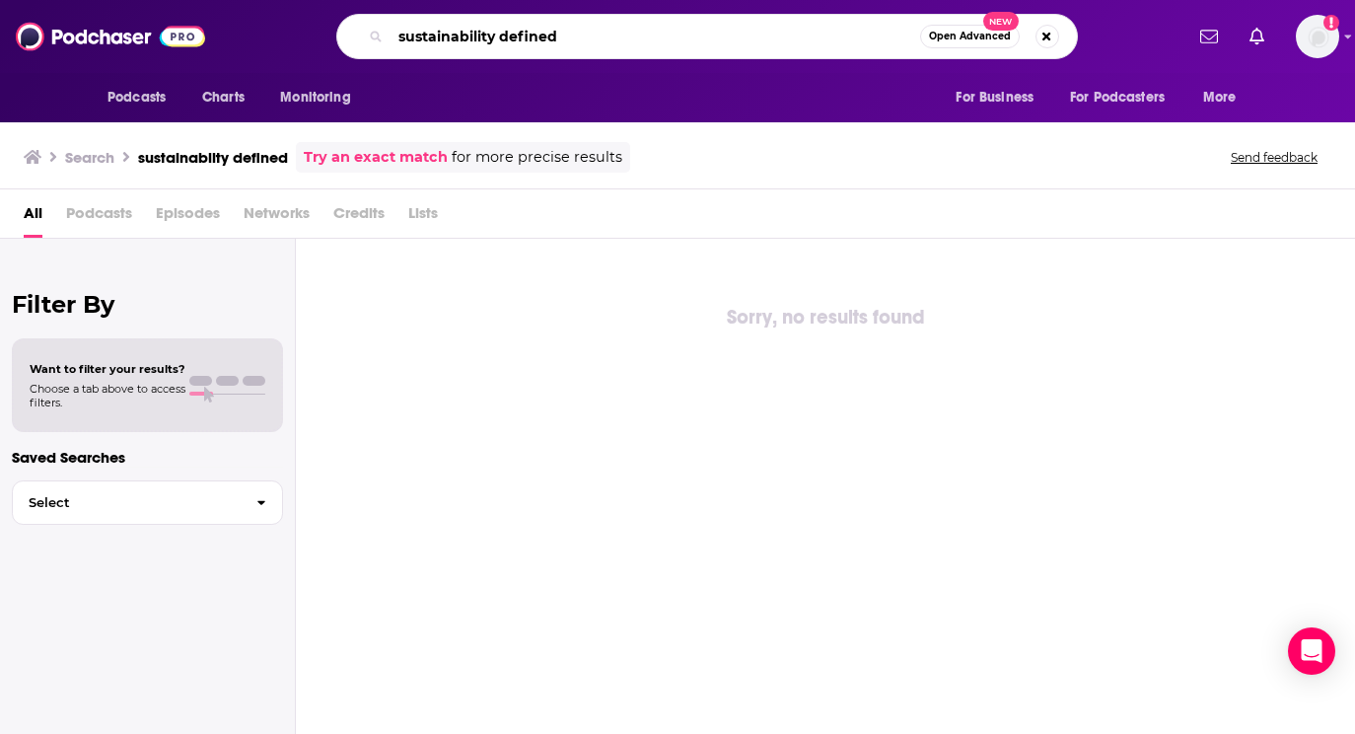
type input "sustainability defined"
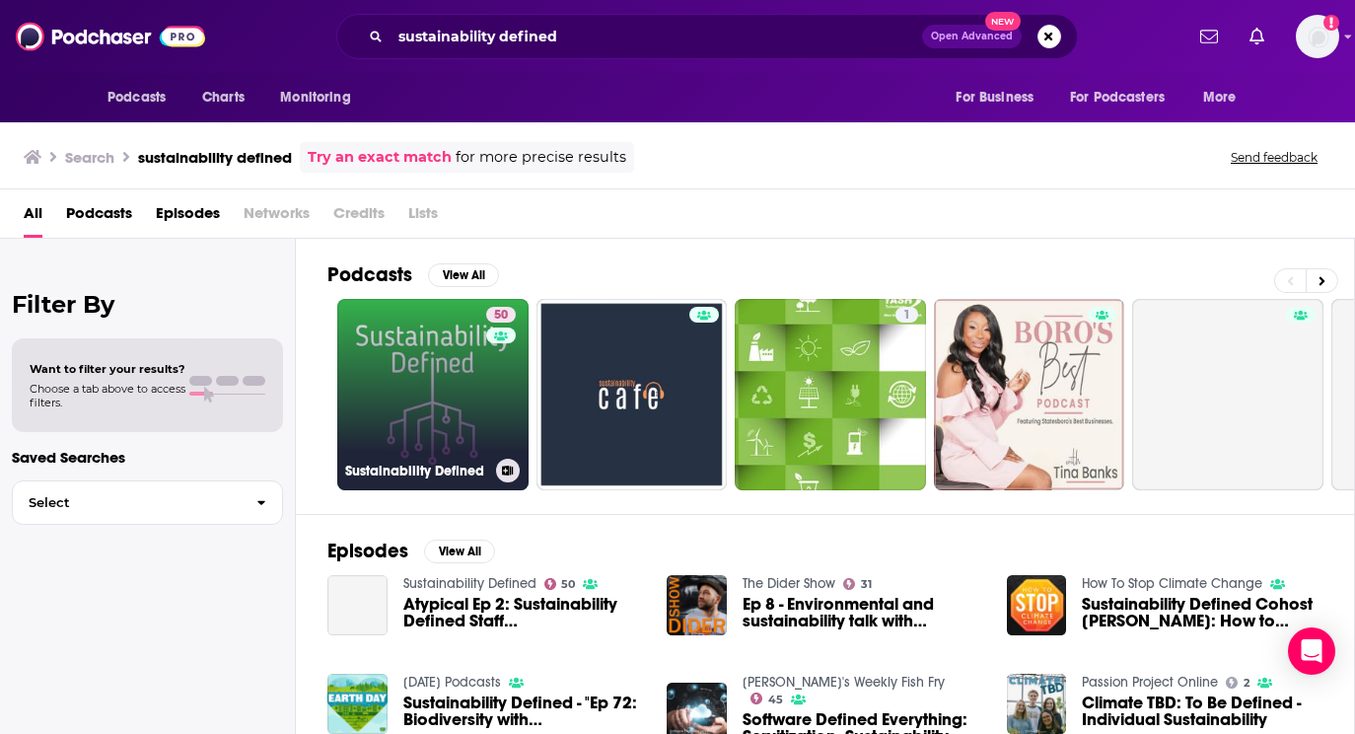
click at [437, 382] on link "50 Sustainability Defined" at bounding box center [432, 394] width 191 height 191
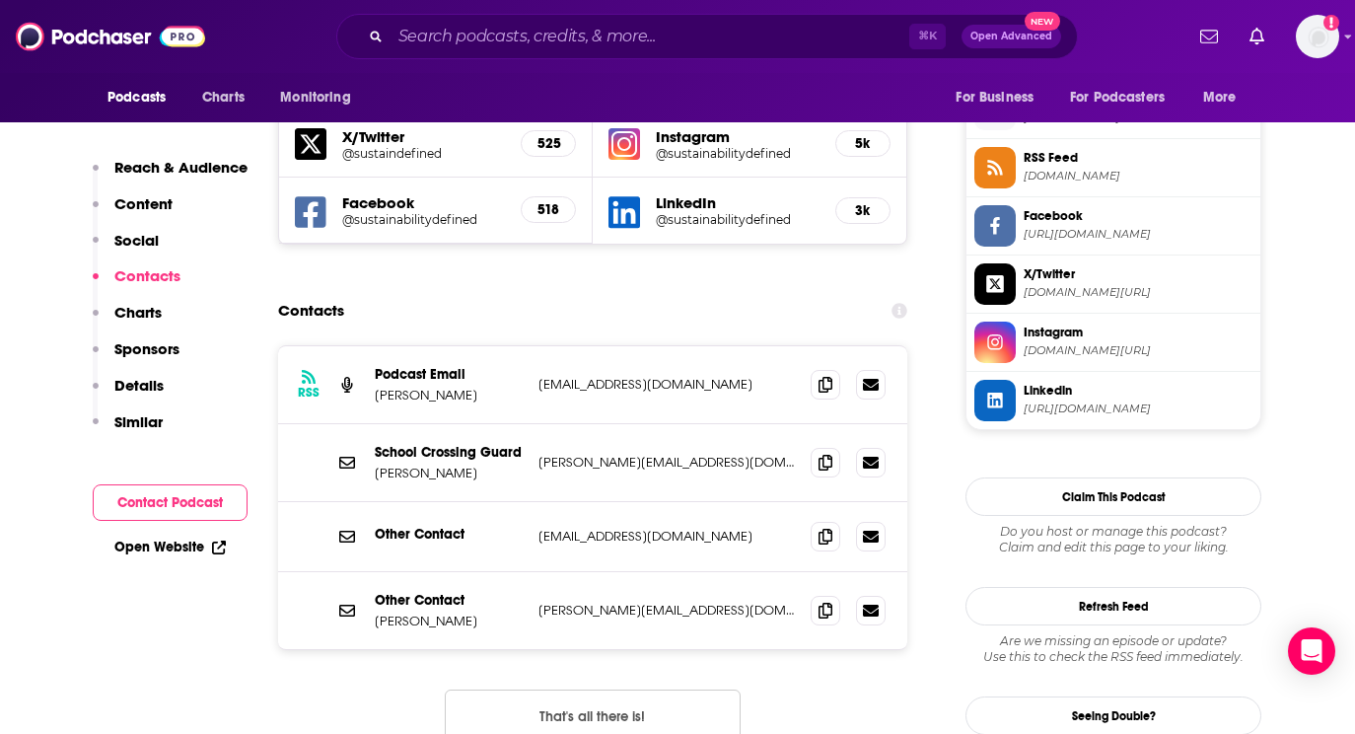
scroll to position [1778, 0]
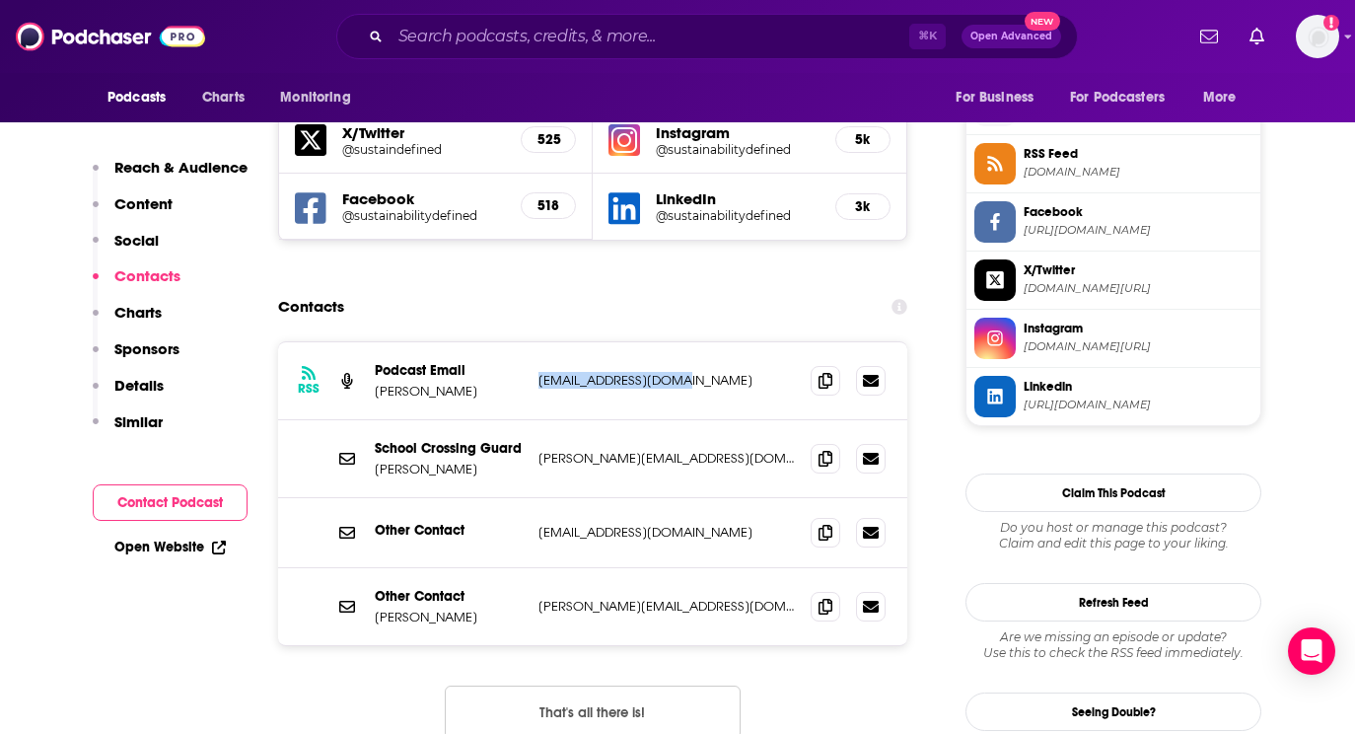
drag, startPoint x: 539, startPoint y: 306, endPoint x: 684, endPoint y: 307, distance: 145.0
click at [684, 372] on p "[EMAIL_ADDRESS][DOMAIN_NAME]" at bounding box center [667, 380] width 256 height 17
click at [503, 440] on p "School Crossing Guard" at bounding box center [449, 448] width 148 height 17
drag, startPoint x: 533, startPoint y: 308, endPoint x: 680, endPoint y: 320, distance: 147.4
click at [680, 342] on div "RSS Podcast Email [PERSON_NAME] [EMAIL_ADDRESS][DOMAIN_NAME] [EMAIL_ADDRESS][DO…" at bounding box center [592, 381] width 629 height 78
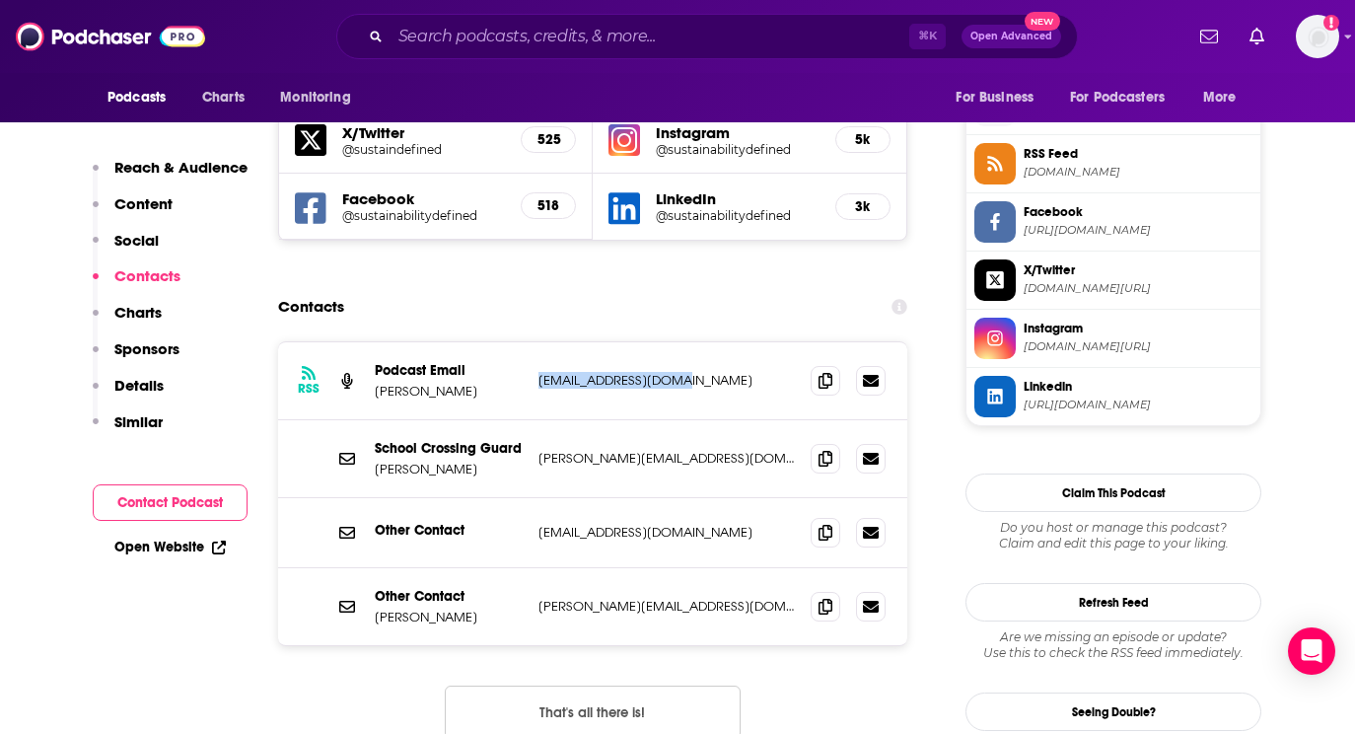
copy p "[EMAIL_ADDRESS][DOMAIN_NAME]"
